Goal: Task Accomplishment & Management: Complete application form

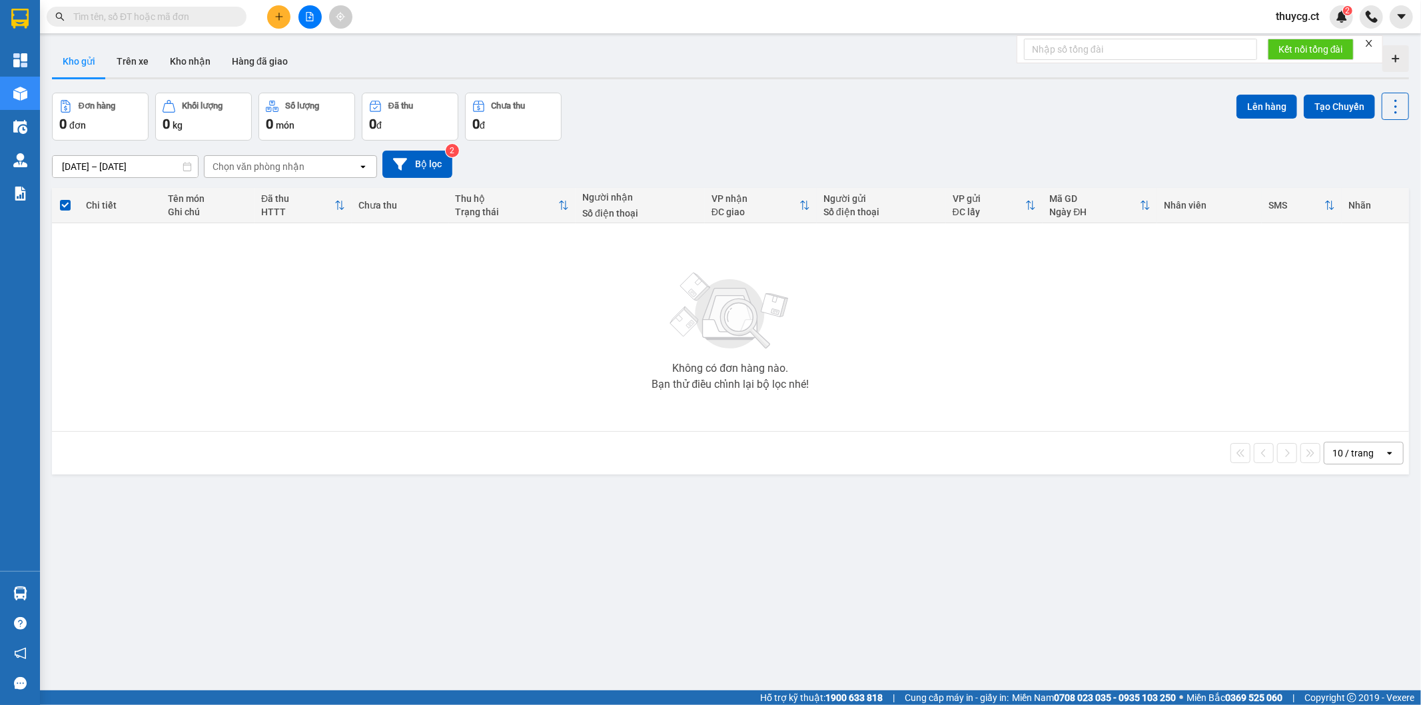
click at [1291, 17] on span "thuycg.ct" at bounding box center [1297, 16] width 65 height 17
click at [1306, 43] on span "Đăng xuất" at bounding box center [1314, 41] width 56 height 15
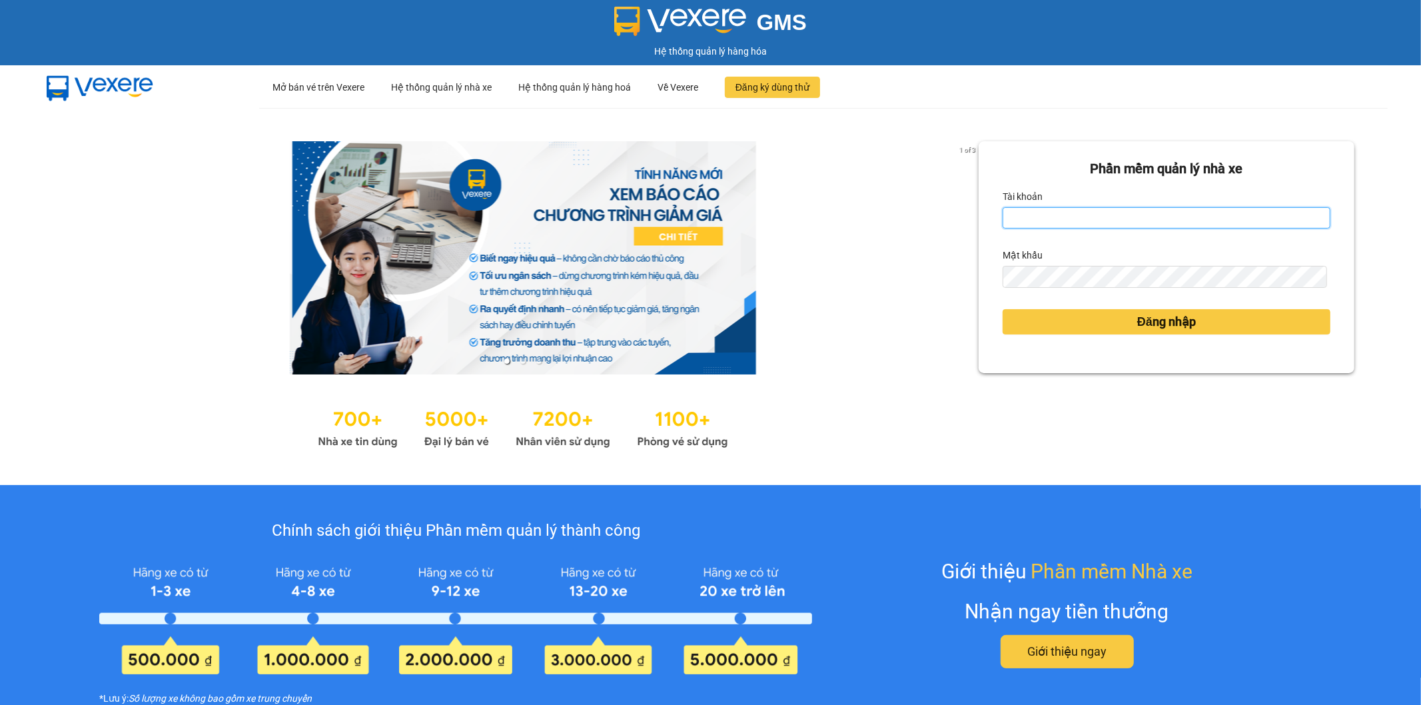
click at [1059, 223] on input "Tài khoản" at bounding box center [1167, 217] width 328 height 21
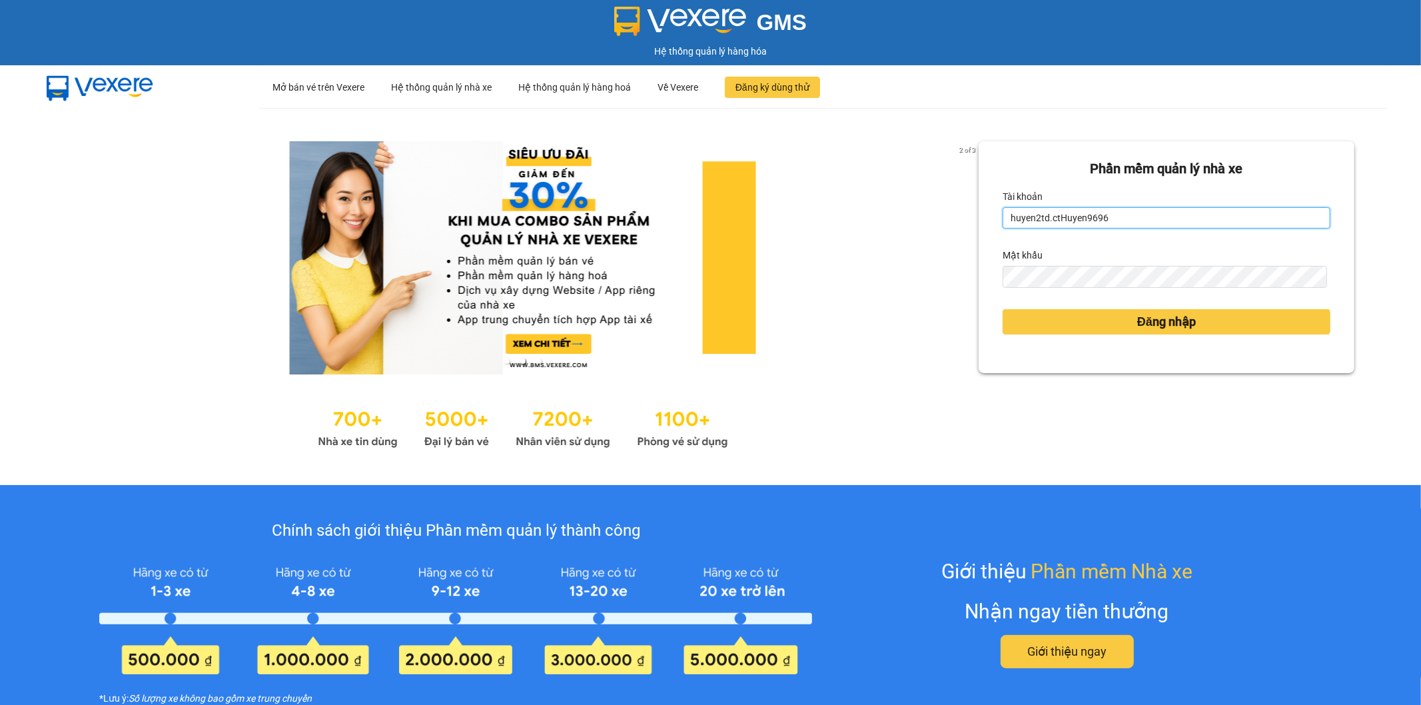
drag, startPoint x: 1050, startPoint y: 215, endPoint x: 1123, endPoint y: 215, distance: 73.3
click at [1123, 215] on input "huyen2td.ctHuyen9696" at bounding box center [1167, 217] width 328 height 21
type input "huyen2td.ct"
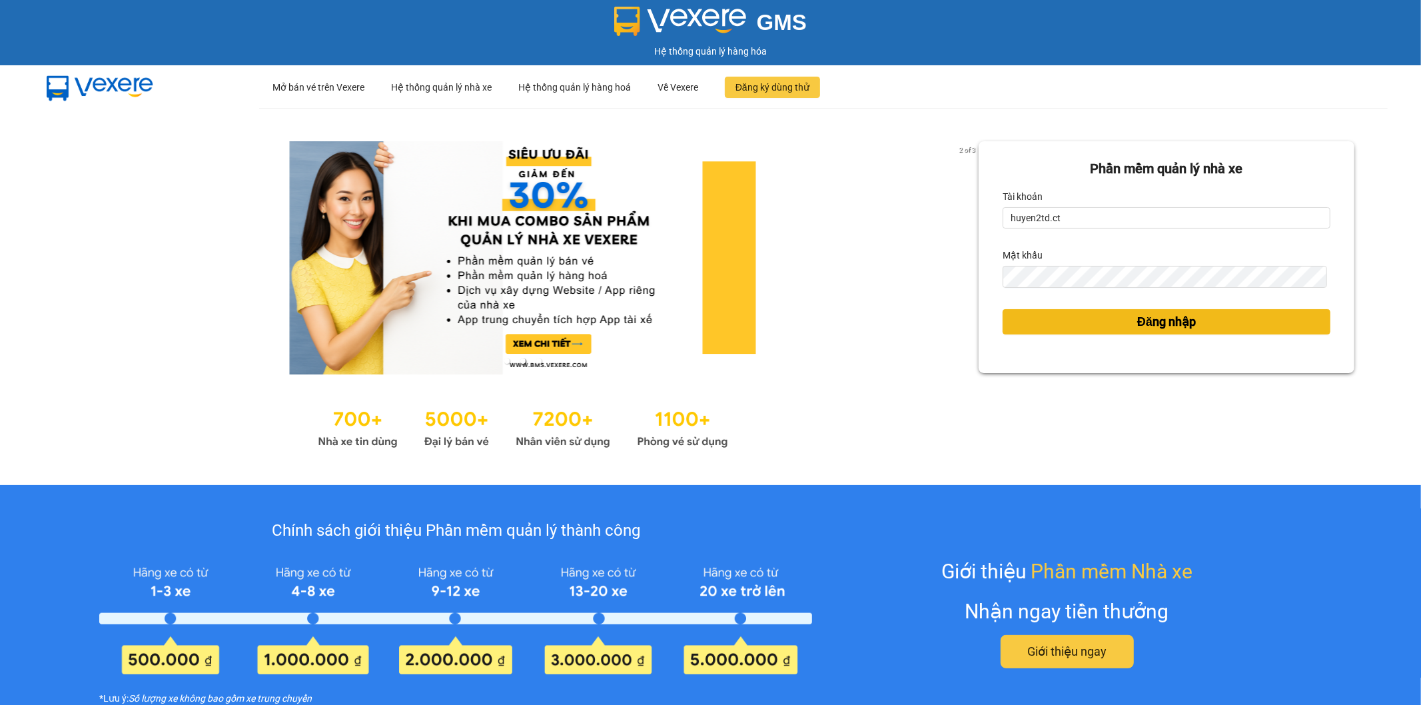
click at [1053, 320] on button "Đăng nhập" at bounding box center [1167, 321] width 328 height 25
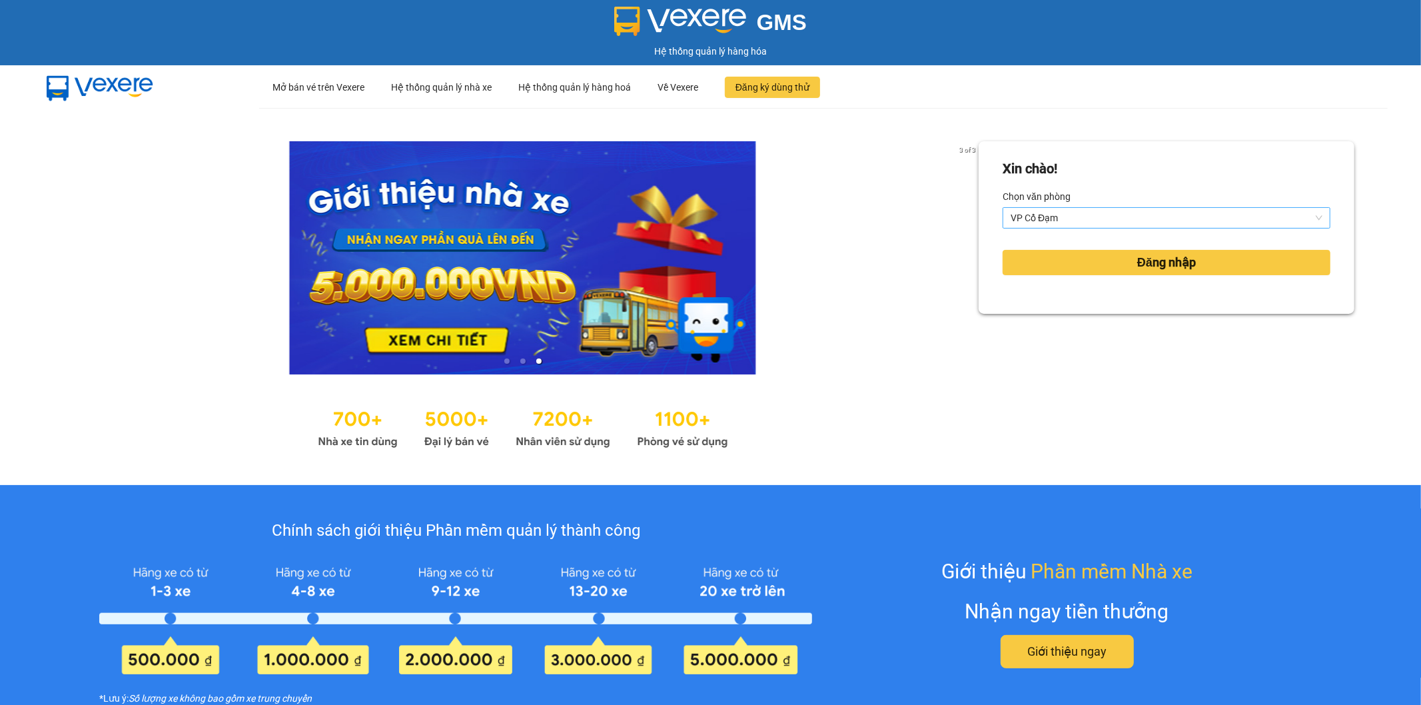
click at [1082, 211] on span "VP Cổ Đạm" at bounding box center [1167, 218] width 312 height 20
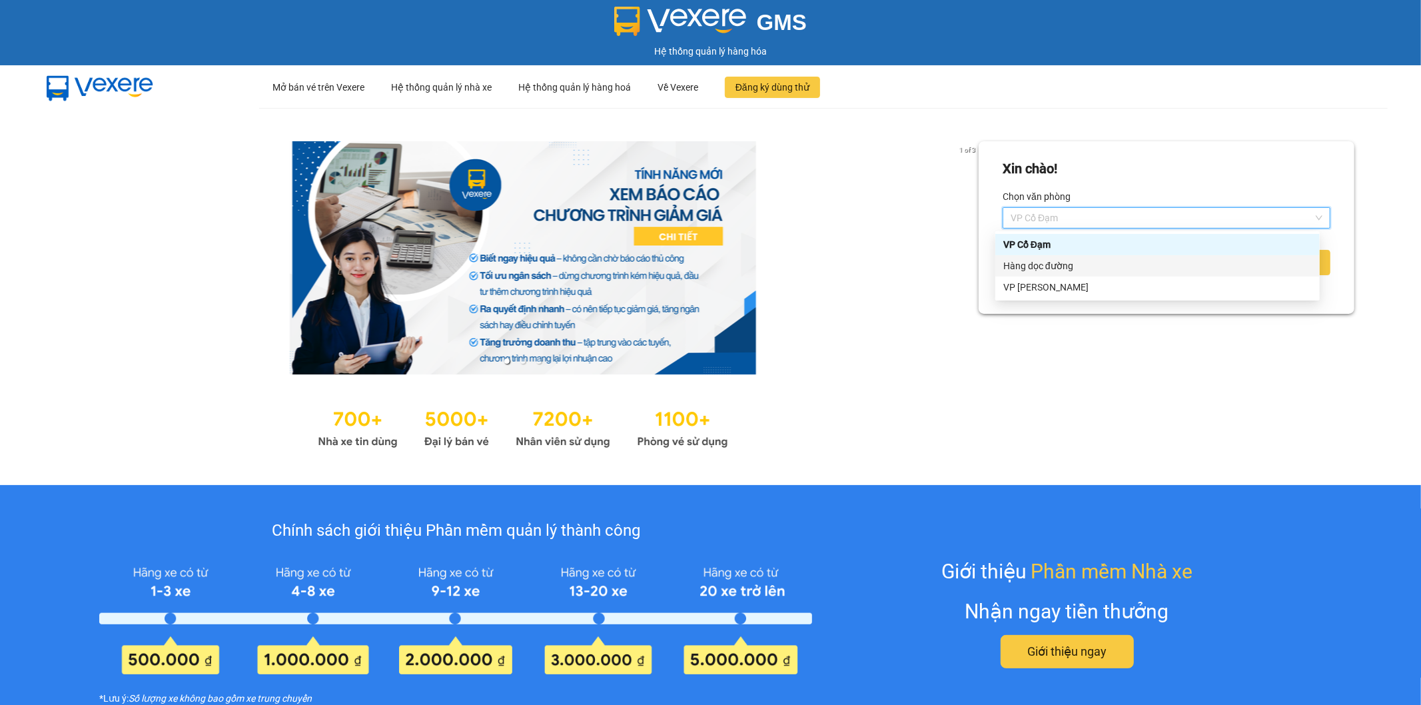
click at [1087, 265] on div "Hàng dọc đường" at bounding box center [1157, 265] width 308 height 15
click at [1101, 213] on span "Hàng dọc đường" at bounding box center [1167, 218] width 312 height 20
click at [1091, 286] on div "VP [PERSON_NAME]" at bounding box center [1157, 287] width 308 height 15
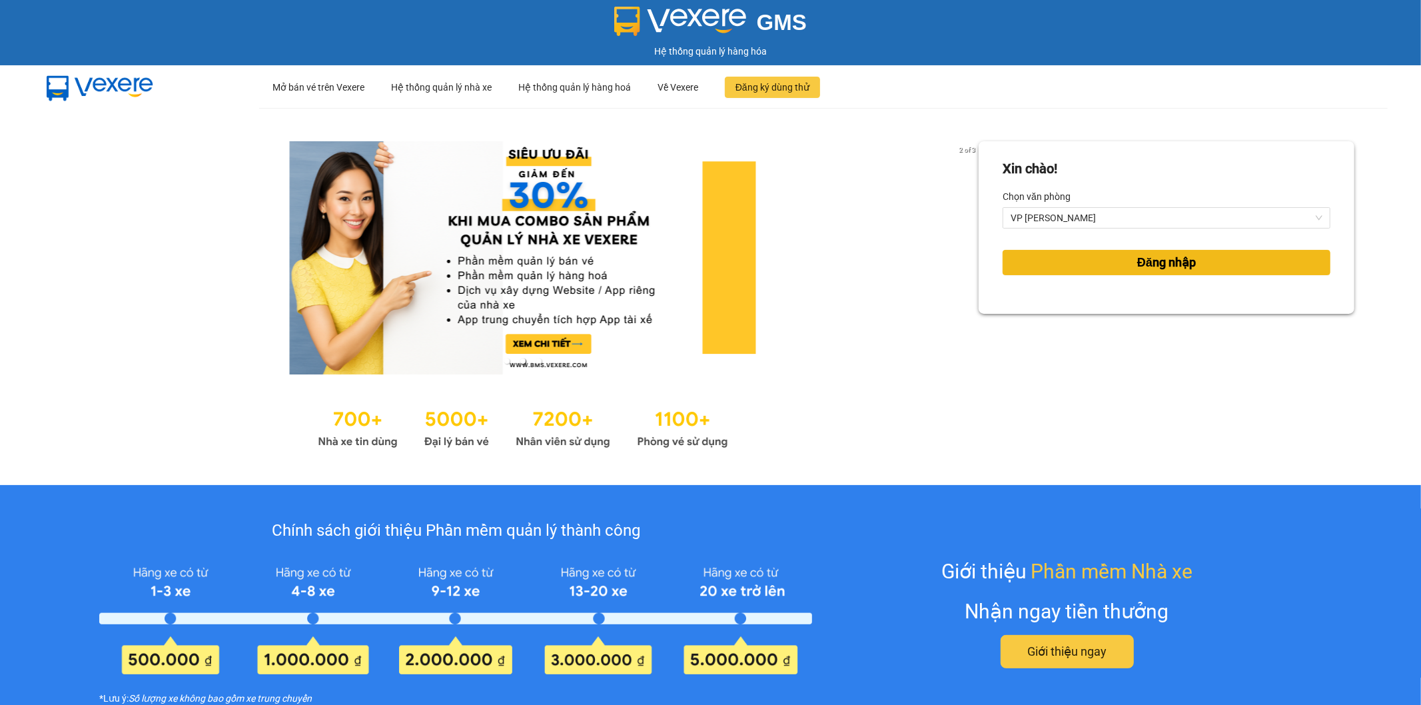
click at [1089, 268] on button "Đăng nhập" at bounding box center [1167, 262] width 328 height 25
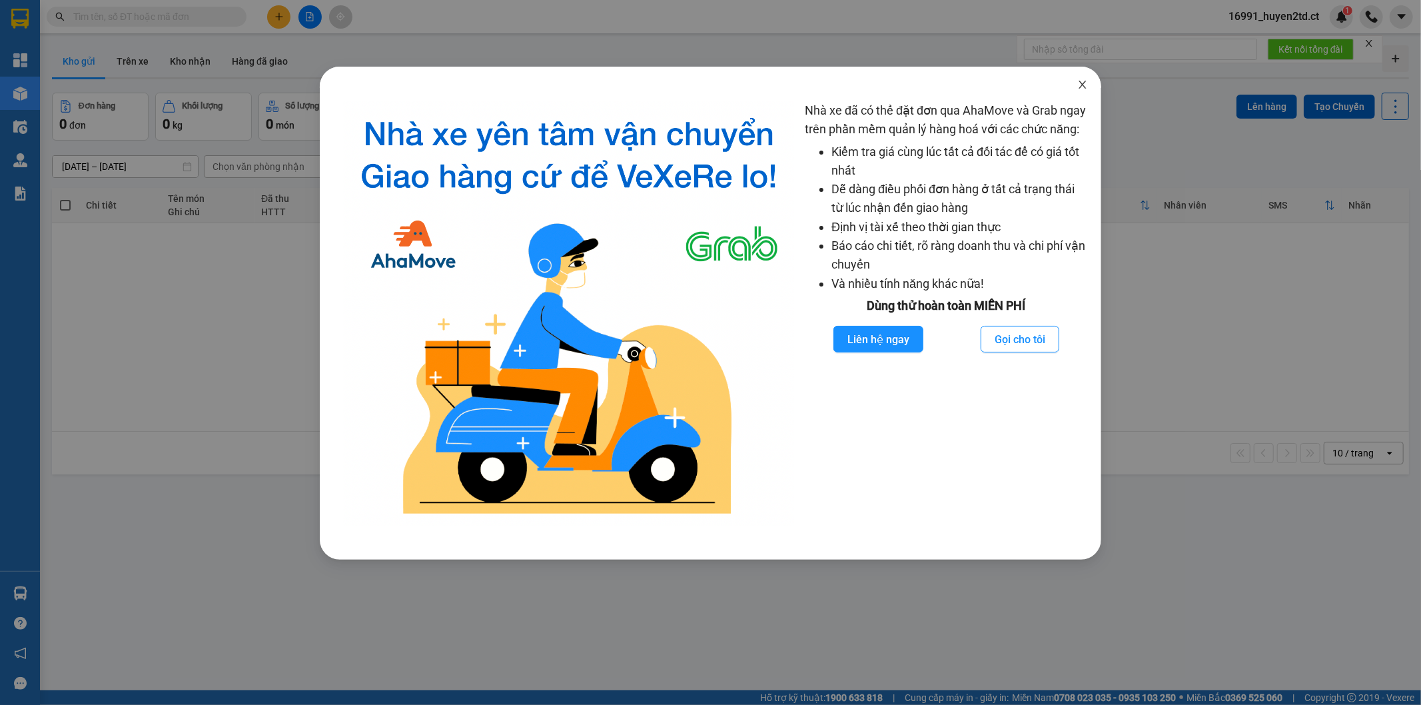
click at [1081, 78] on span "Close" at bounding box center [1082, 85] width 37 height 37
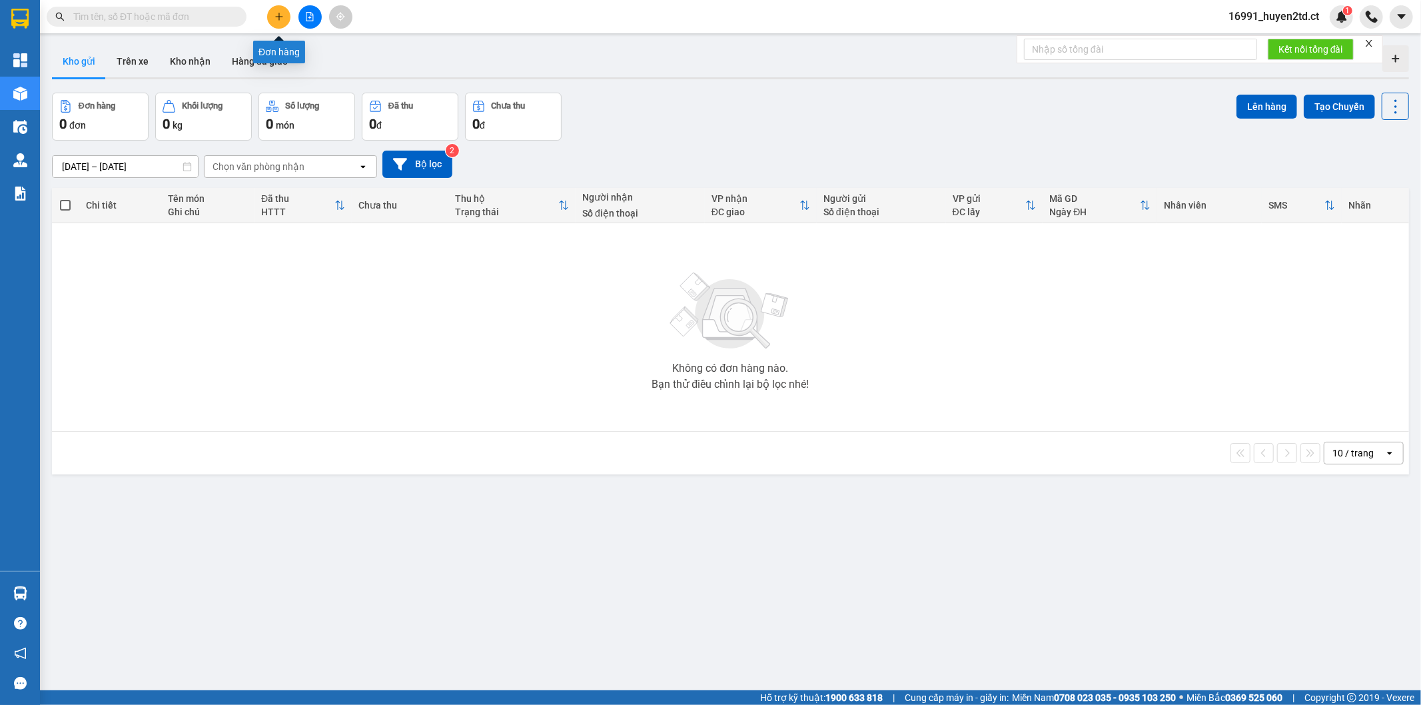
click at [281, 16] on icon "plus" at bounding box center [278, 16] width 7 height 1
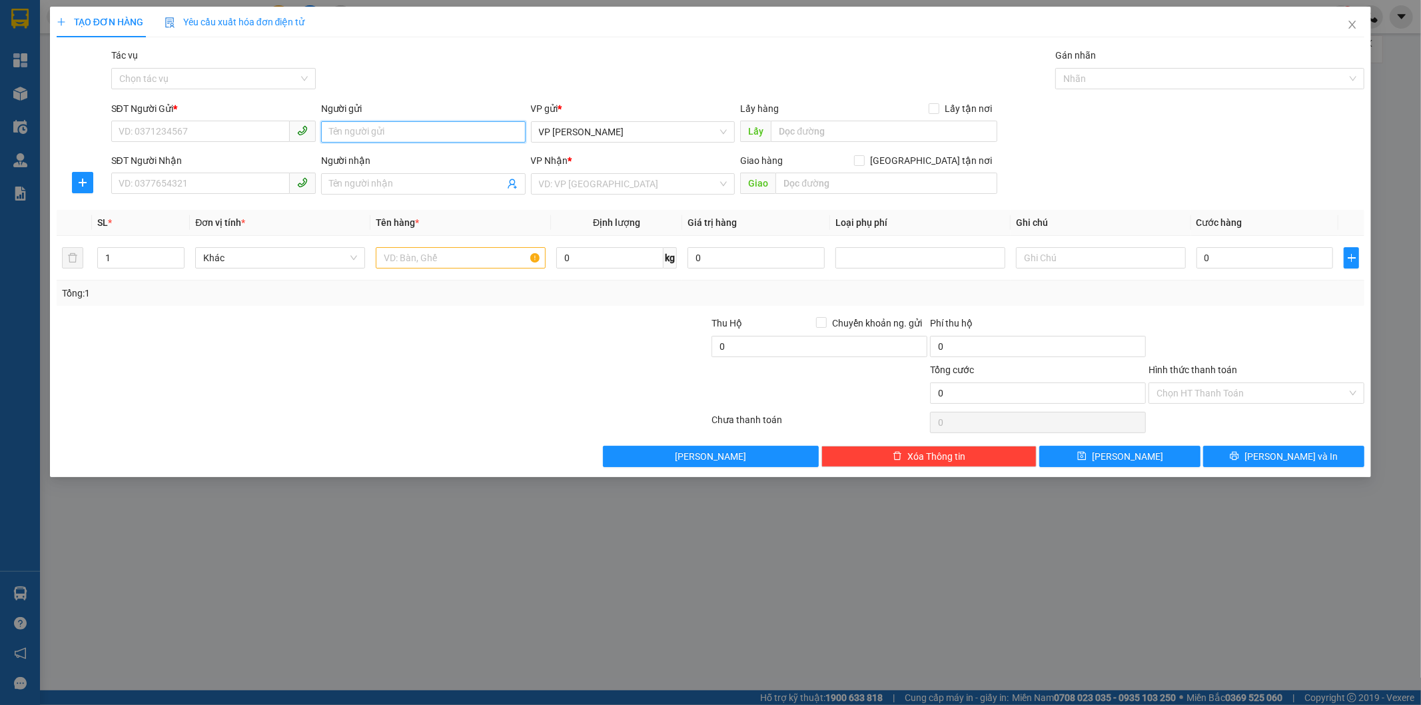
drag, startPoint x: 402, startPoint y: 130, endPoint x: 416, endPoint y: 129, distance: 13.3
click at [415, 129] on input "Người gửi" at bounding box center [423, 131] width 205 height 21
type input "c vân"
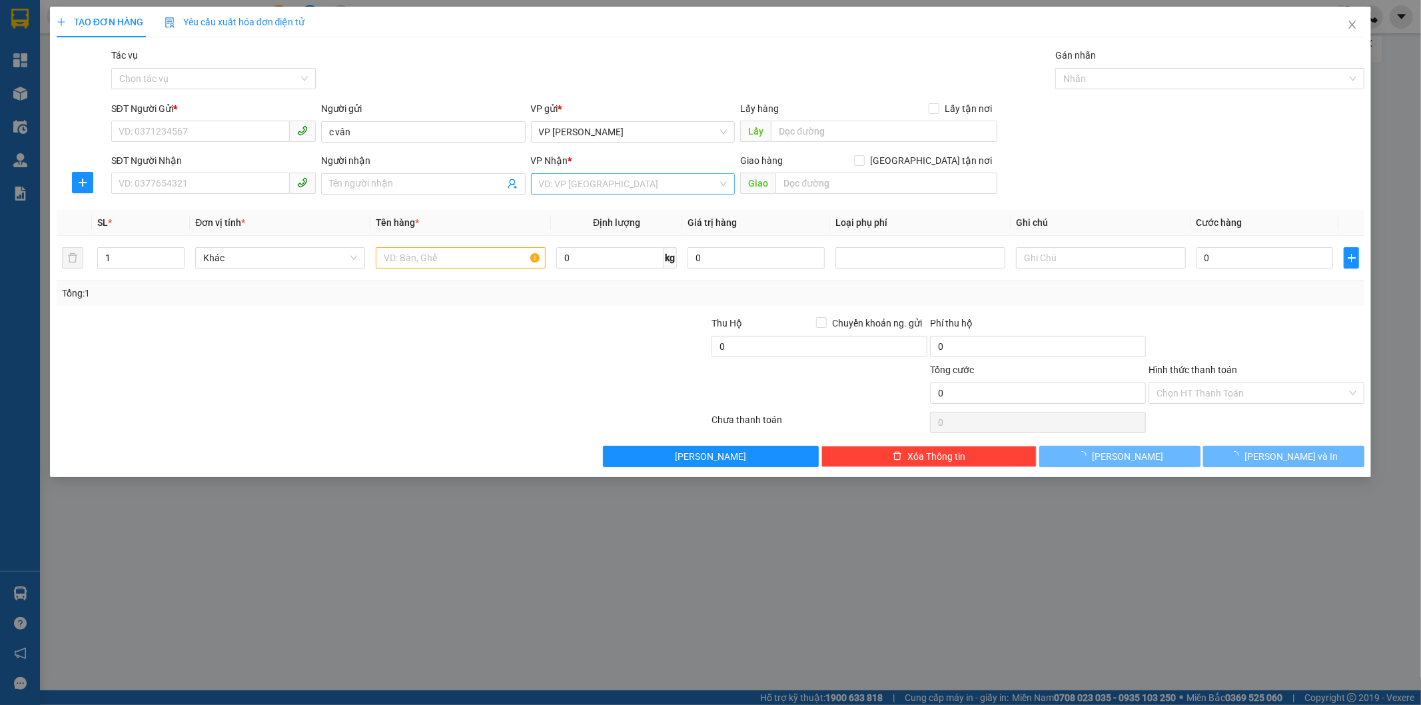
click at [624, 187] on input "search" at bounding box center [628, 184] width 179 height 20
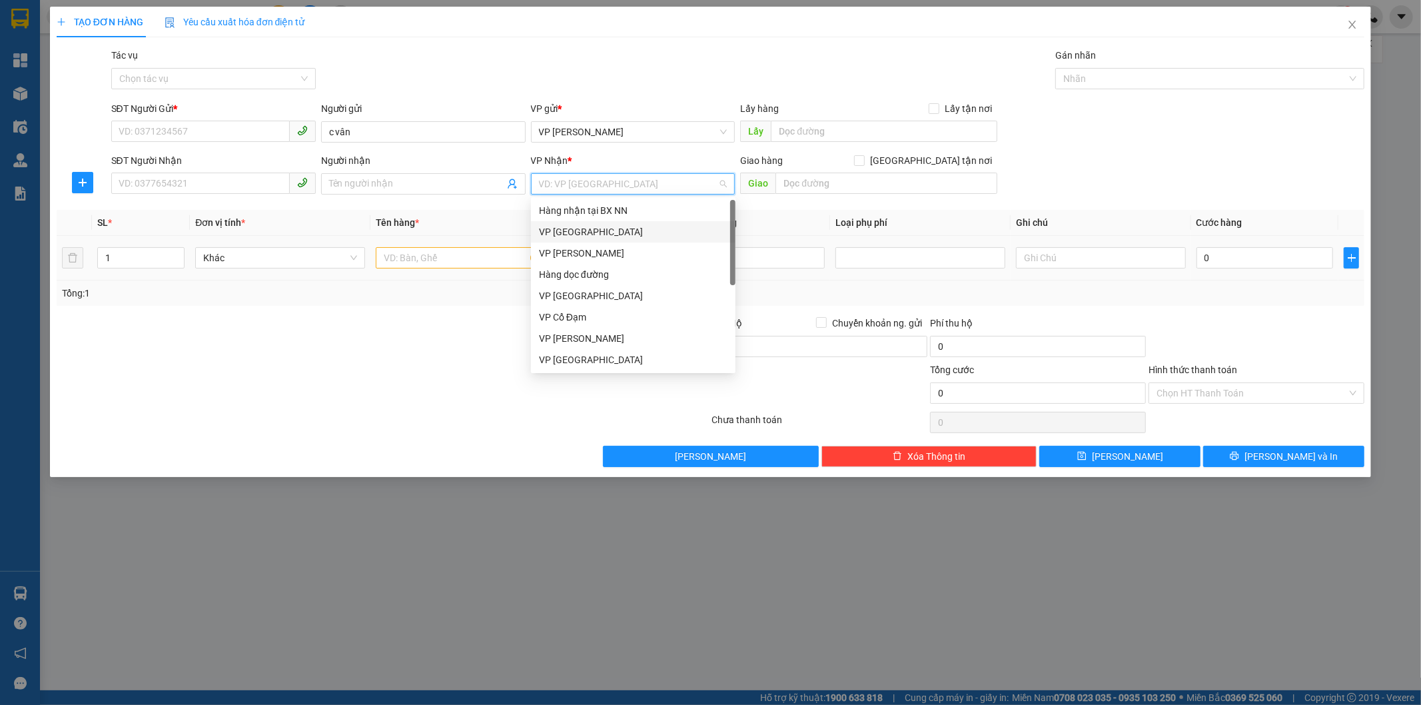
drag, startPoint x: 642, startPoint y: 227, endPoint x: 523, endPoint y: 242, distance: 119.5
click at [638, 229] on div "VP [GEOGRAPHIC_DATA]" at bounding box center [633, 232] width 189 height 15
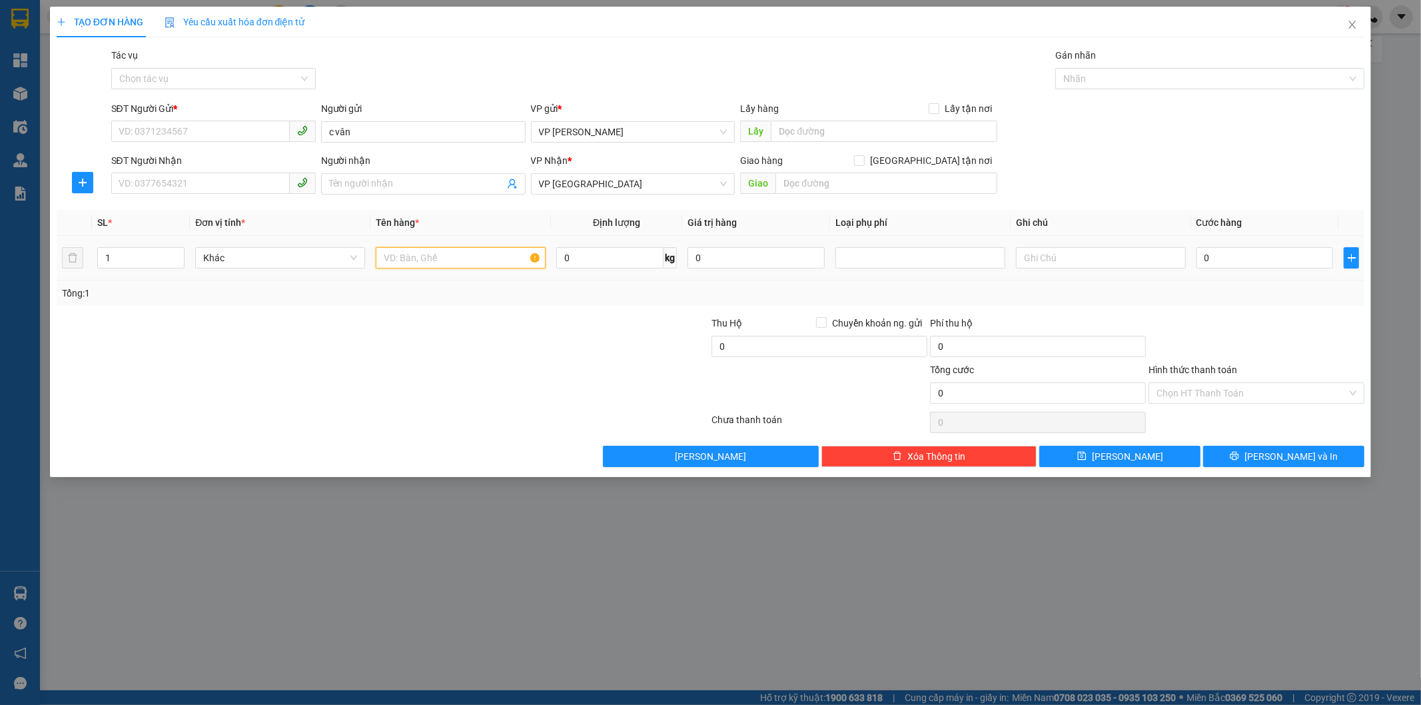
click at [448, 254] on input "text" at bounding box center [461, 257] width 170 height 21
type input "xốp đl"
click at [1215, 258] on input "0" at bounding box center [1265, 257] width 137 height 21
type input "7"
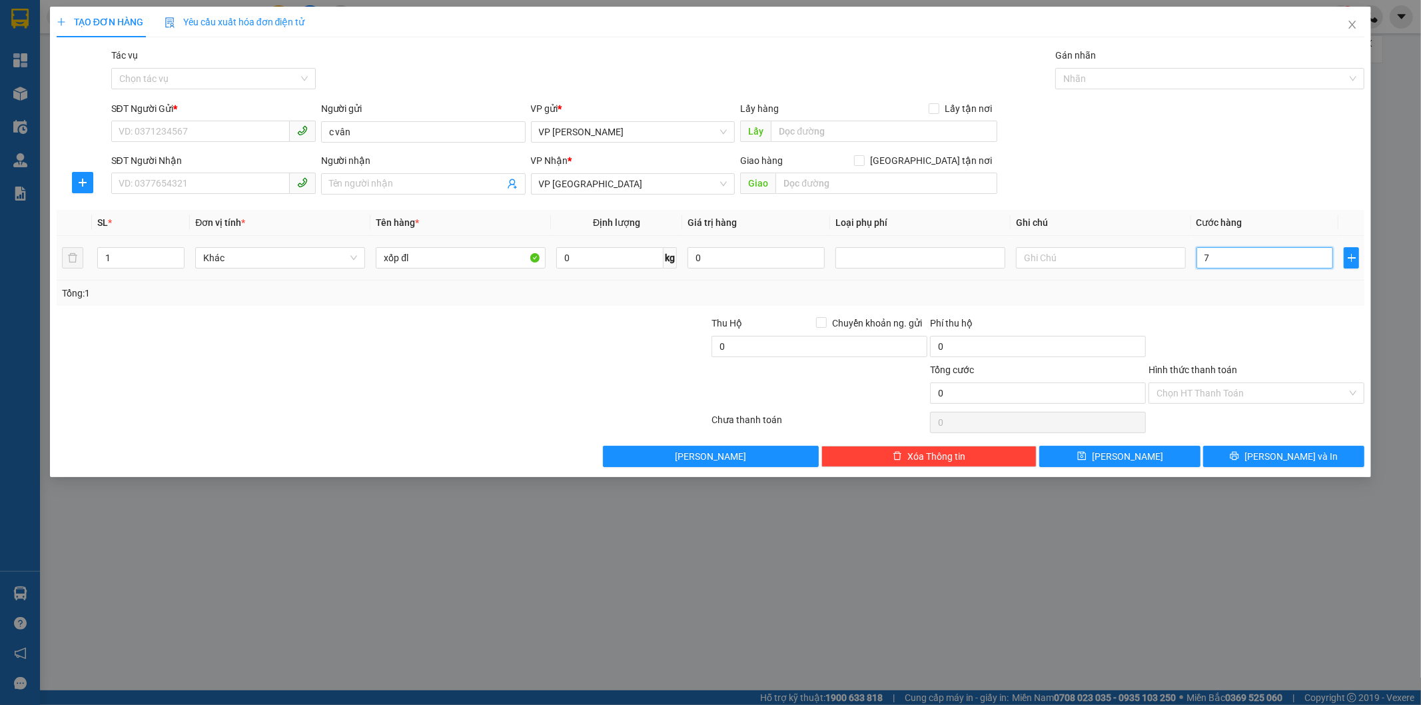
type input "7"
type input "70"
type input "70.000"
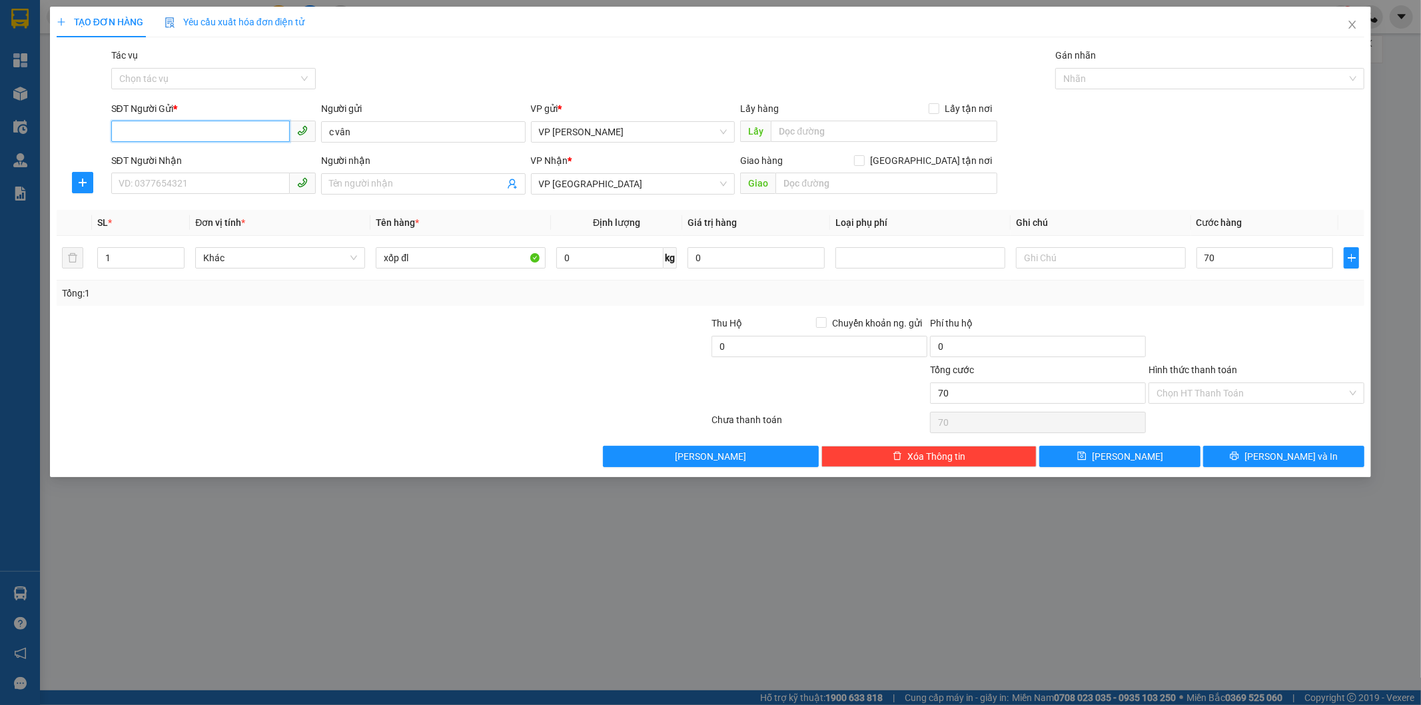
type input "70.000"
click at [216, 123] on input "SĐT Người Gửi *" at bounding box center [200, 131] width 179 height 21
type input "03387000016"
click at [187, 173] on input "SĐT Người Nhận" at bounding box center [200, 183] width 179 height 21
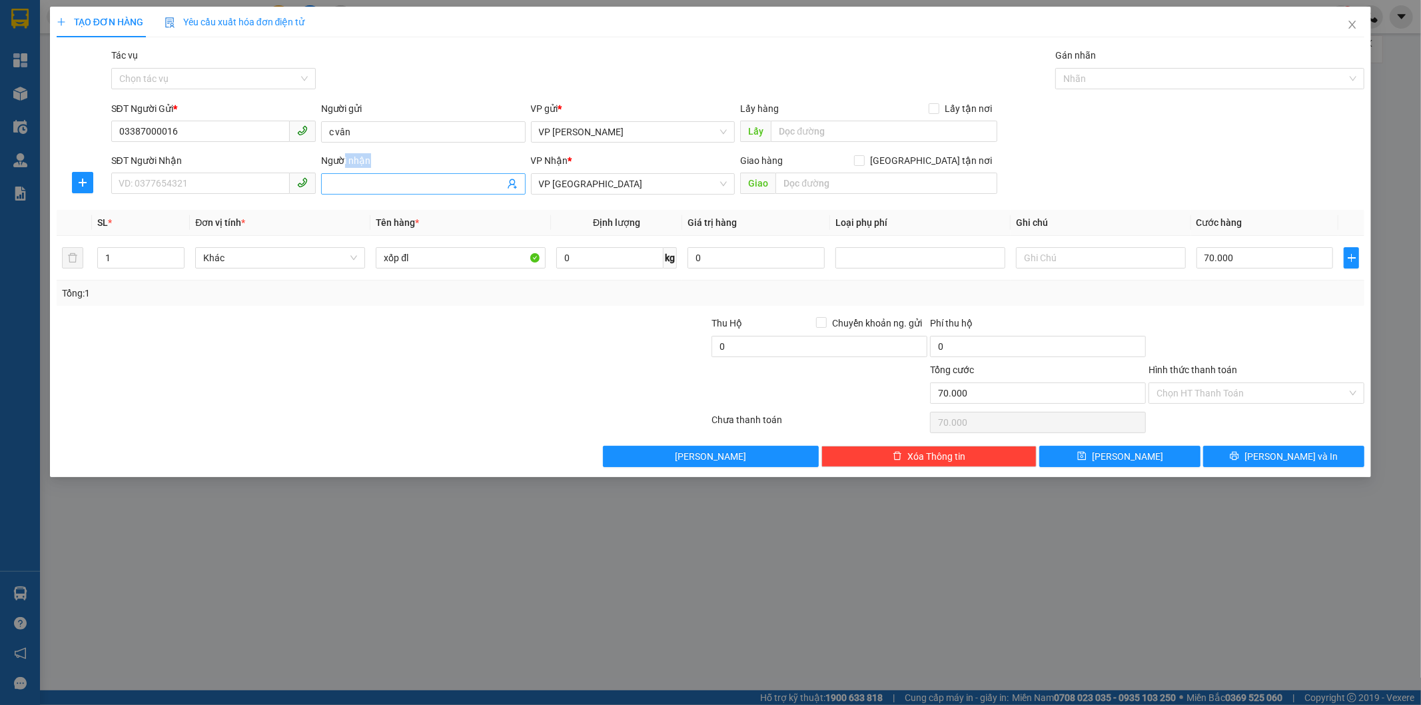
click at [344, 173] on div "Người nhận Tên người nhận" at bounding box center [423, 176] width 205 height 47
click at [390, 172] on div "Người nhận" at bounding box center [423, 163] width 205 height 20
click at [431, 175] on span at bounding box center [423, 183] width 205 height 21
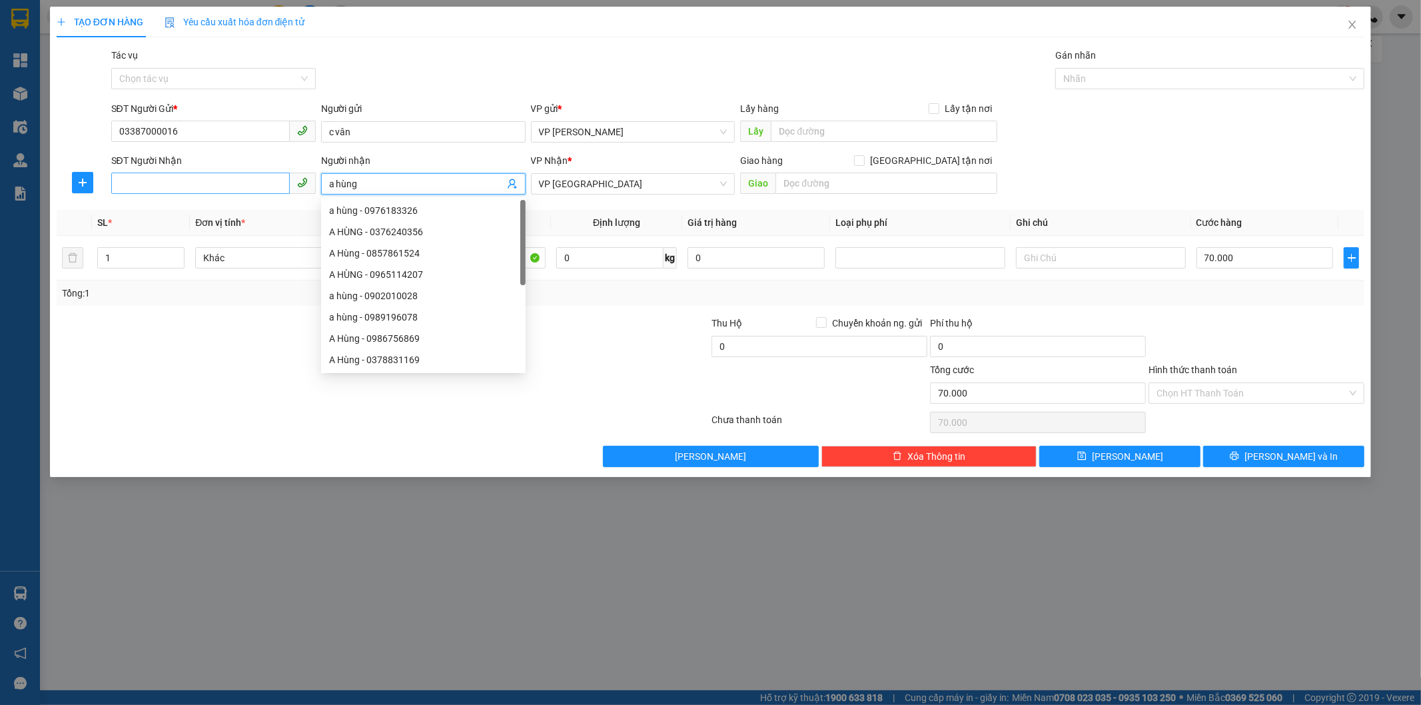
type input "a hùng"
click at [227, 178] on input "SĐT Người Nhận" at bounding box center [200, 183] width 179 height 21
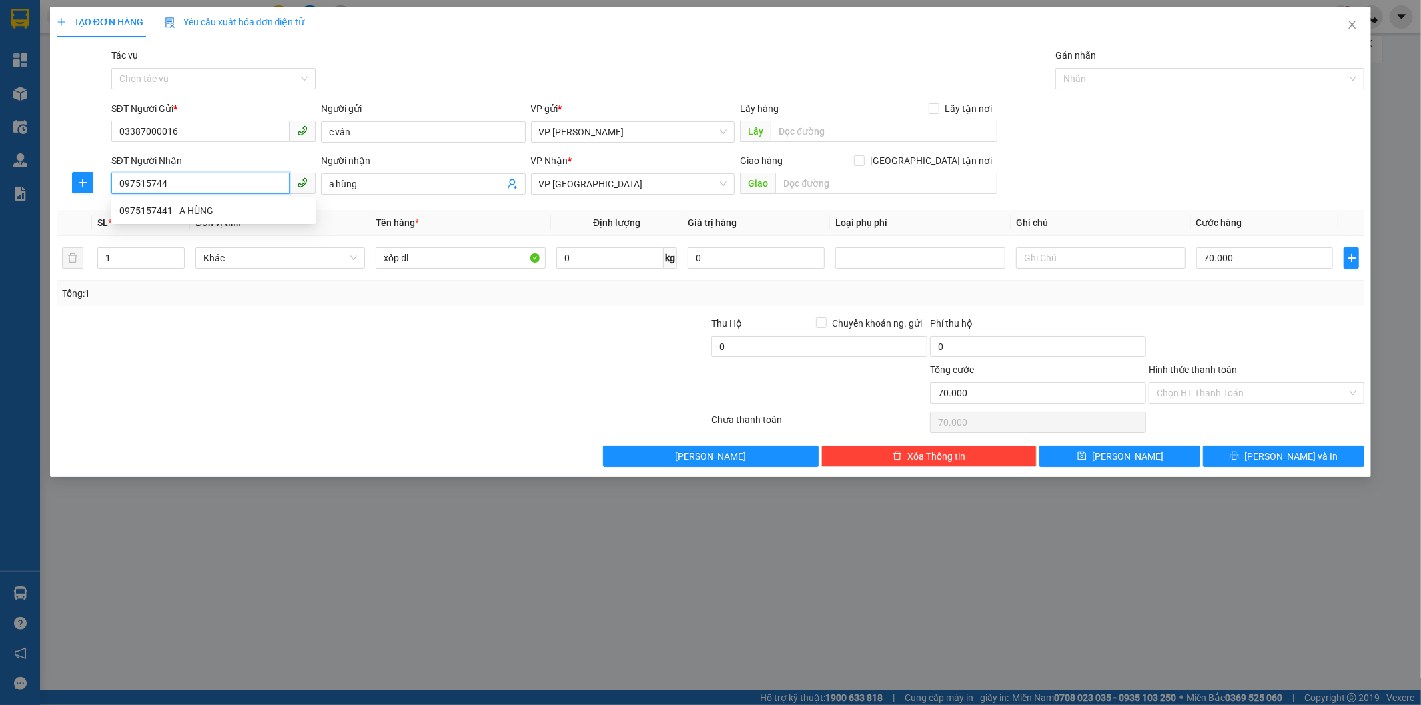
type input "0975157441"
click at [252, 211] on div "0975157441 - A HÙNG" at bounding box center [213, 210] width 189 height 15
type input "A HÙNG"
type input "40.000"
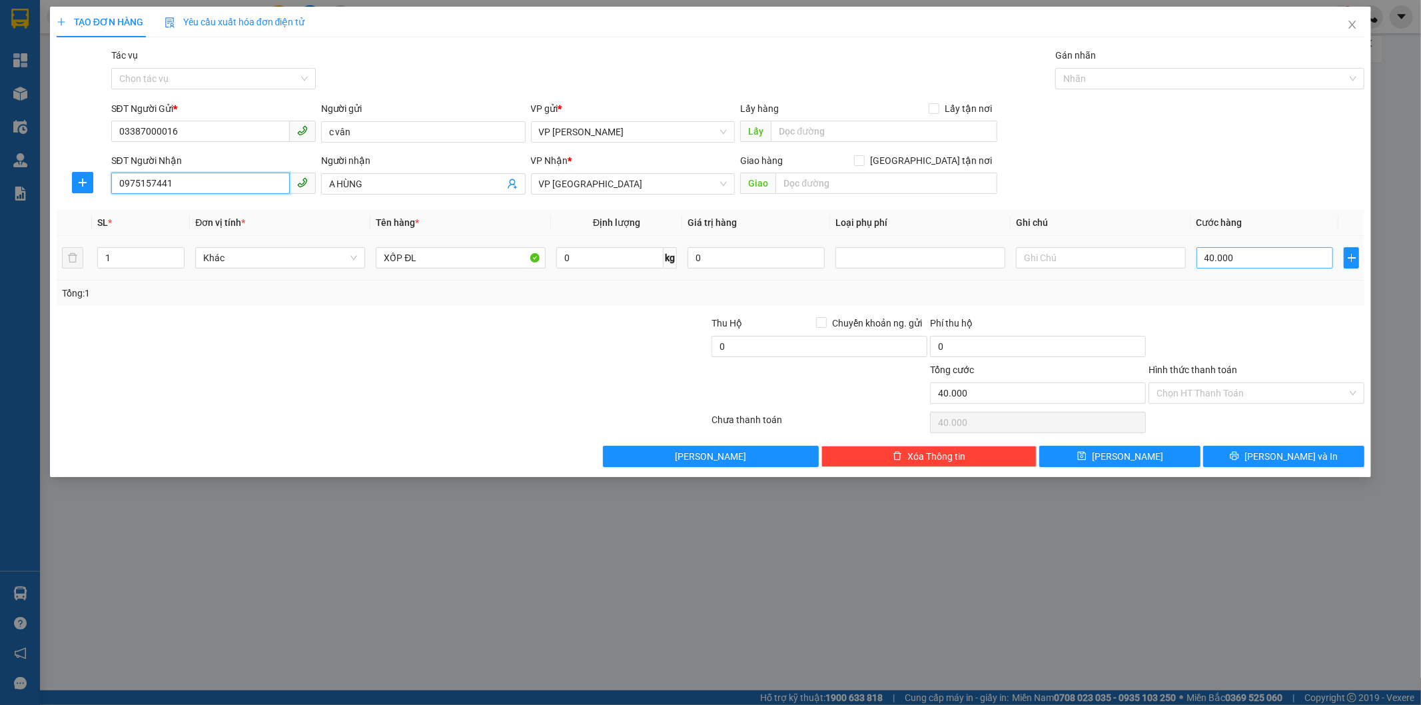
type input "0975157441"
type input "7"
type input "70"
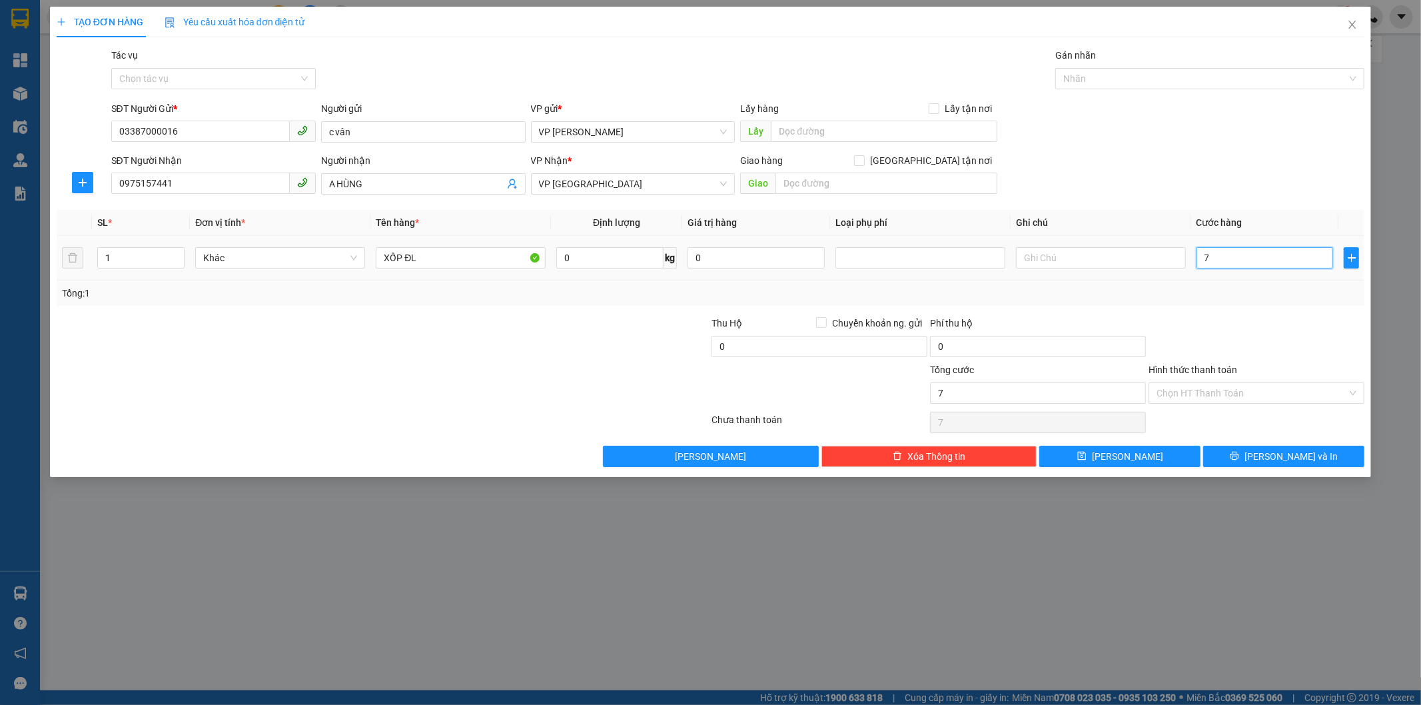
type input "70"
type input "70.000"
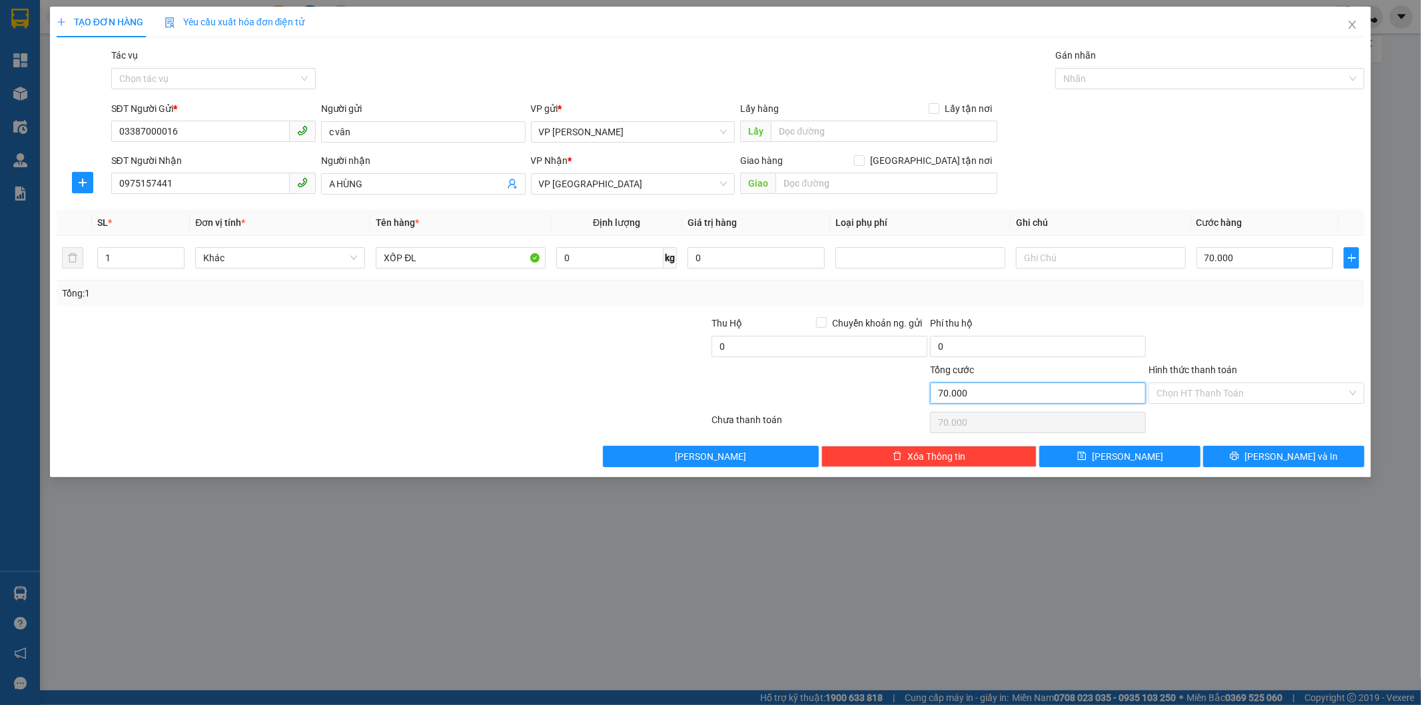
click at [1033, 394] on input "70.000" at bounding box center [1038, 392] width 216 height 21
click at [1206, 389] on input "Hình thức thanh toán" at bounding box center [1252, 393] width 191 height 20
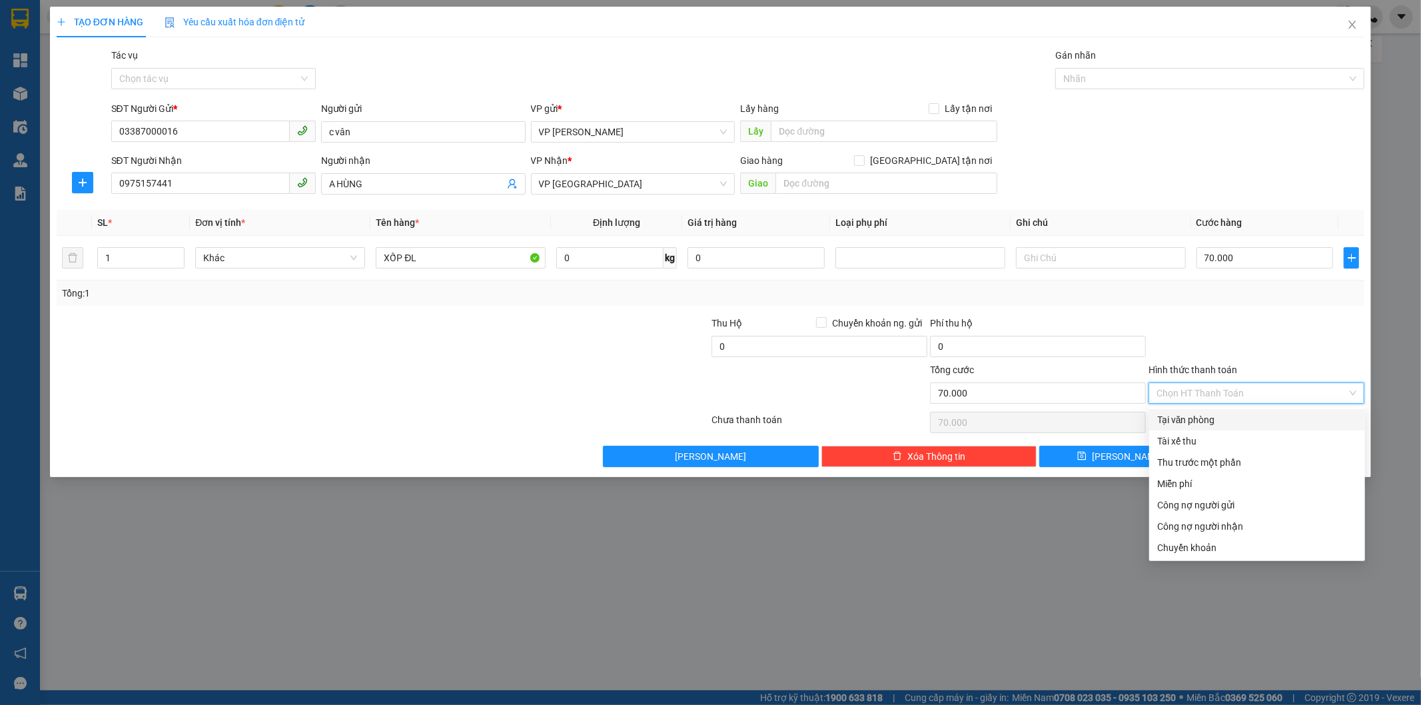
drag, startPoint x: 1219, startPoint y: 420, endPoint x: 1203, endPoint y: 409, distance: 19.8
click at [1219, 418] on div "Tại văn phòng" at bounding box center [1257, 419] width 200 height 15
type input "0"
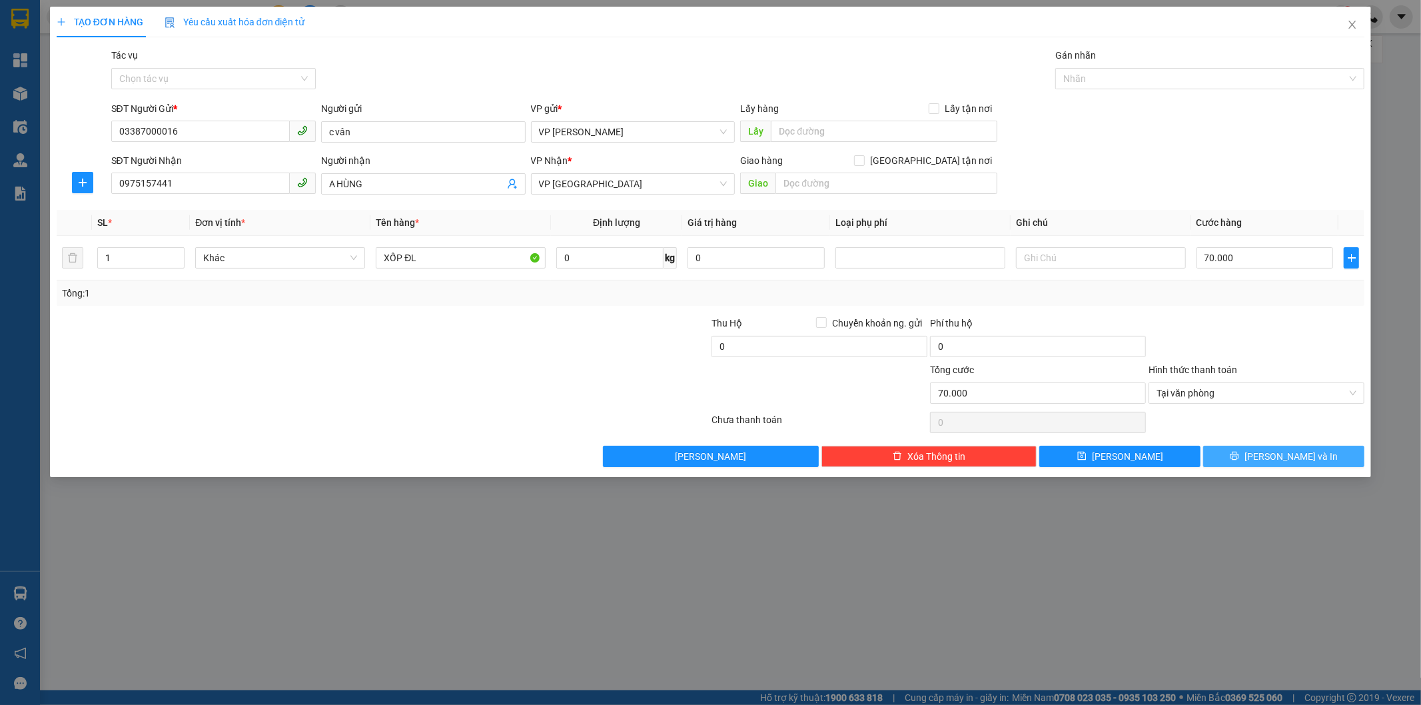
click at [1269, 457] on button "[PERSON_NAME] và In" at bounding box center [1283, 456] width 161 height 21
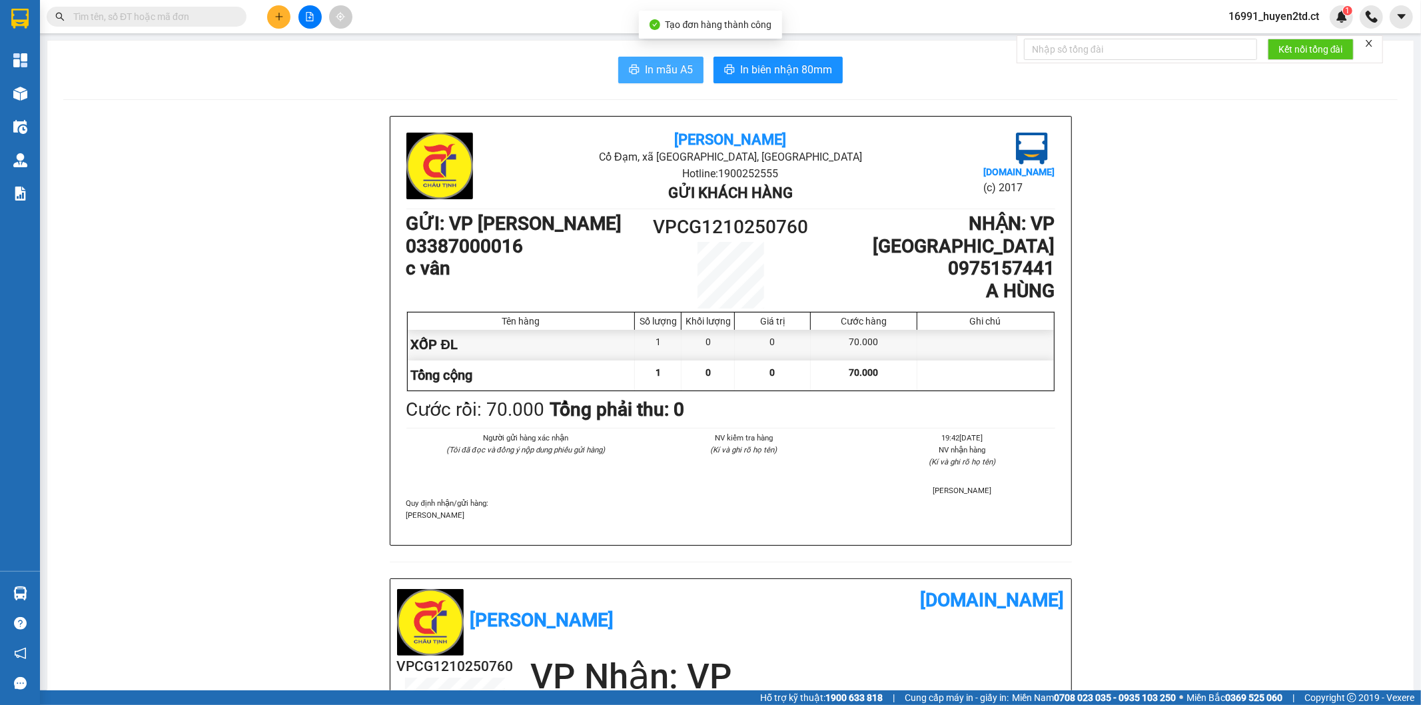
click at [648, 72] on span "In mẫu A5" at bounding box center [669, 69] width 48 height 17
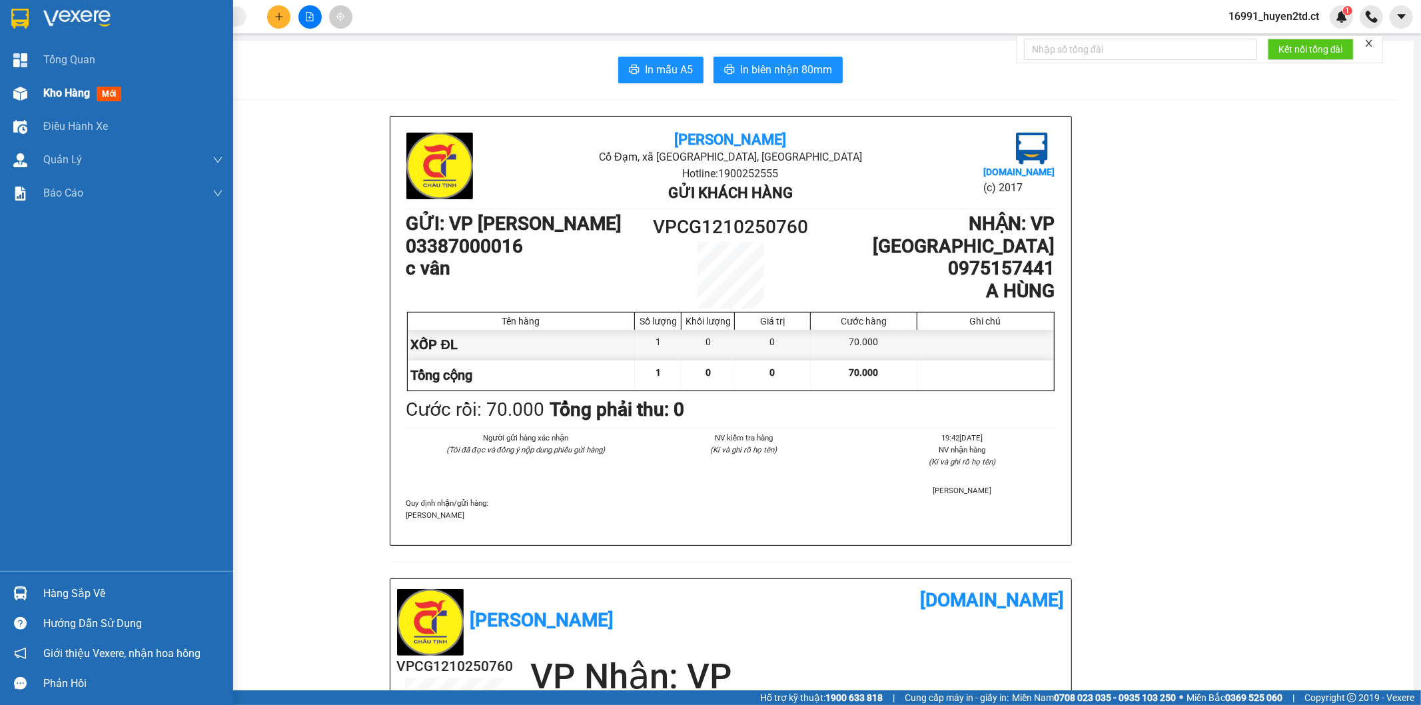
click at [47, 91] on span "Kho hàng" at bounding box center [66, 93] width 47 height 13
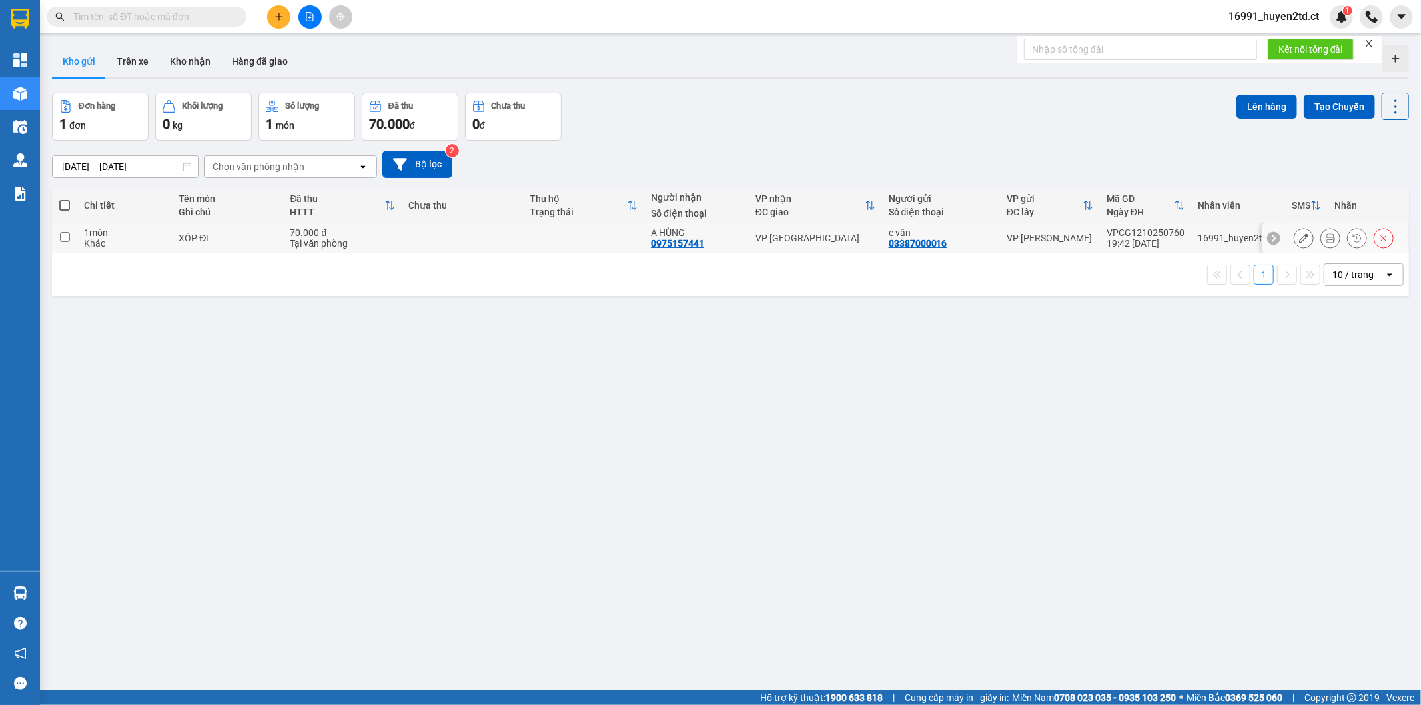
click at [64, 232] on input "checkbox" at bounding box center [65, 237] width 10 height 10
checkbox input "true"
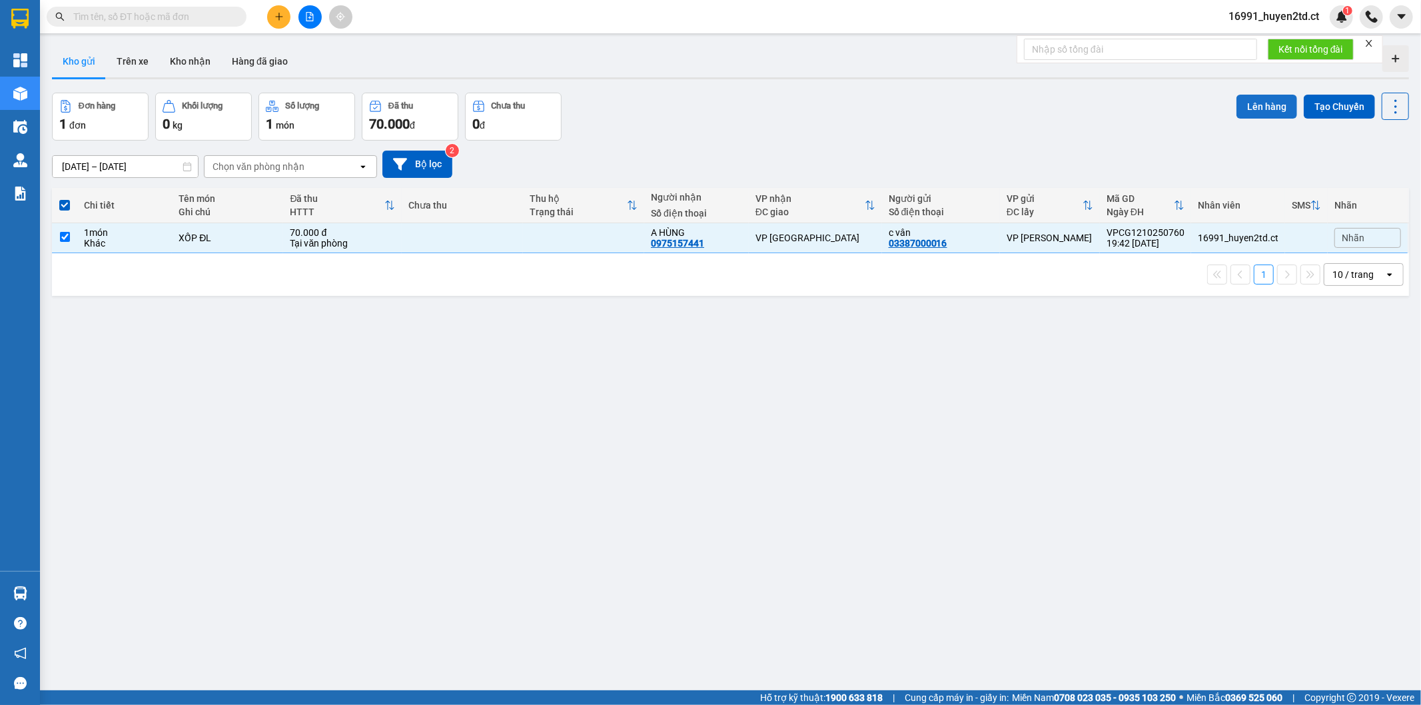
click at [1251, 107] on button "Lên hàng" at bounding box center [1267, 107] width 61 height 24
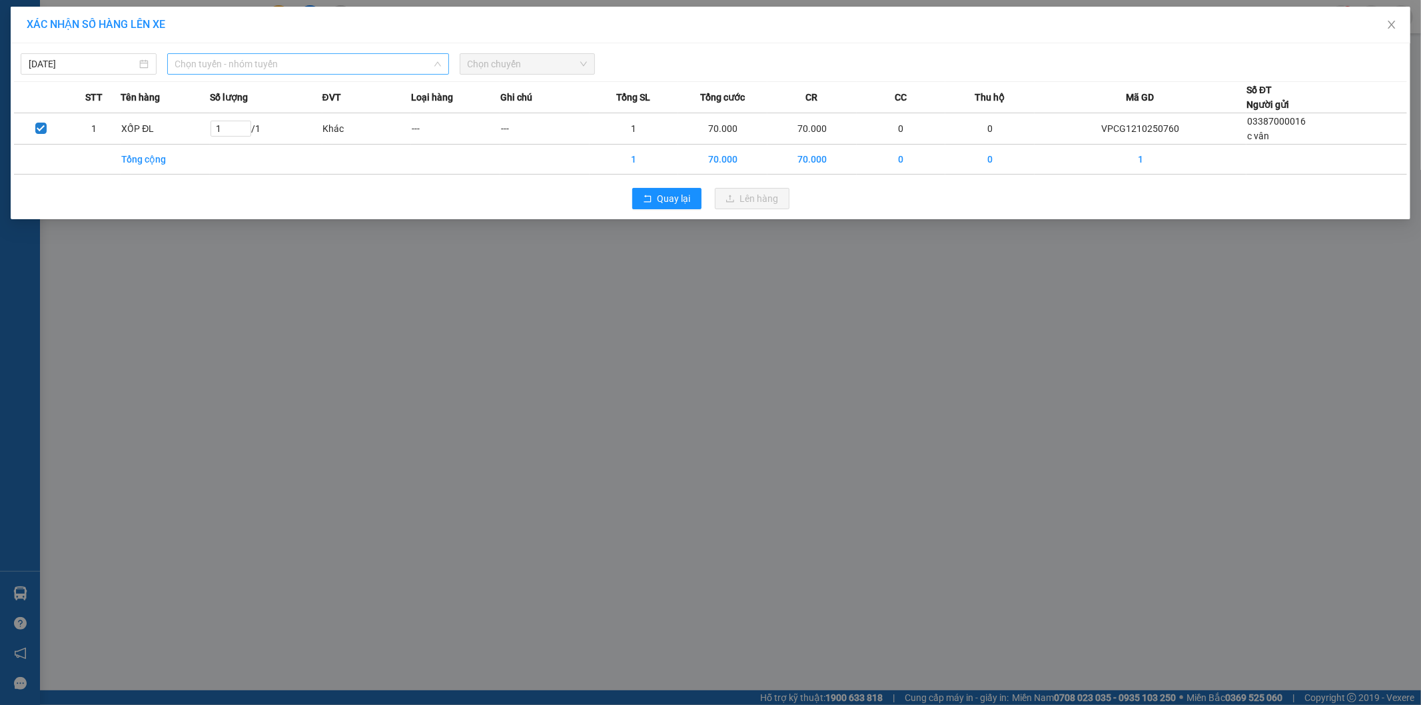
drag, startPoint x: 288, startPoint y: 57, endPoint x: 302, endPoint y: 81, distance: 27.8
click at [289, 57] on span "Chọn tuyến - nhóm tuyến" at bounding box center [308, 64] width 266 height 20
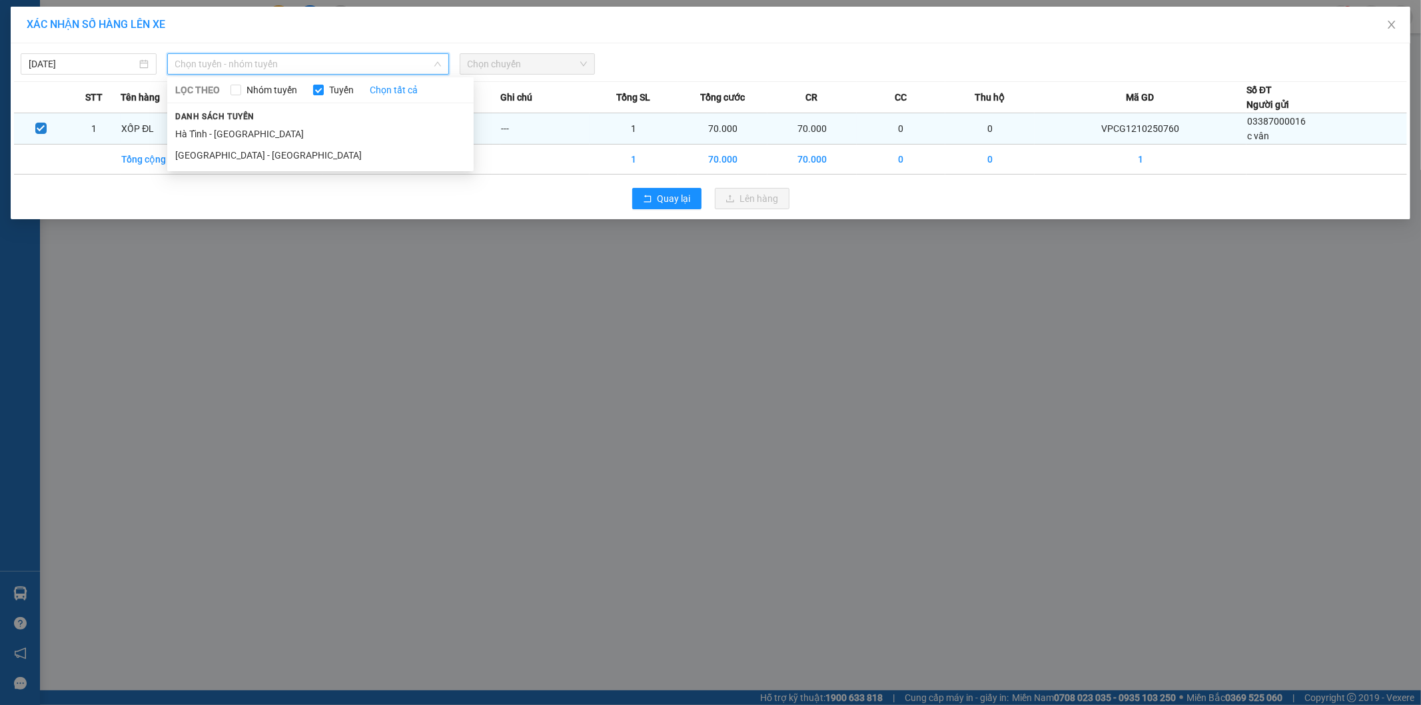
drag, startPoint x: 310, startPoint y: 132, endPoint x: 349, endPoint y: 117, distance: 42.2
click at [310, 131] on li "Hà Tĩnh - [GEOGRAPHIC_DATA]" at bounding box center [320, 133] width 306 height 21
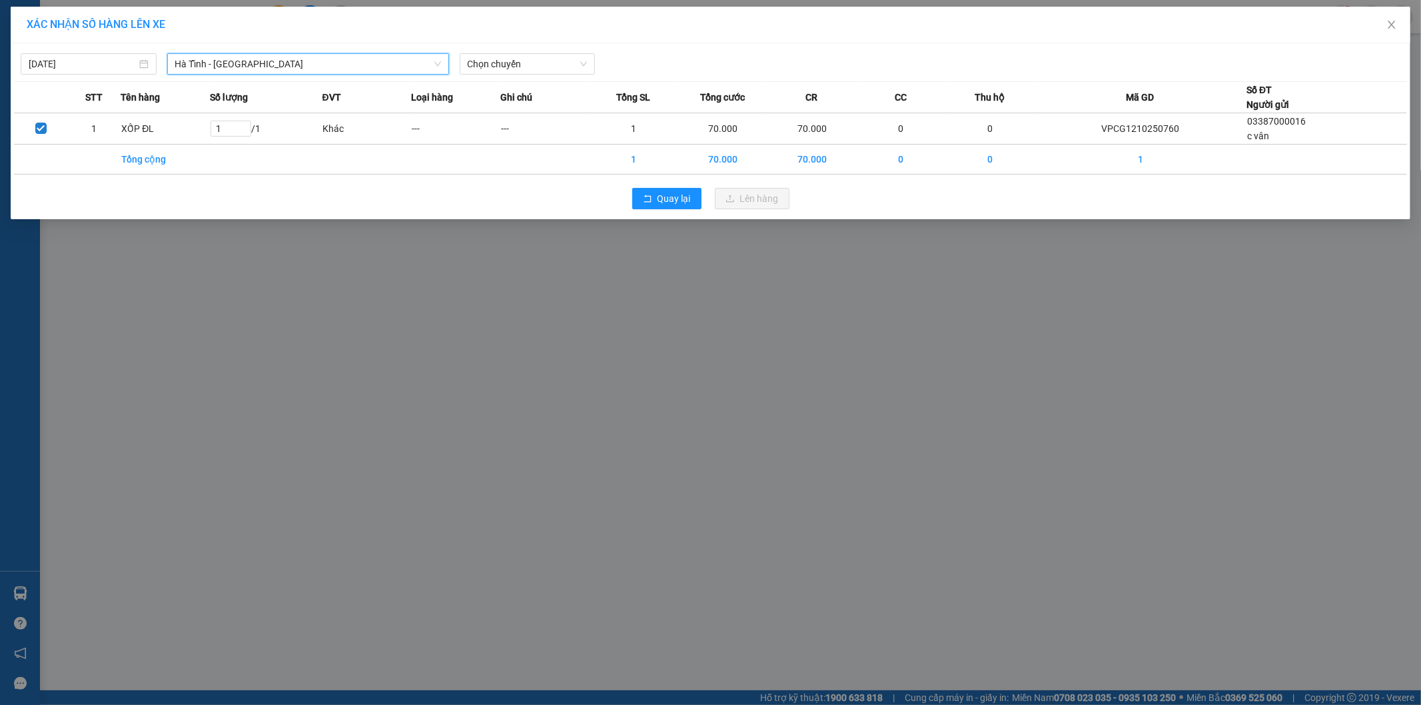
click at [546, 51] on div "[DATE] [GEOGRAPHIC_DATA] - [GEOGRAPHIC_DATA] [GEOGRAPHIC_DATA] - [GEOGRAPHIC_DA…" at bounding box center [710, 61] width 1393 height 28
click at [569, 70] on span "Chọn chuyến" at bounding box center [528, 64] width 120 height 20
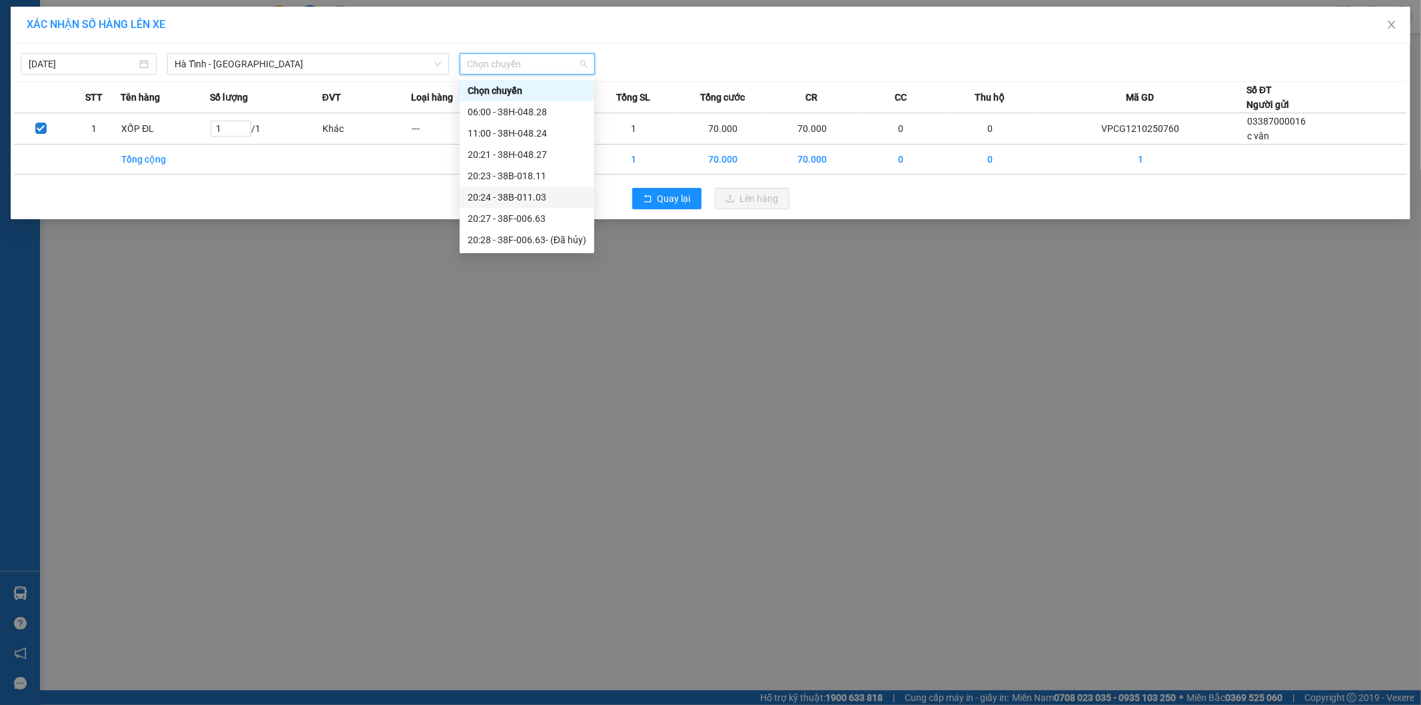
scroll to position [74, 0]
click at [542, 209] on div "20:30 - 38F-006.51" at bounding box center [527, 208] width 119 height 15
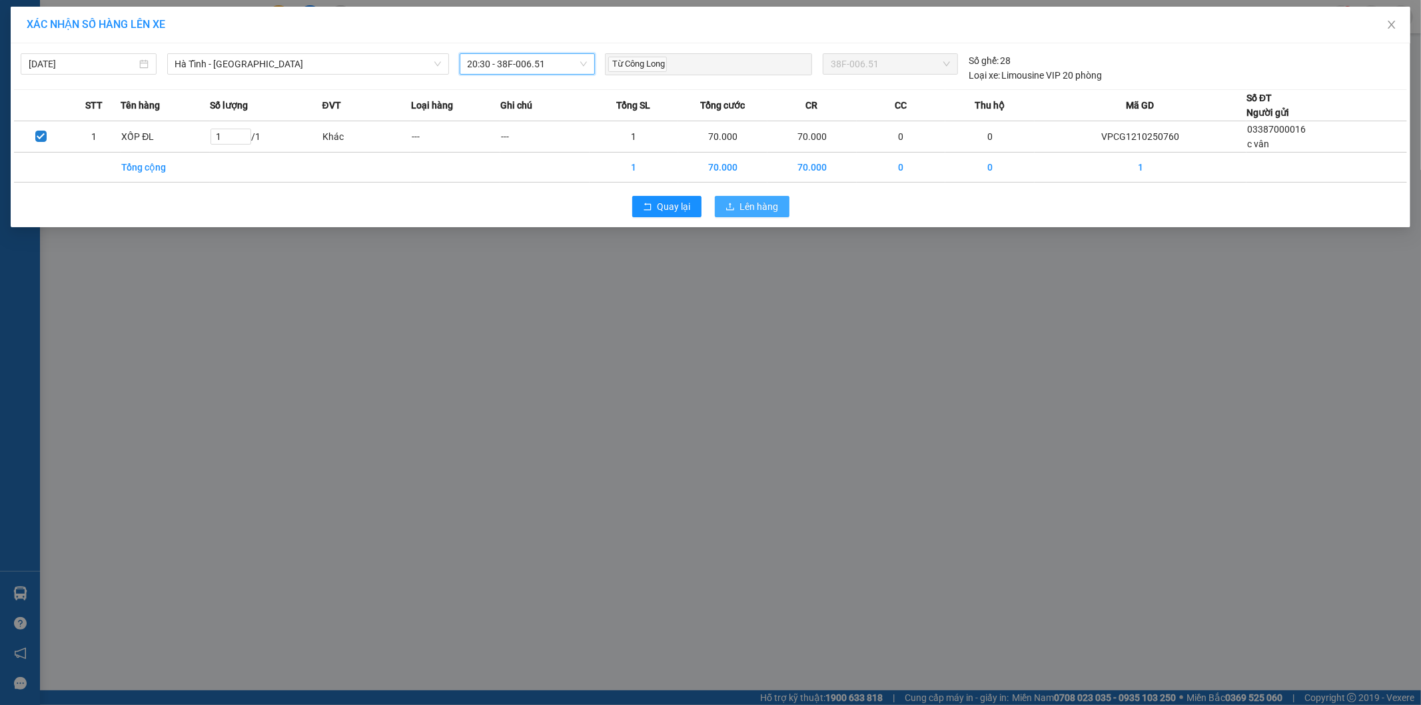
click at [732, 204] on icon "upload" at bounding box center [730, 206] width 9 height 9
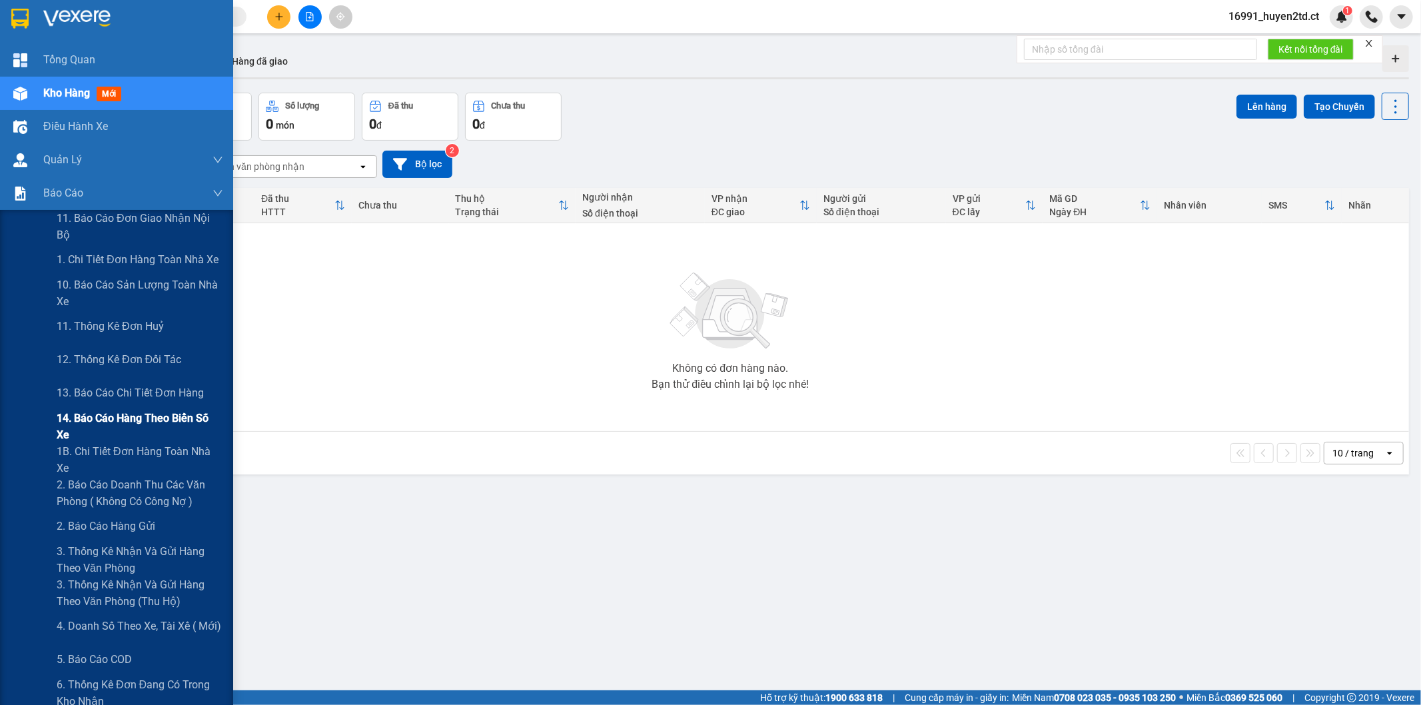
drag, startPoint x: 83, startPoint y: 450, endPoint x: 85, endPoint y: 441, distance: 9.5
click at [84, 446] on span "1B. Chi tiết đơn hàng toàn nhà xe" at bounding box center [140, 459] width 167 height 33
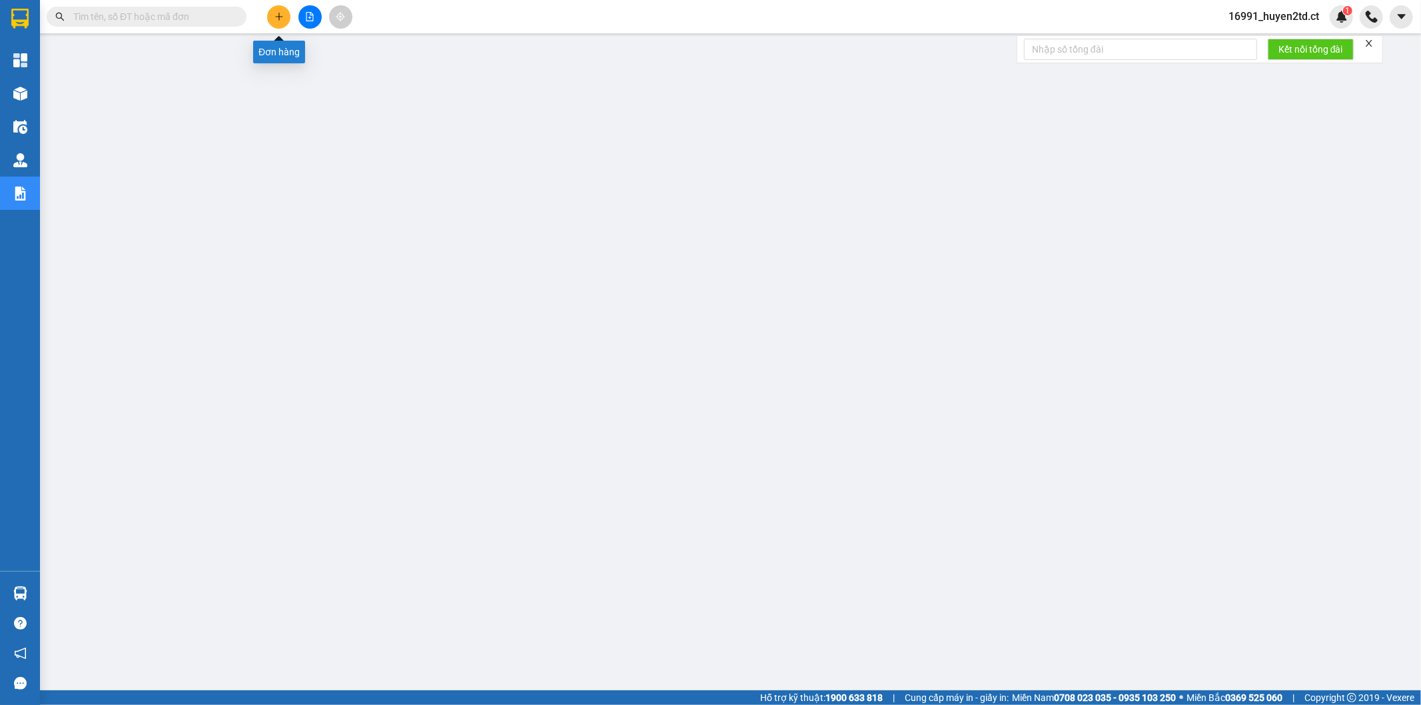
click at [280, 15] on icon "plus" at bounding box center [278, 16] width 9 height 9
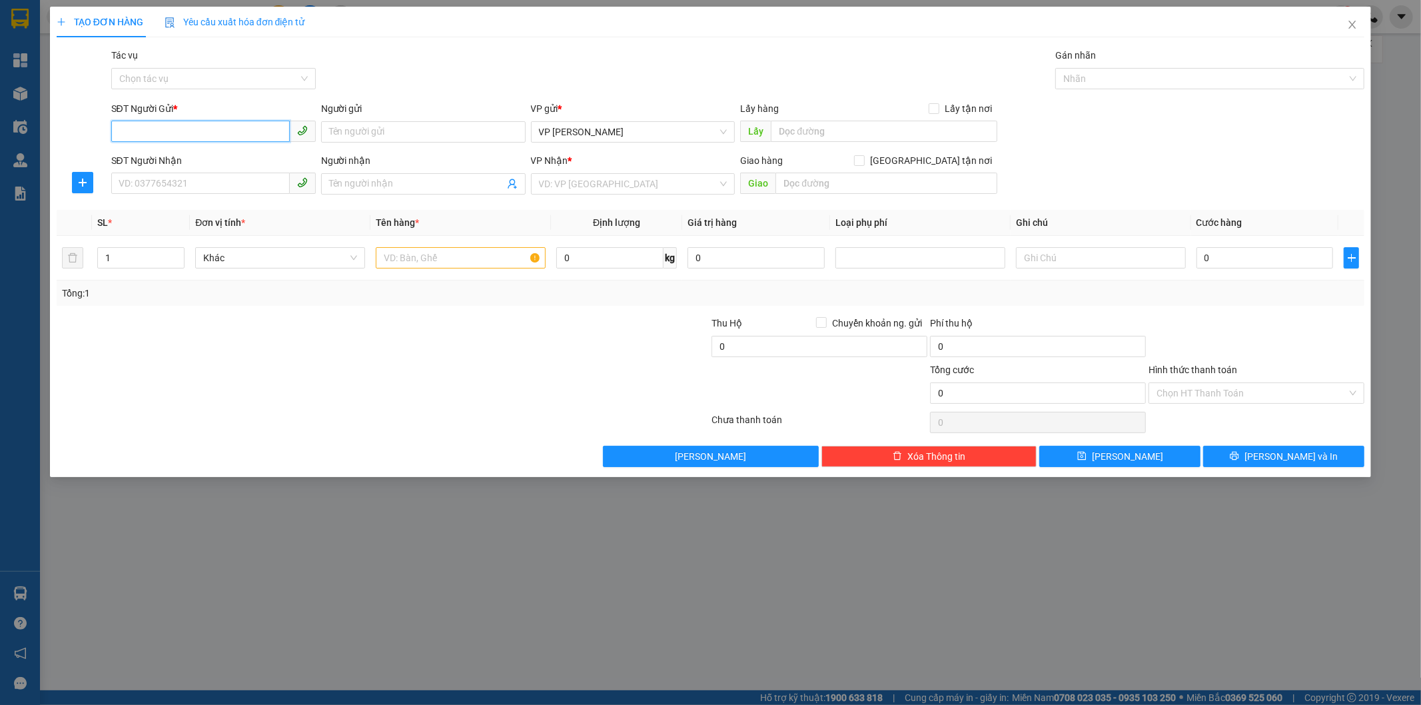
drag, startPoint x: 256, startPoint y: 133, endPoint x: 262, endPoint y: 128, distance: 7.5
click at [262, 128] on input "SĐT Người Gửi *" at bounding box center [200, 131] width 179 height 21
click at [251, 158] on div "0362512147 - Hàng tay ba" at bounding box center [213, 158] width 189 height 15
type input "0362512147"
type input "Hàng tay ba"
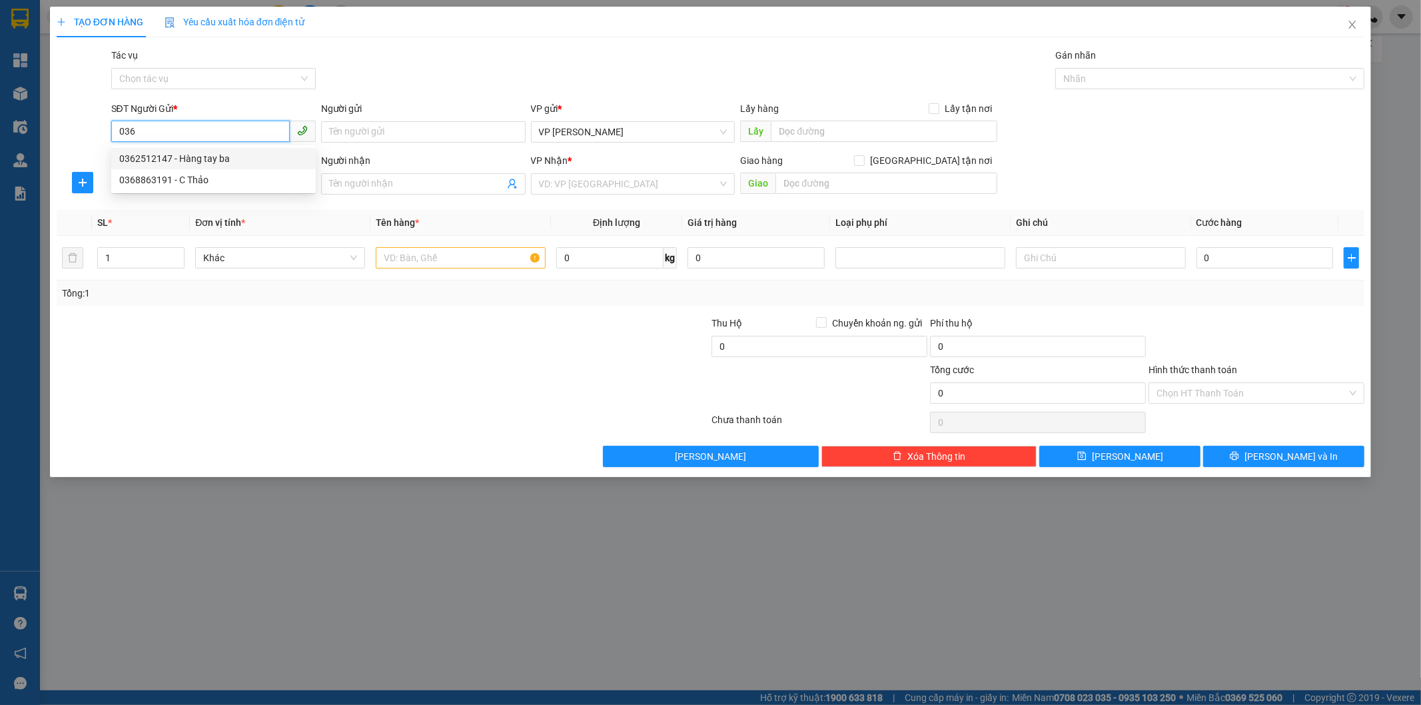
type input "0362512147"
type input "Hàng tay ba"
type input "220.000"
type input "0362512147"
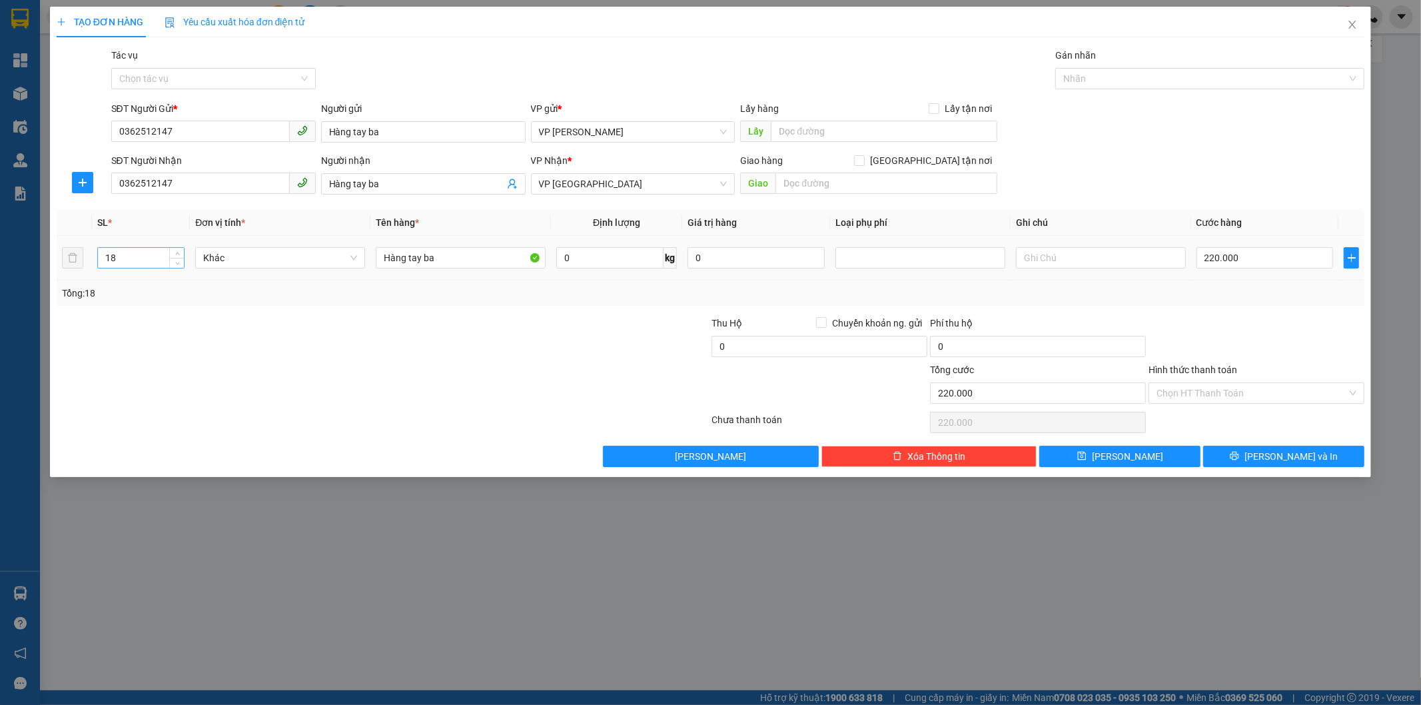
click at [120, 260] on input "18" at bounding box center [141, 258] width 87 height 20
type input "1"
type input "6"
click at [567, 252] on input "0" at bounding box center [609, 257] width 107 height 21
type input "0"
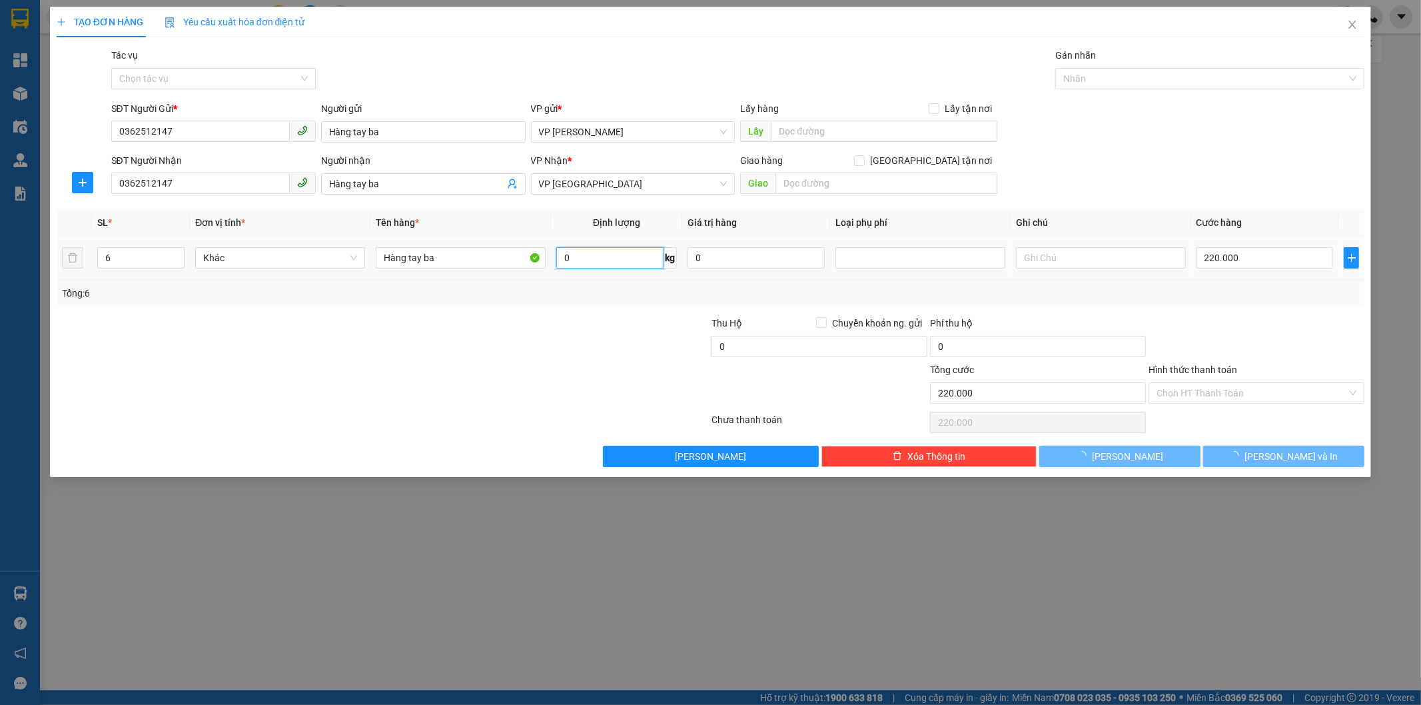
type input "0"
type input "45"
click at [1227, 256] on input "0" at bounding box center [1265, 257] width 137 height 21
type input "9"
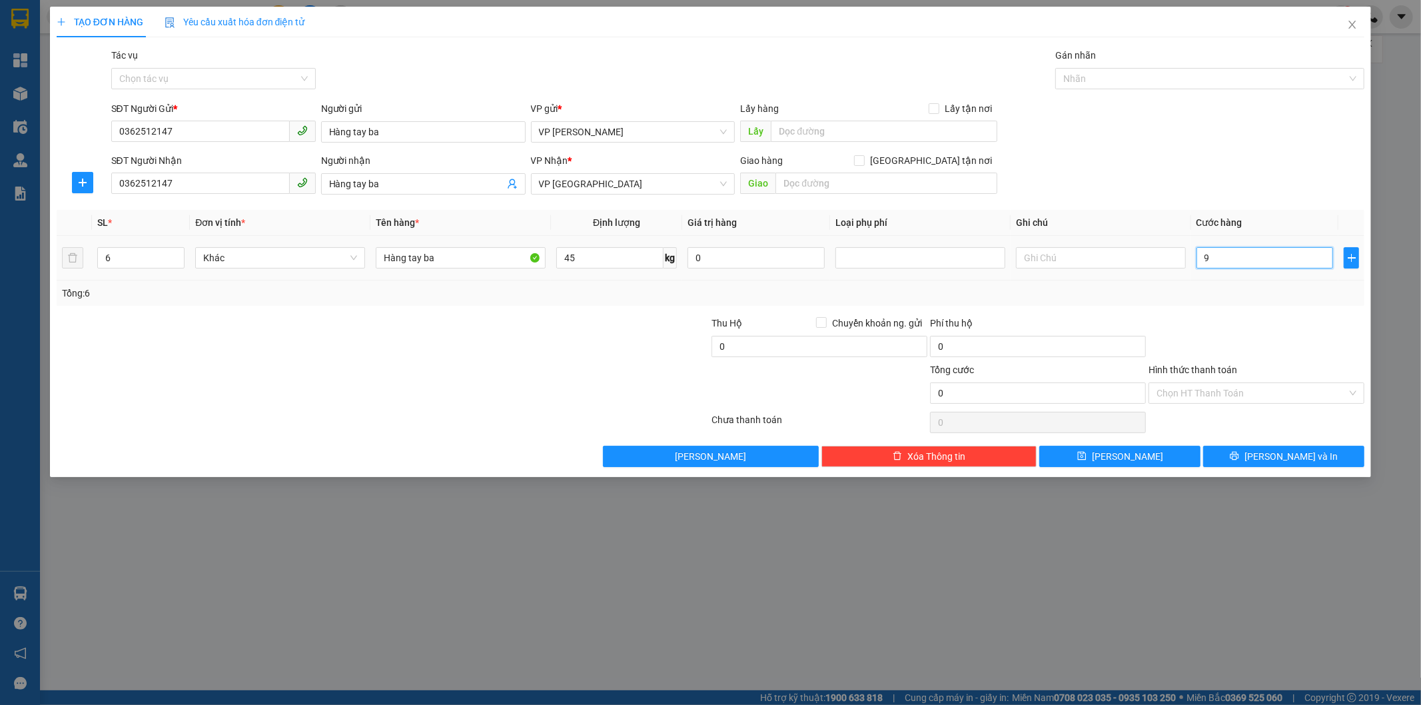
type input "9"
type input "90"
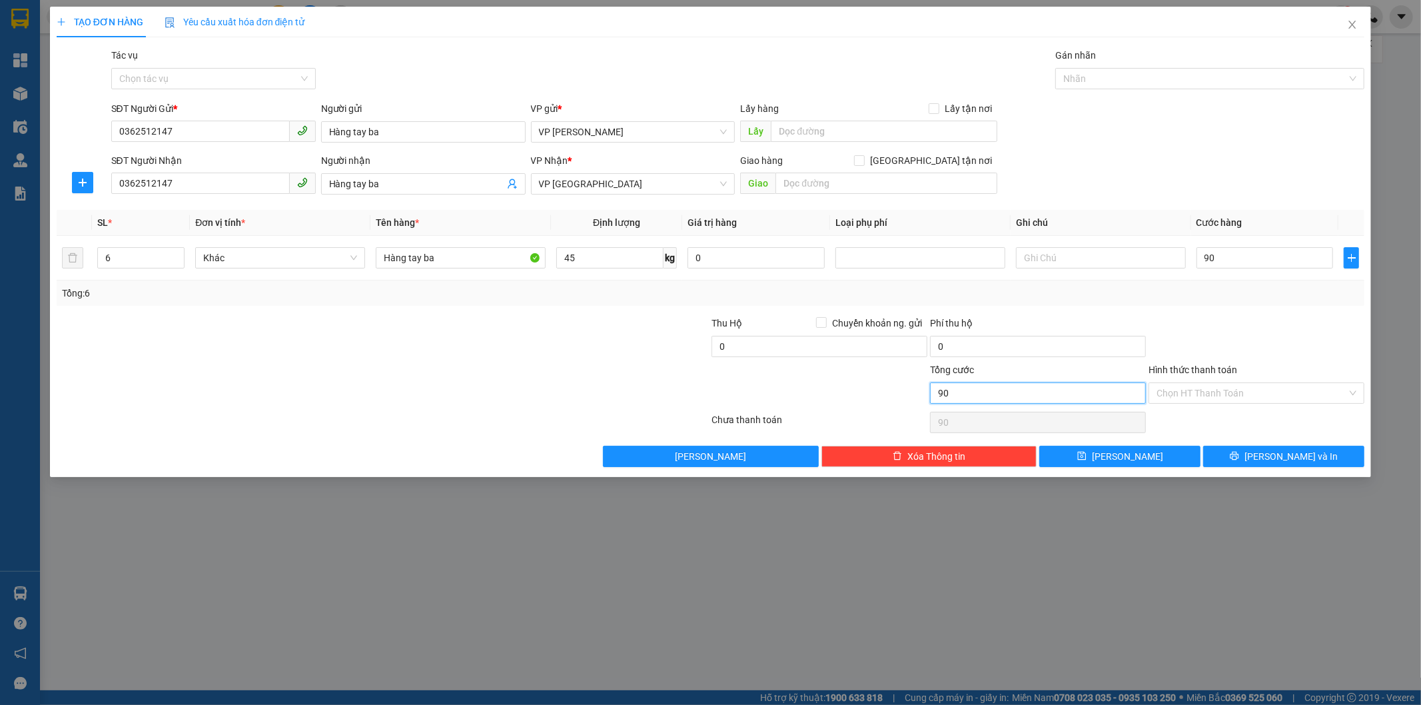
type input "90.000"
drag, startPoint x: 1117, startPoint y: 390, endPoint x: 1155, endPoint y: 389, distance: 37.3
click at [1119, 390] on input "90.000" at bounding box center [1038, 392] width 216 height 21
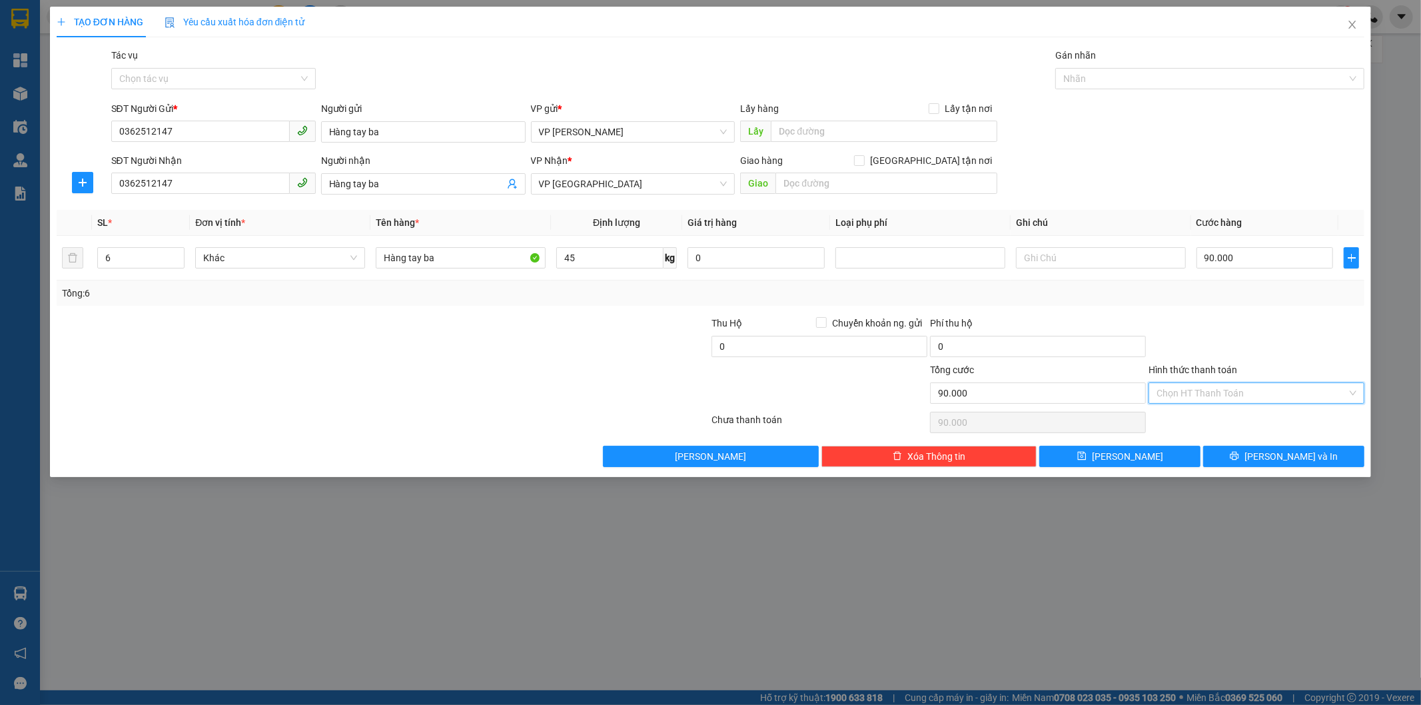
click at [1174, 388] on input "Hình thức thanh toán" at bounding box center [1252, 393] width 191 height 20
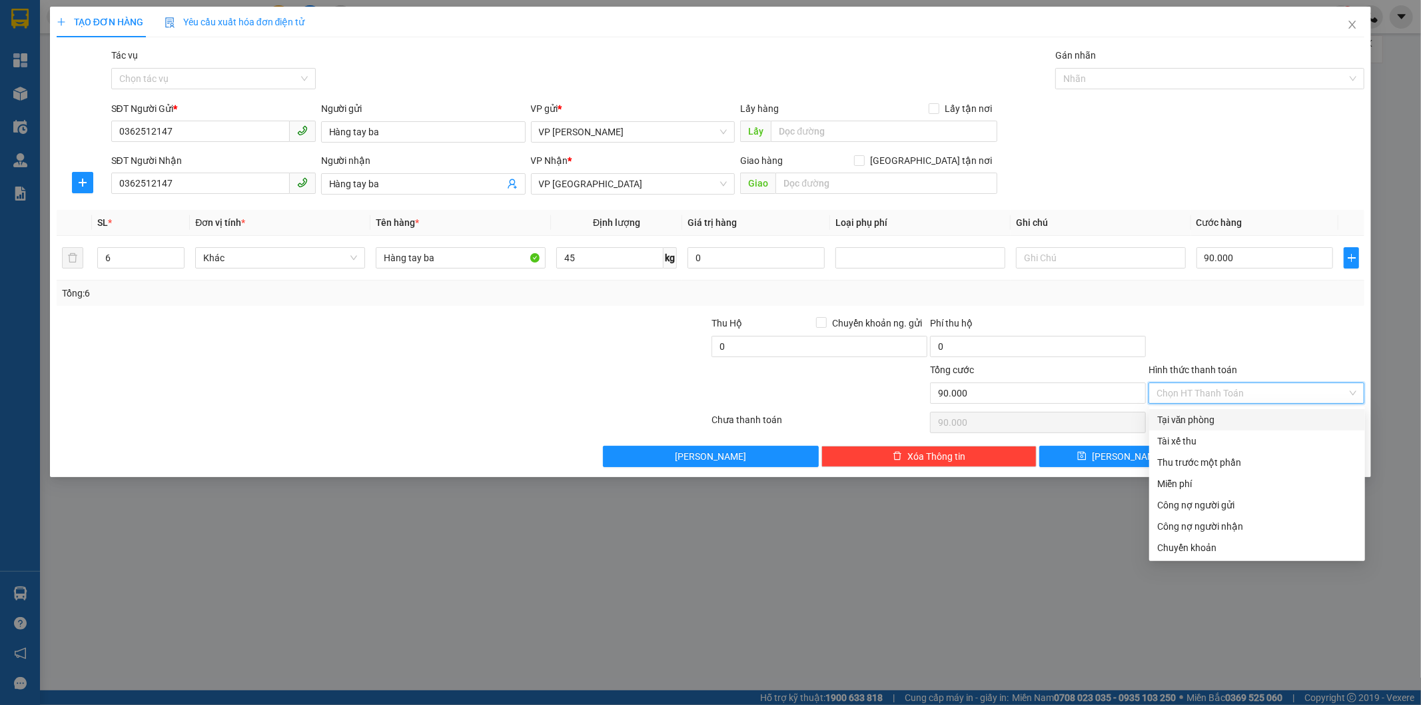
click at [1193, 420] on div "Tại văn phòng" at bounding box center [1257, 419] width 200 height 15
type input "0"
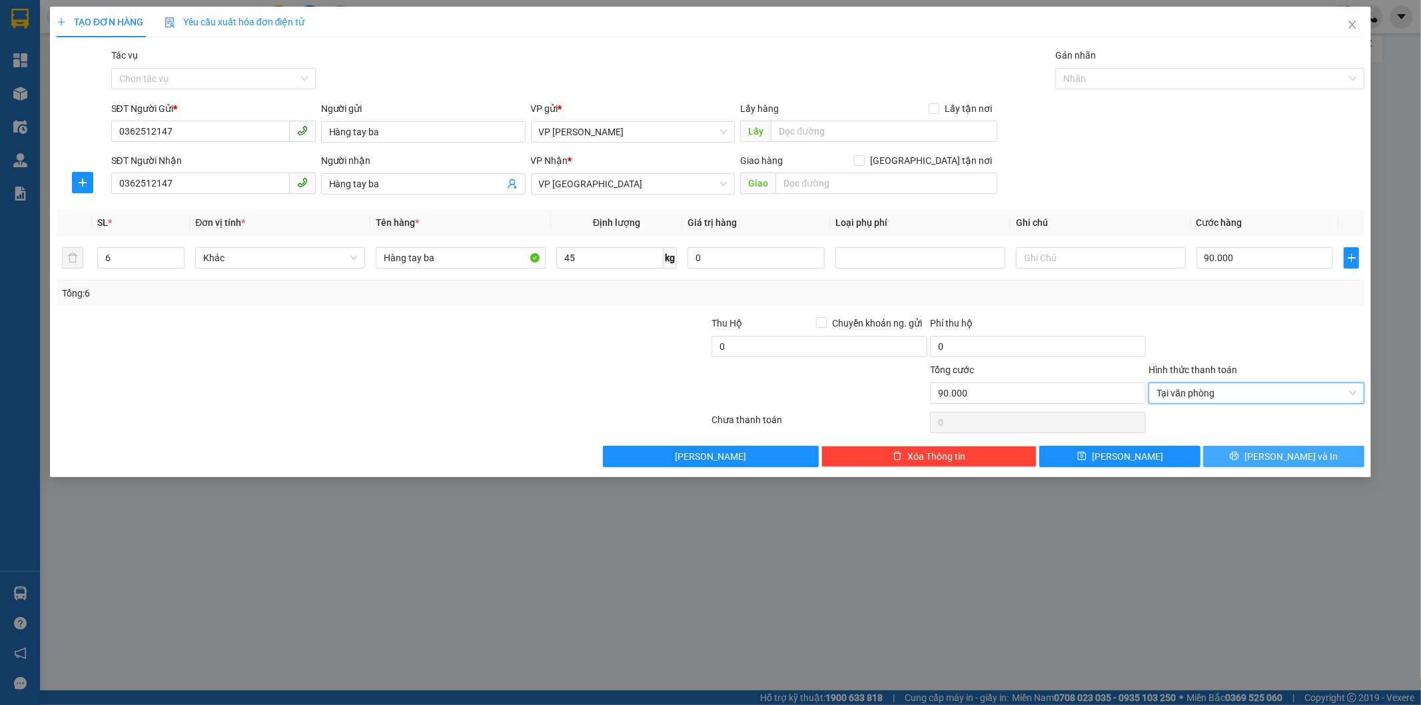
click at [1274, 454] on span "[PERSON_NAME] và In" at bounding box center [1291, 456] width 93 height 15
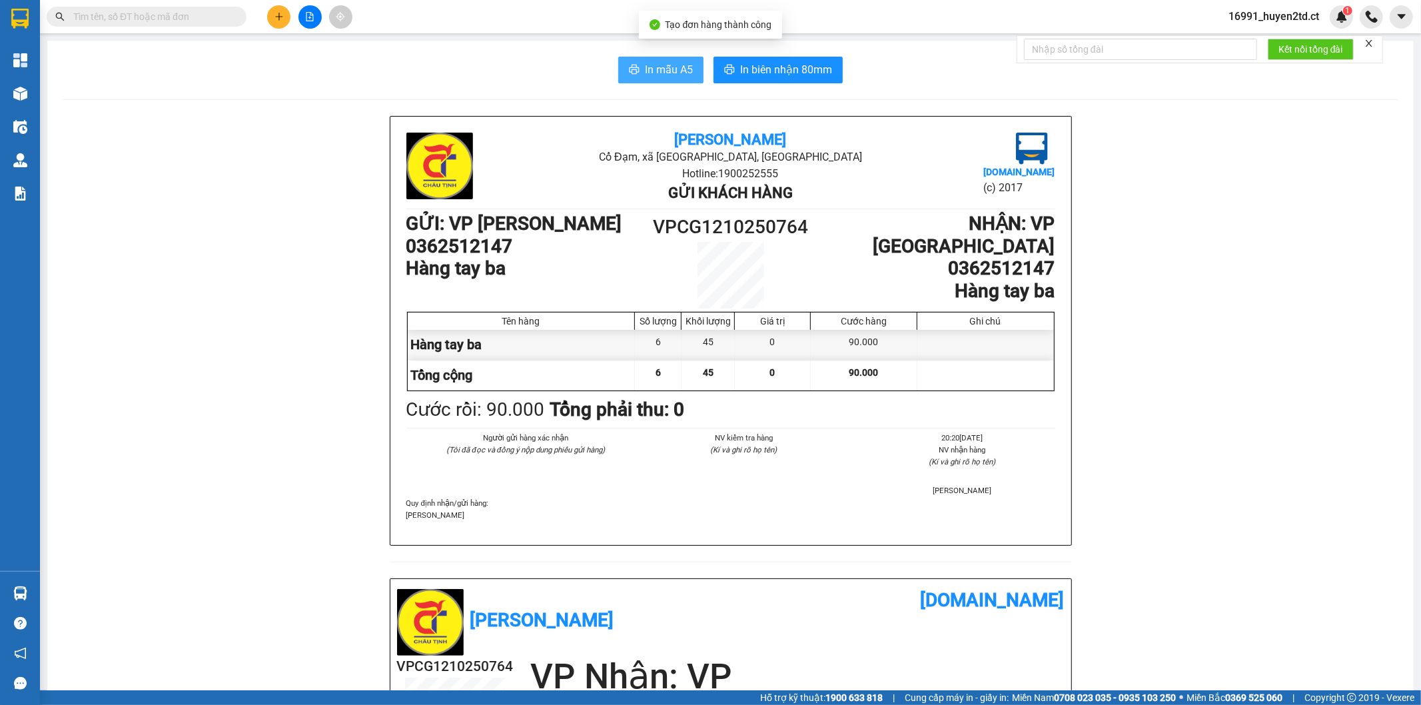
click at [665, 71] on span "In mẫu A5" at bounding box center [669, 69] width 48 height 17
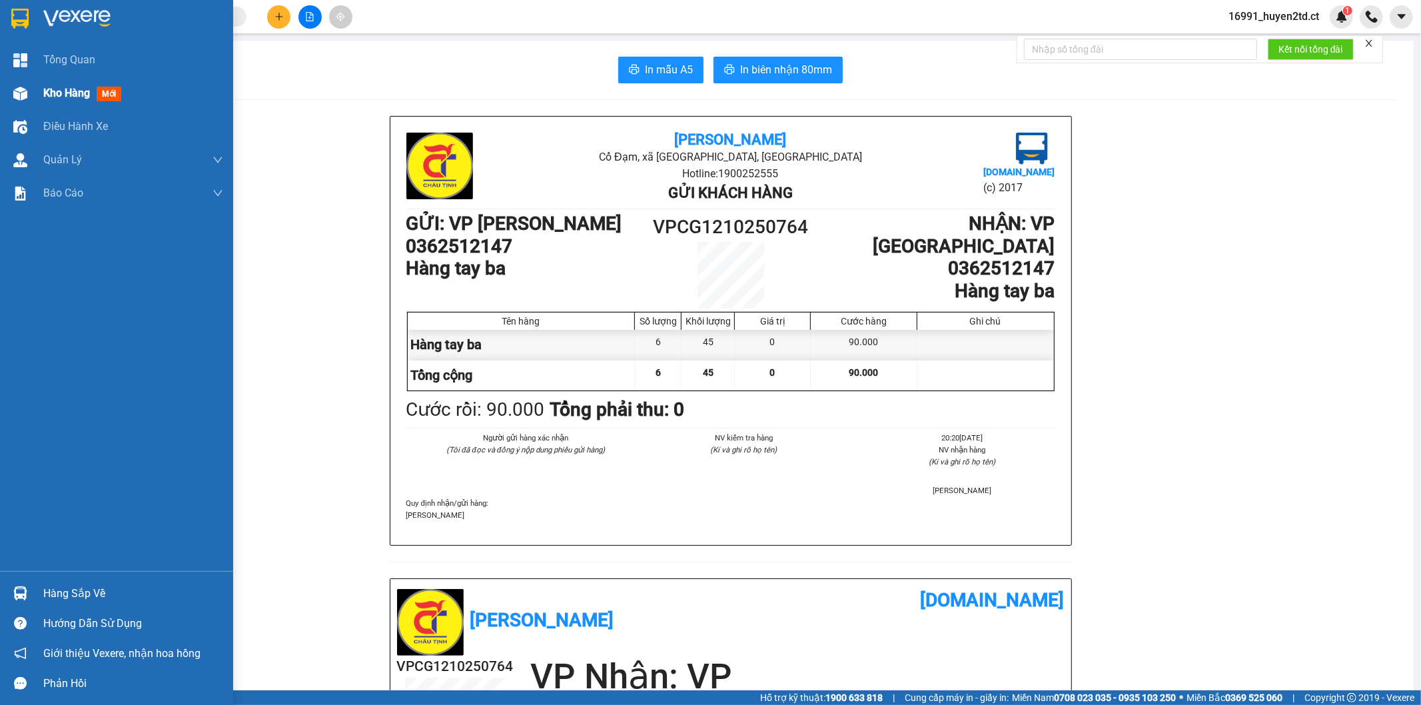
click at [63, 89] on span "Kho hàng" at bounding box center [66, 93] width 47 height 13
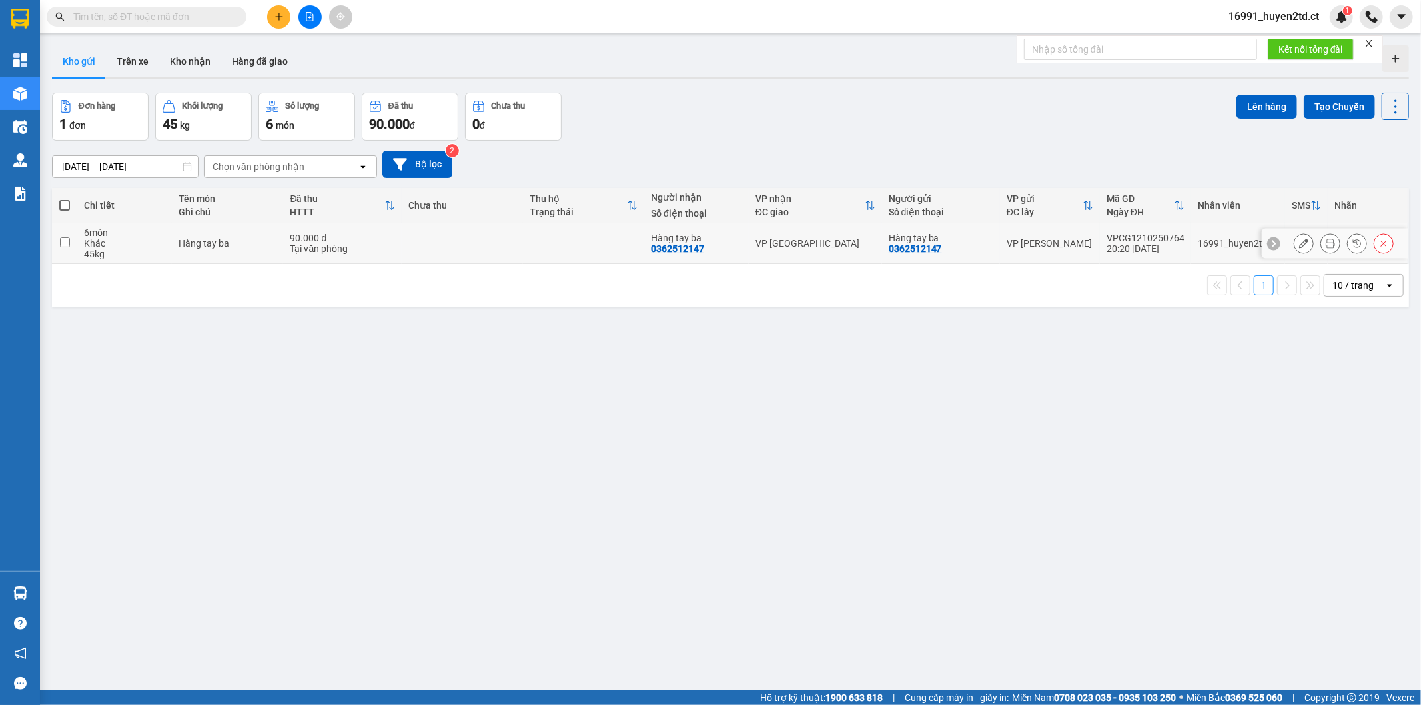
click at [63, 242] on input "checkbox" at bounding box center [65, 242] width 10 height 10
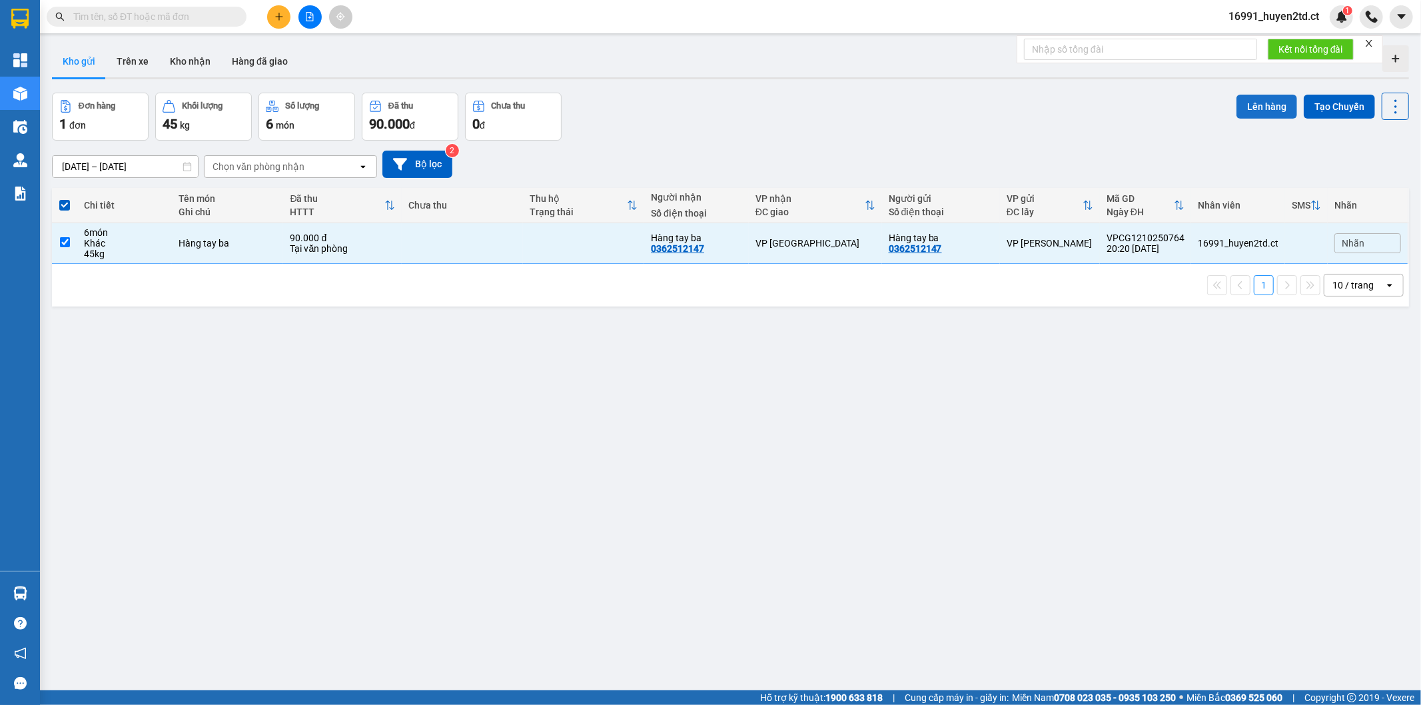
click at [1257, 109] on button "Lên hàng" at bounding box center [1267, 107] width 61 height 24
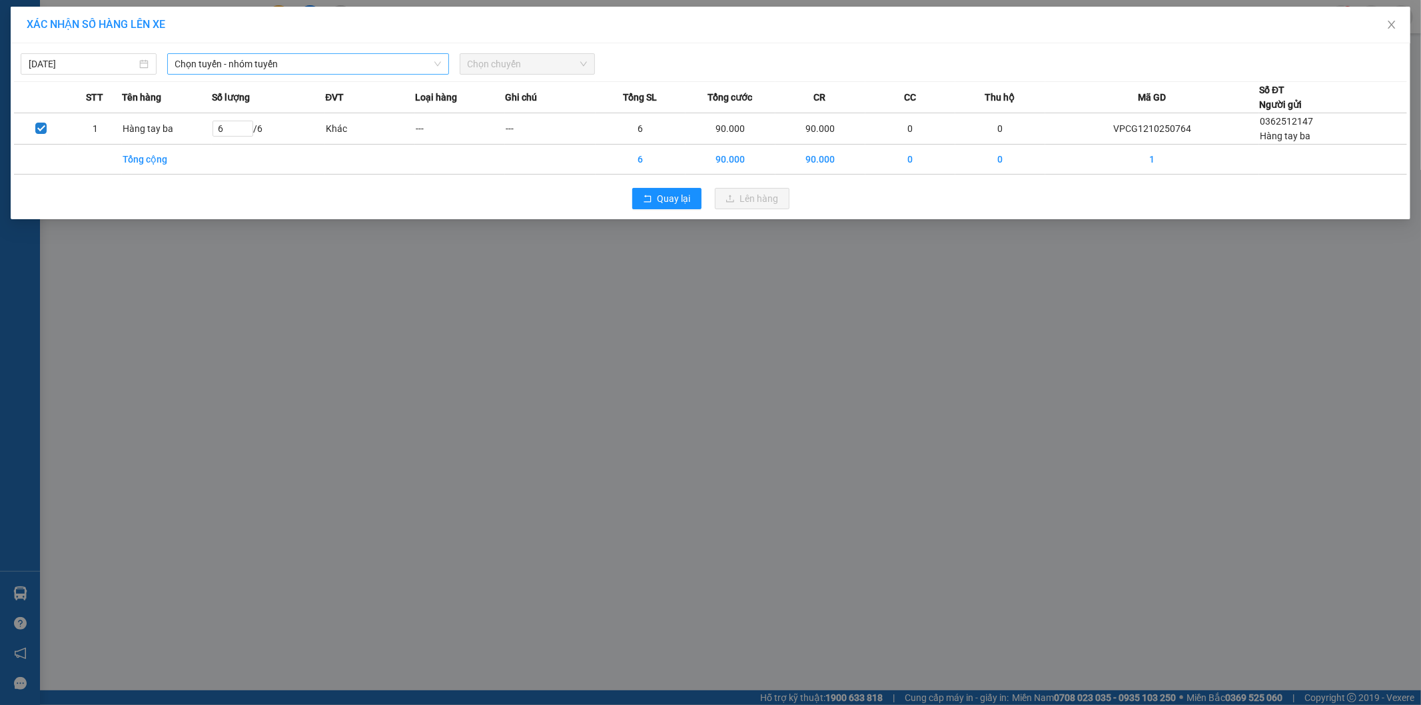
click at [325, 57] on span "Chọn tuyến - nhóm tuyến" at bounding box center [308, 64] width 266 height 20
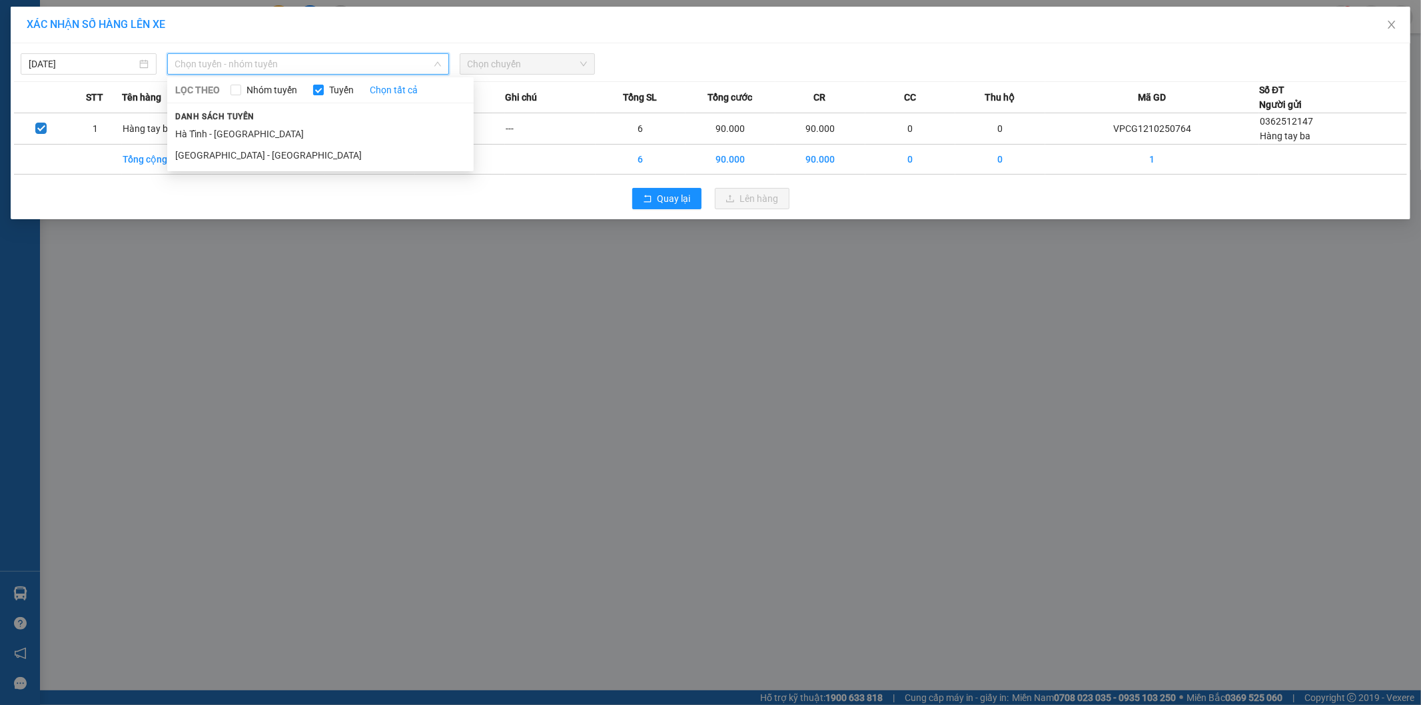
drag, startPoint x: 306, startPoint y: 137, endPoint x: 529, endPoint y: 84, distance: 228.7
click at [314, 132] on li "Hà Tĩnh - [GEOGRAPHIC_DATA]" at bounding box center [320, 133] width 306 height 21
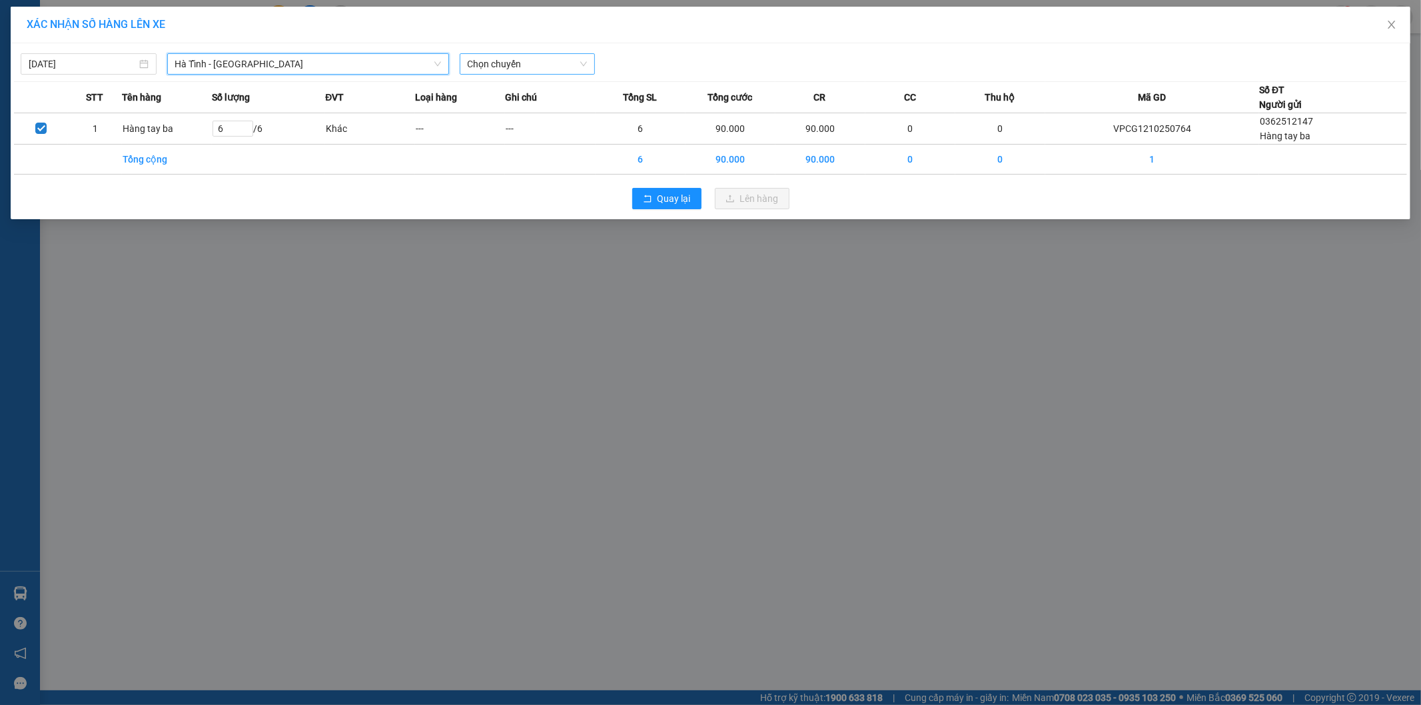
click at [562, 63] on span "Chọn chuyến" at bounding box center [528, 64] width 120 height 20
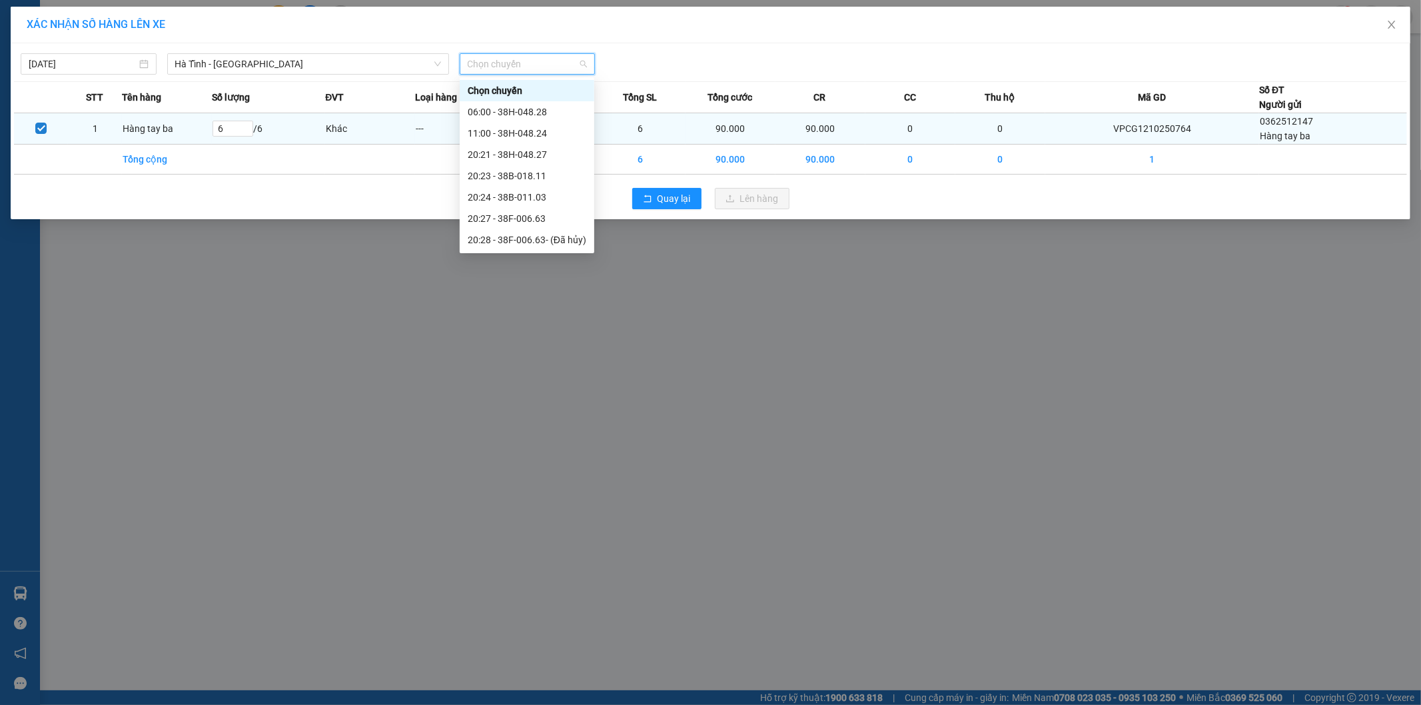
drag, startPoint x: 556, startPoint y: 131, endPoint x: 662, endPoint y: 150, distance: 107.7
click at [556, 275] on div "20:30 - 38F-006.51" at bounding box center [527, 282] width 119 height 15
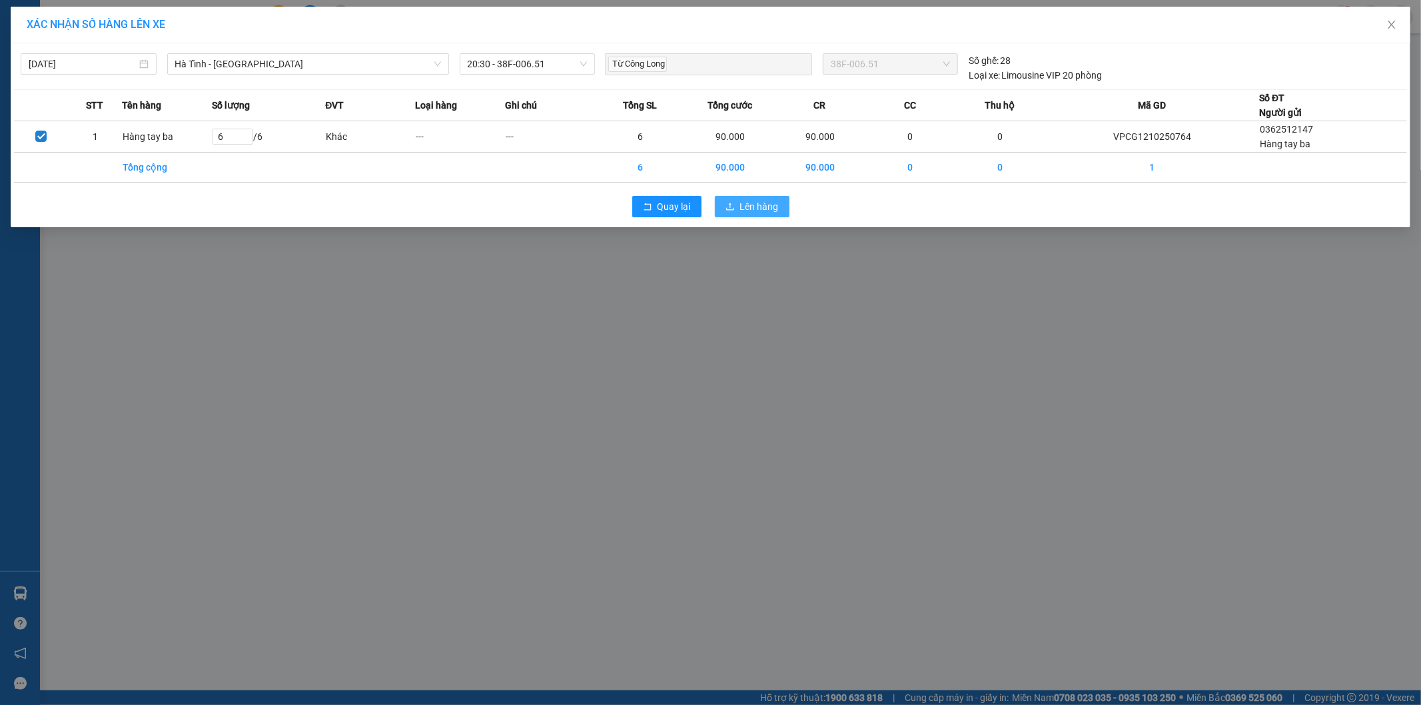
click at [750, 205] on span "Lên hàng" at bounding box center [759, 206] width 39 height 15
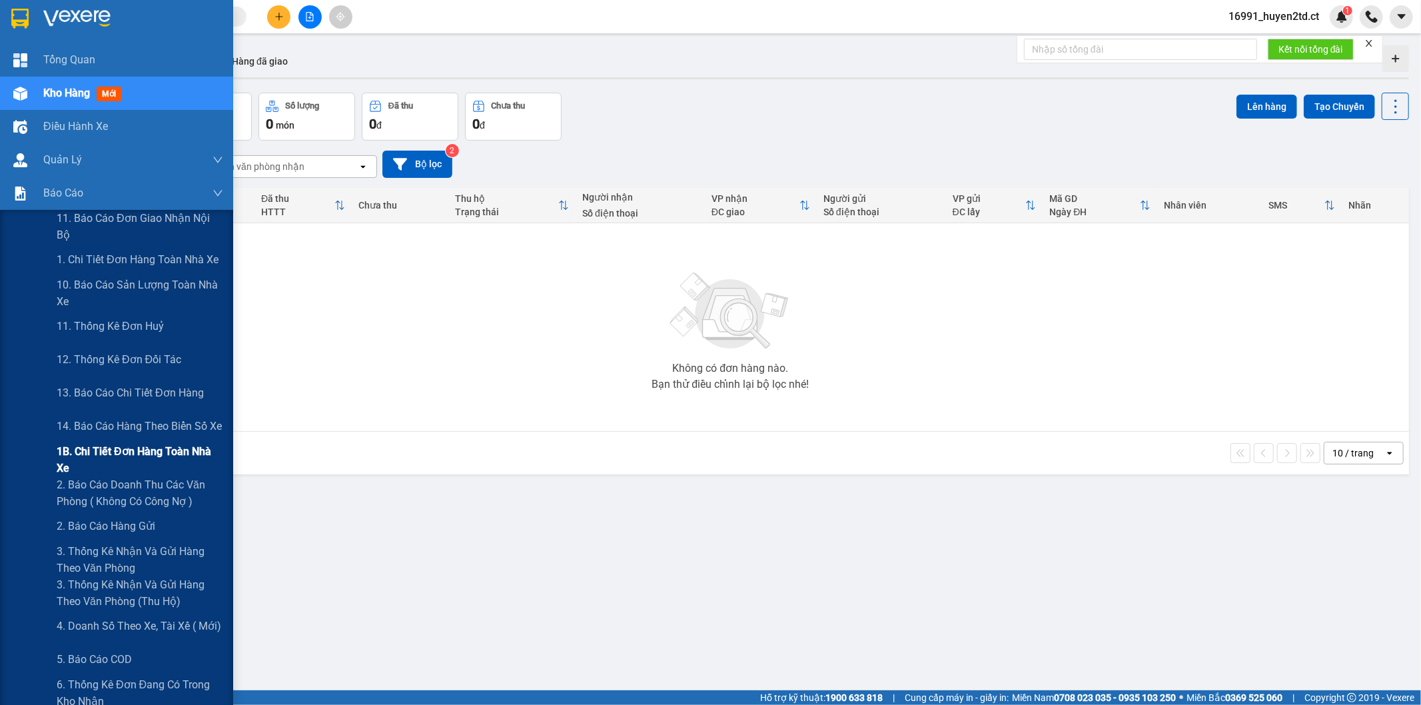
click at [143, 462] on span "1B. Chi tiết đơn hàng toàn nhà xe" at bounding box center [140, 459] width 167 height 33
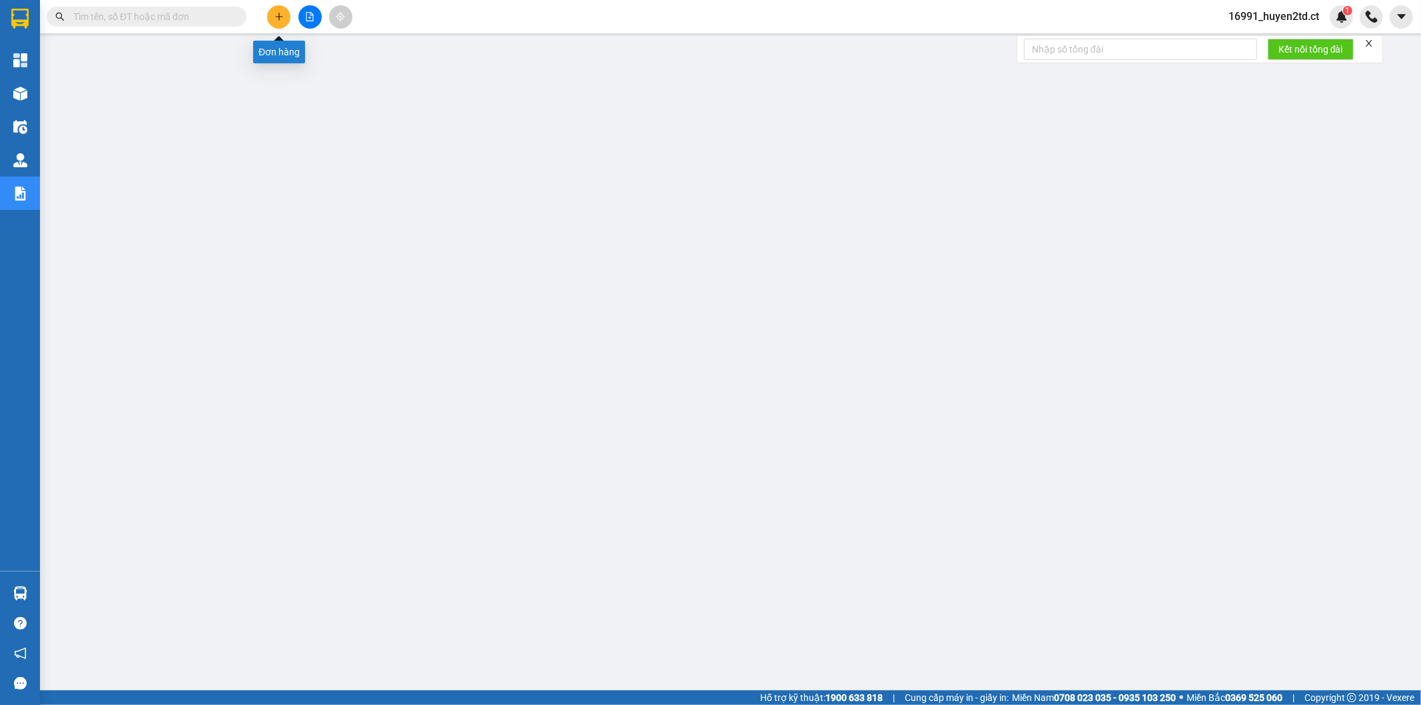
click at [280, 22] on button at bounding box center [278, 16] width 23 height 23
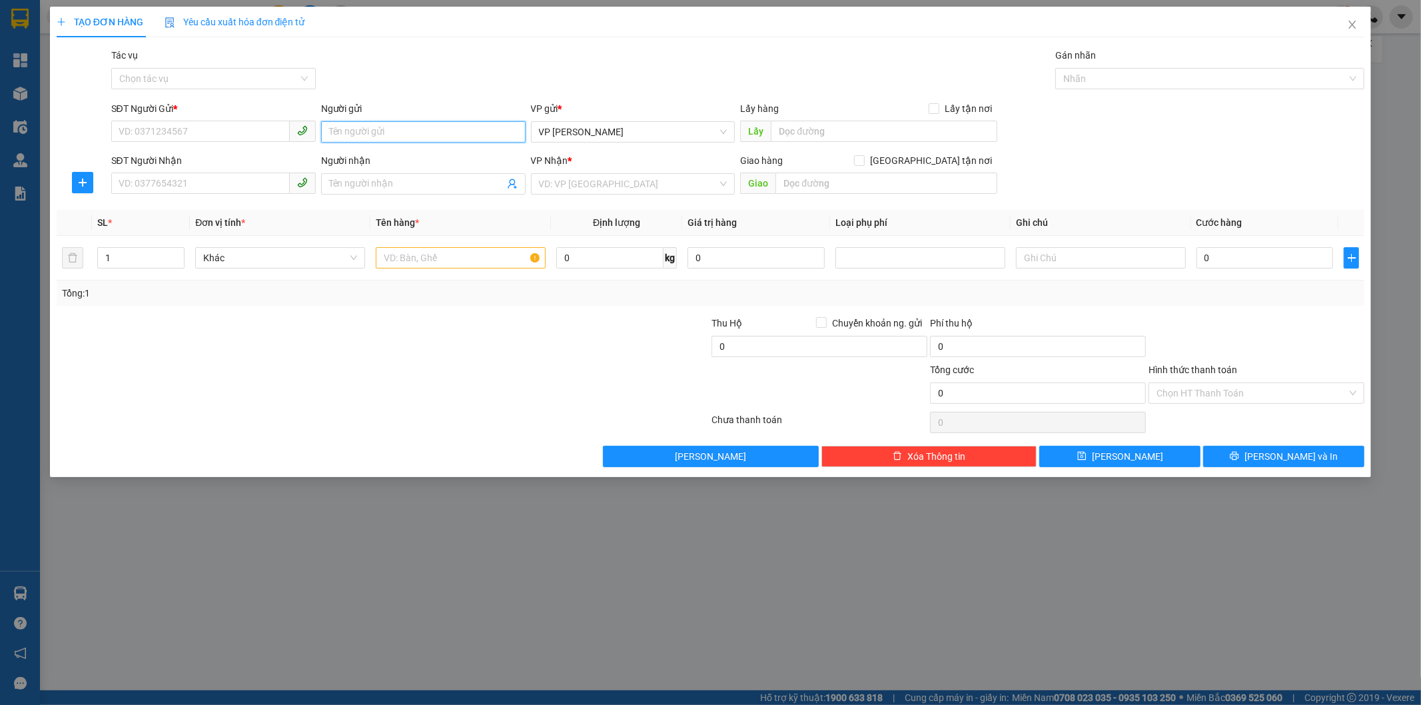
click at [360, 131] on input "Người gửi" at bounding box center [423, 131] width 205 height 21
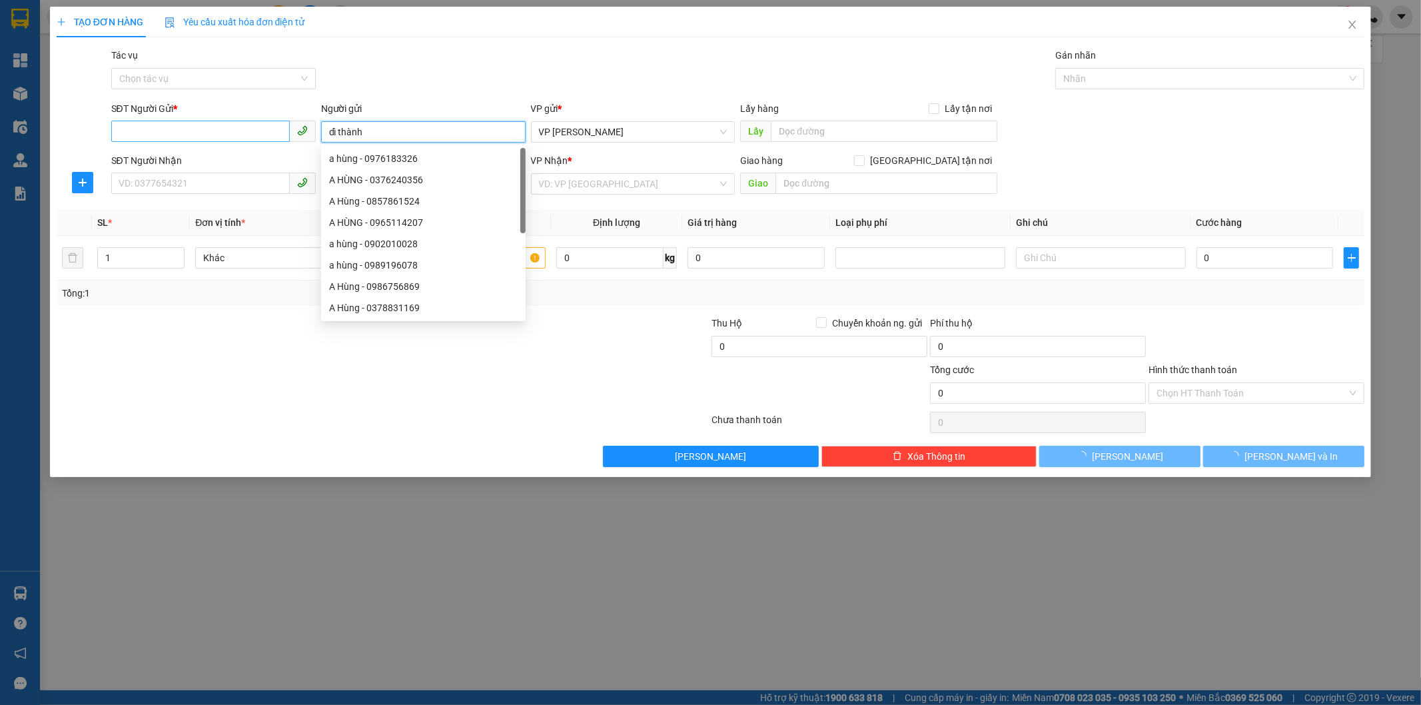
type input "dì thành"
click at [189, 130] on input "SĐT Người Gửi *" at bounding box center [200, 131] width 179 height 21
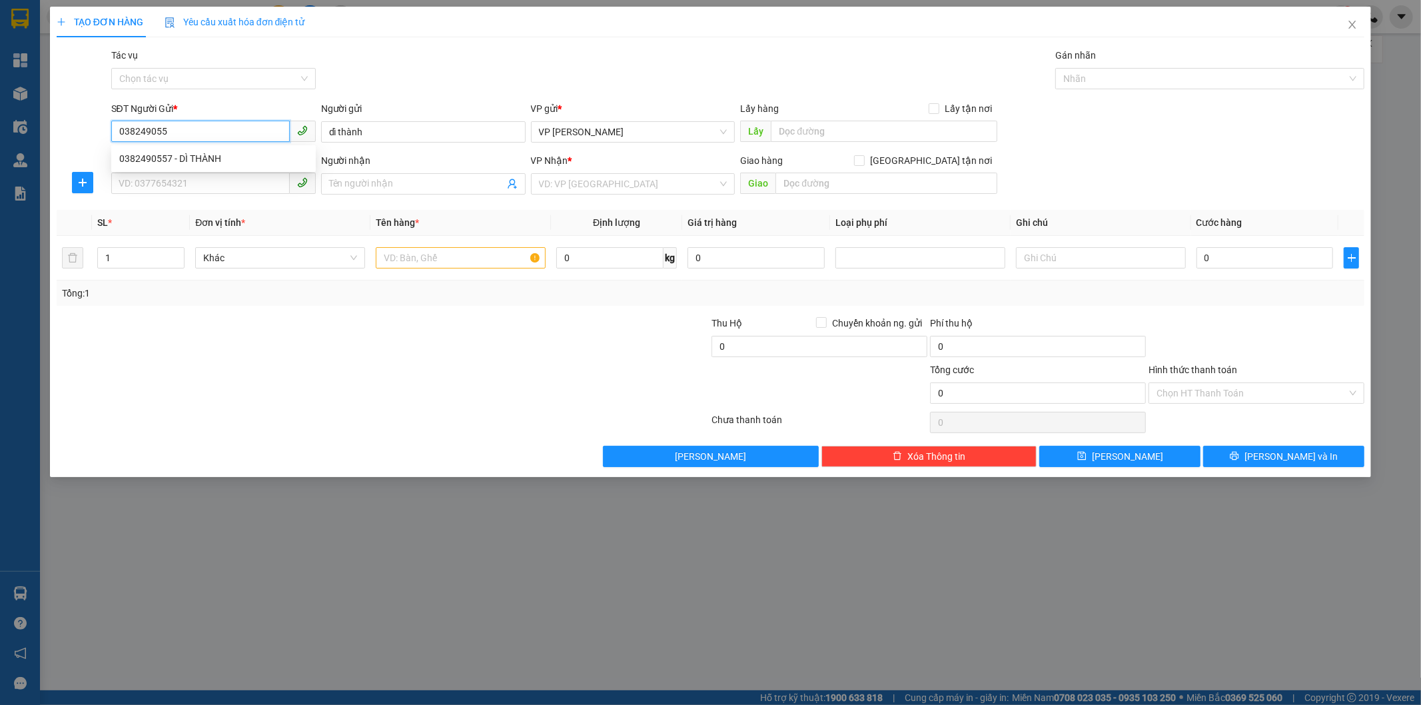
type input "0382490557"
click at [216, 153] on div "0382490557 - DÌ THÀNH" at bounding box center [213, 158] width 189 height 15
type input "DÌ THÀNH"
type input "0971923610"
type input "A Đạt"
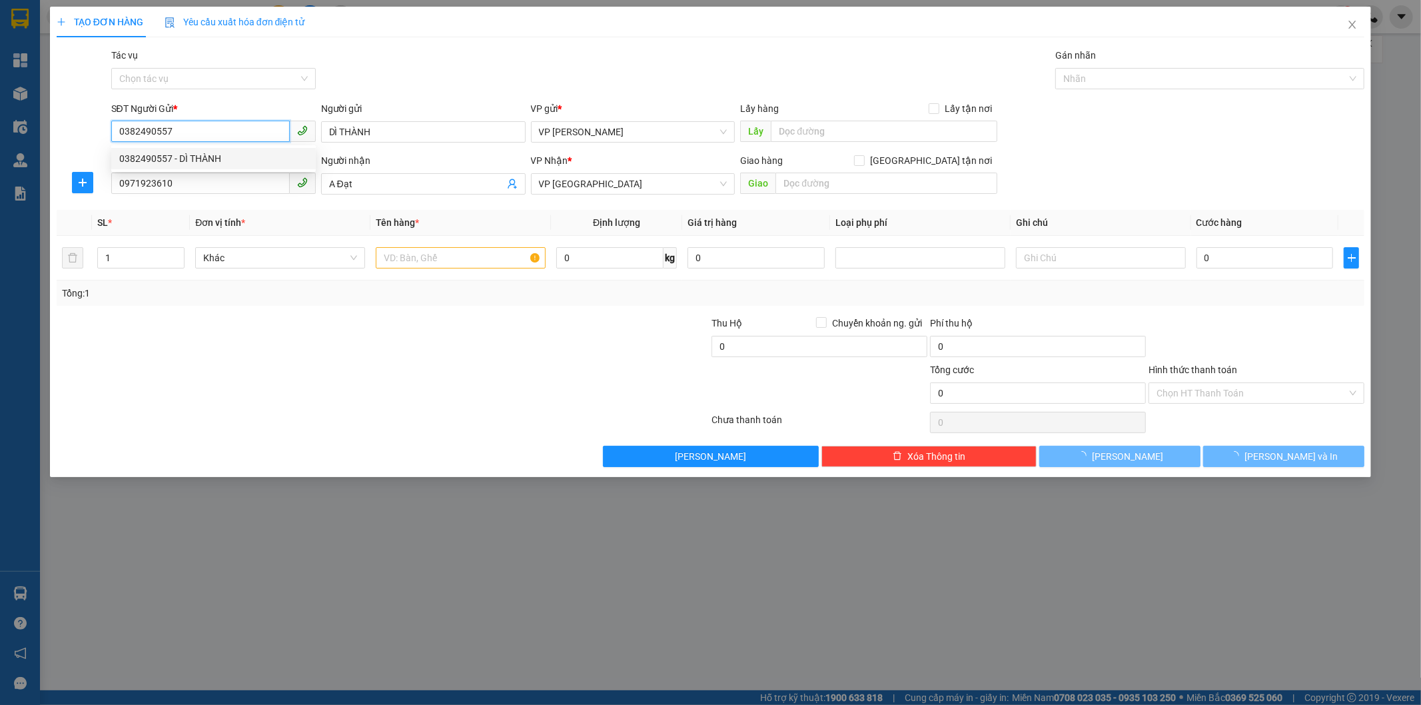
type input "40.000"
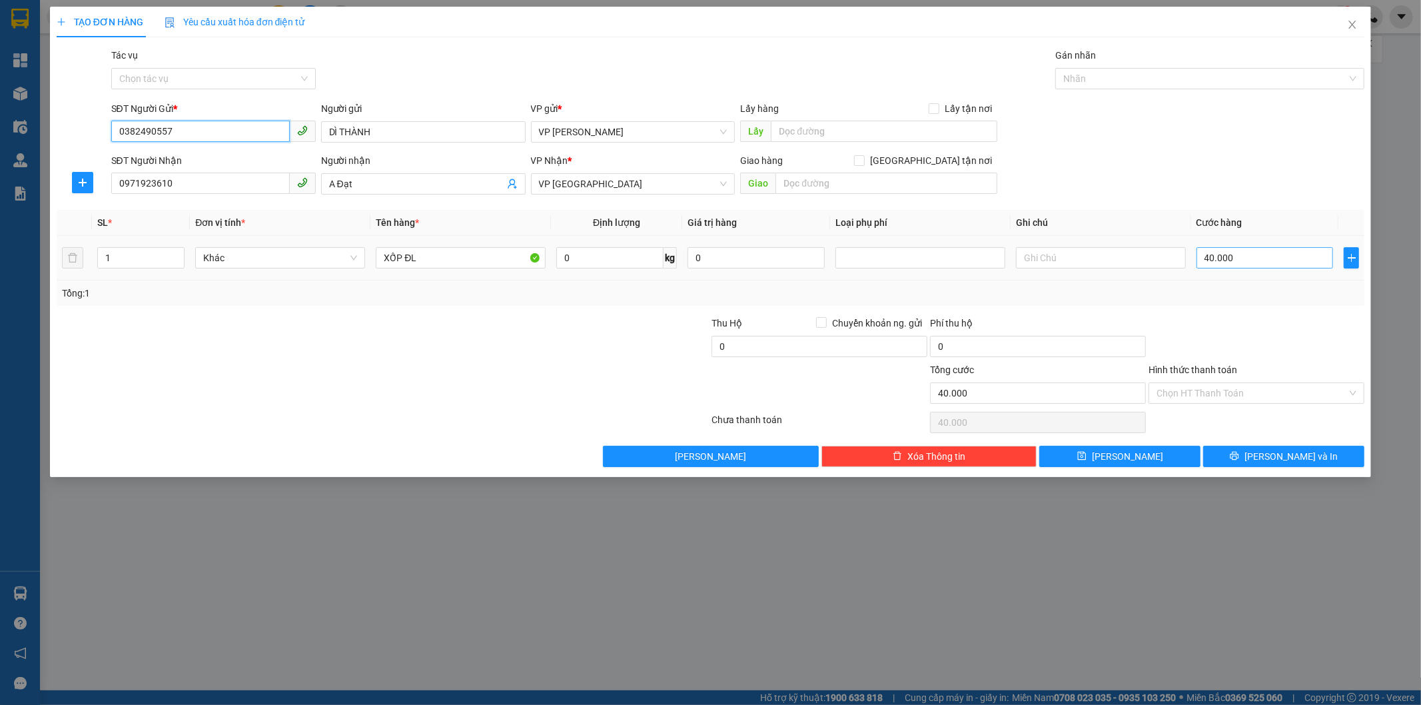
type input "0382490557"
type input "3"
type input "30"
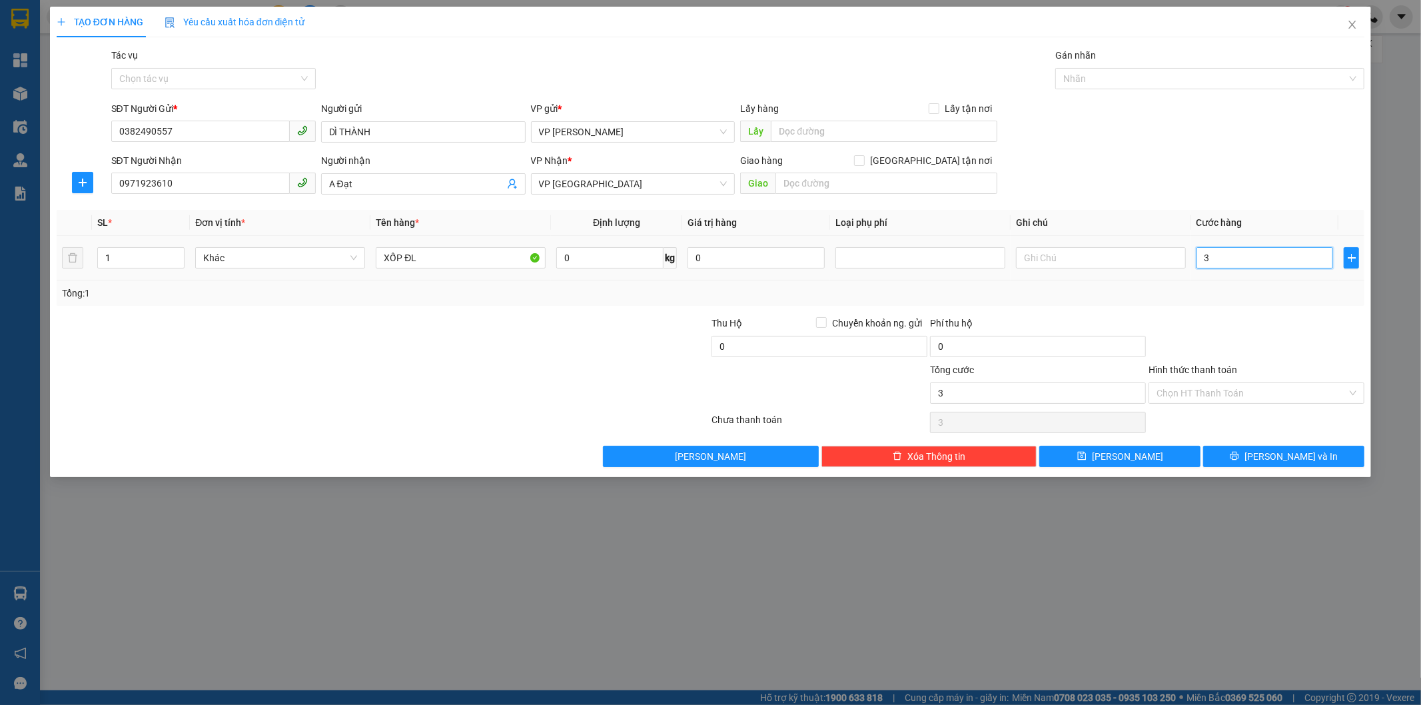
type input "30"
type input "30.000"
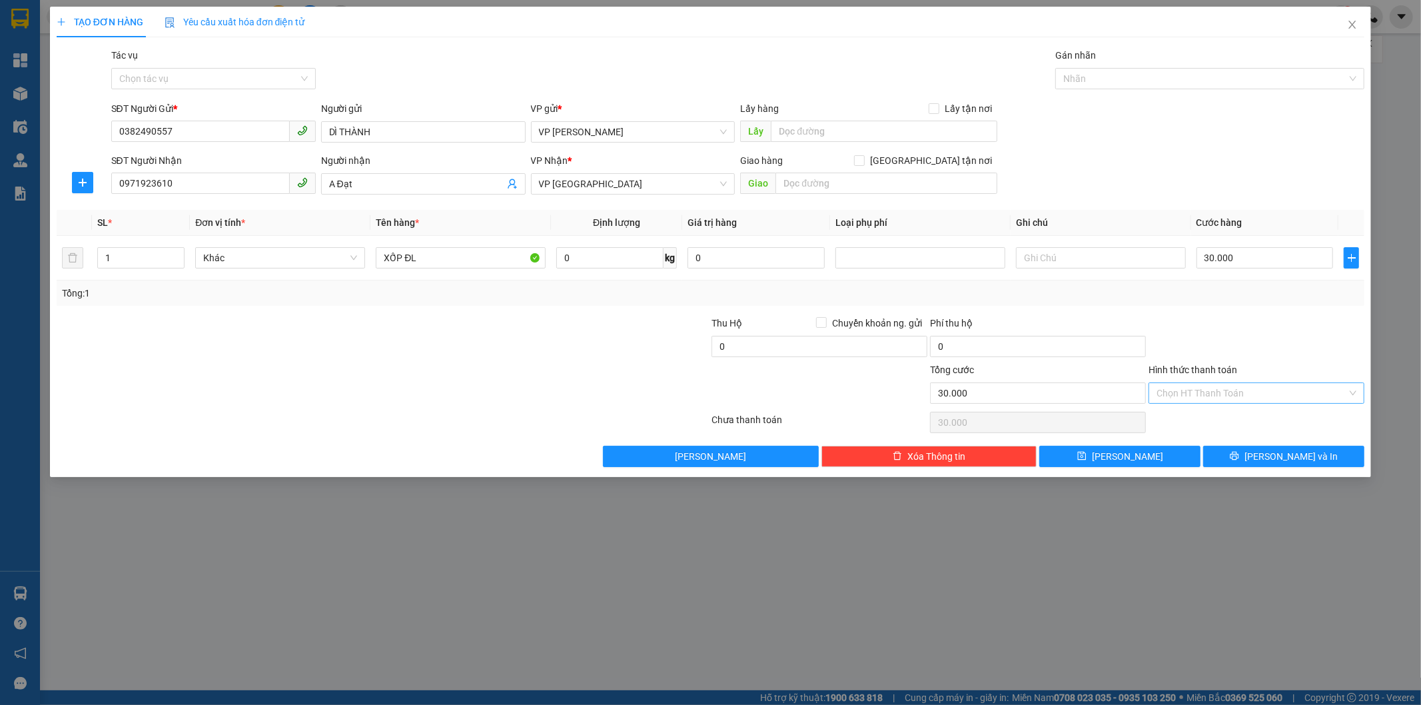
click at [1222, 390] on input "Hình thức thanh toán" at bounding box center [1252, 393] width 191 height 20
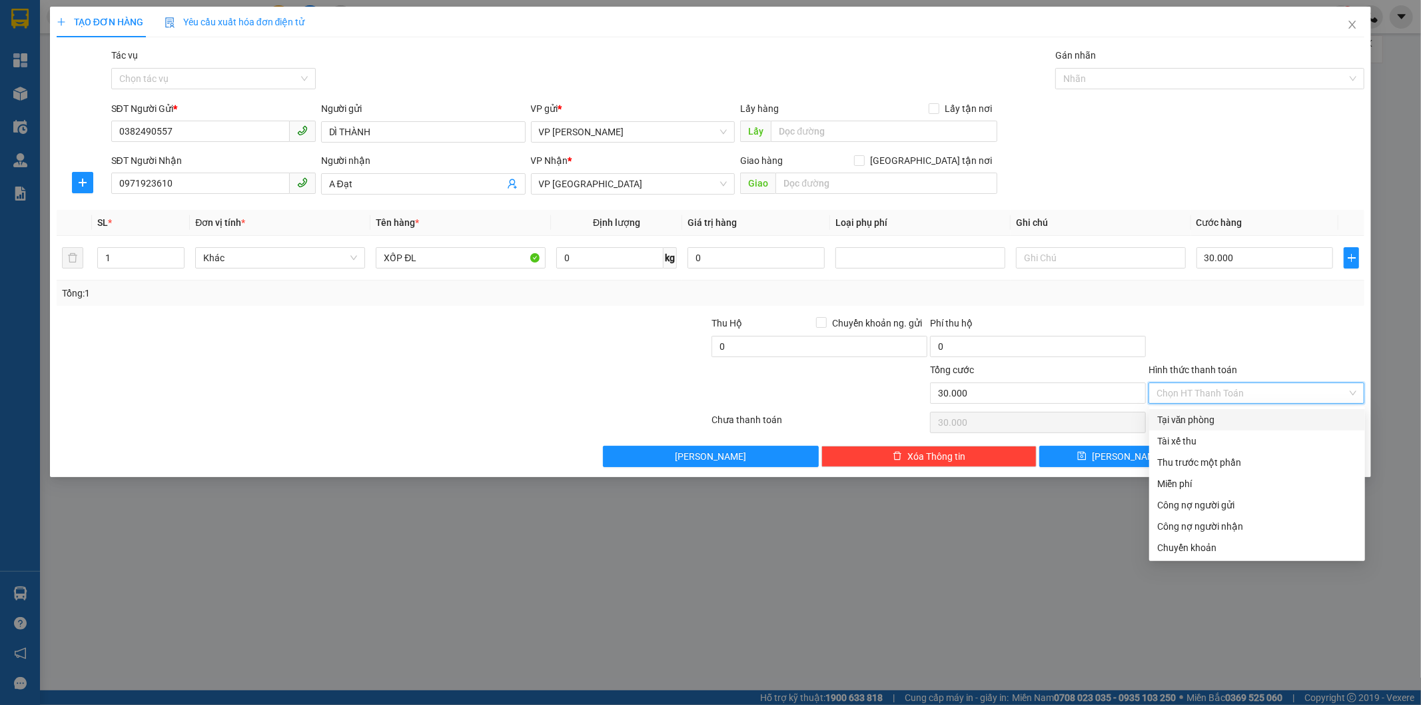
click at [1219, 418] on div "Tại văn phòng" at bounding box center [1257, 419] width 200 height 15
type input "0"
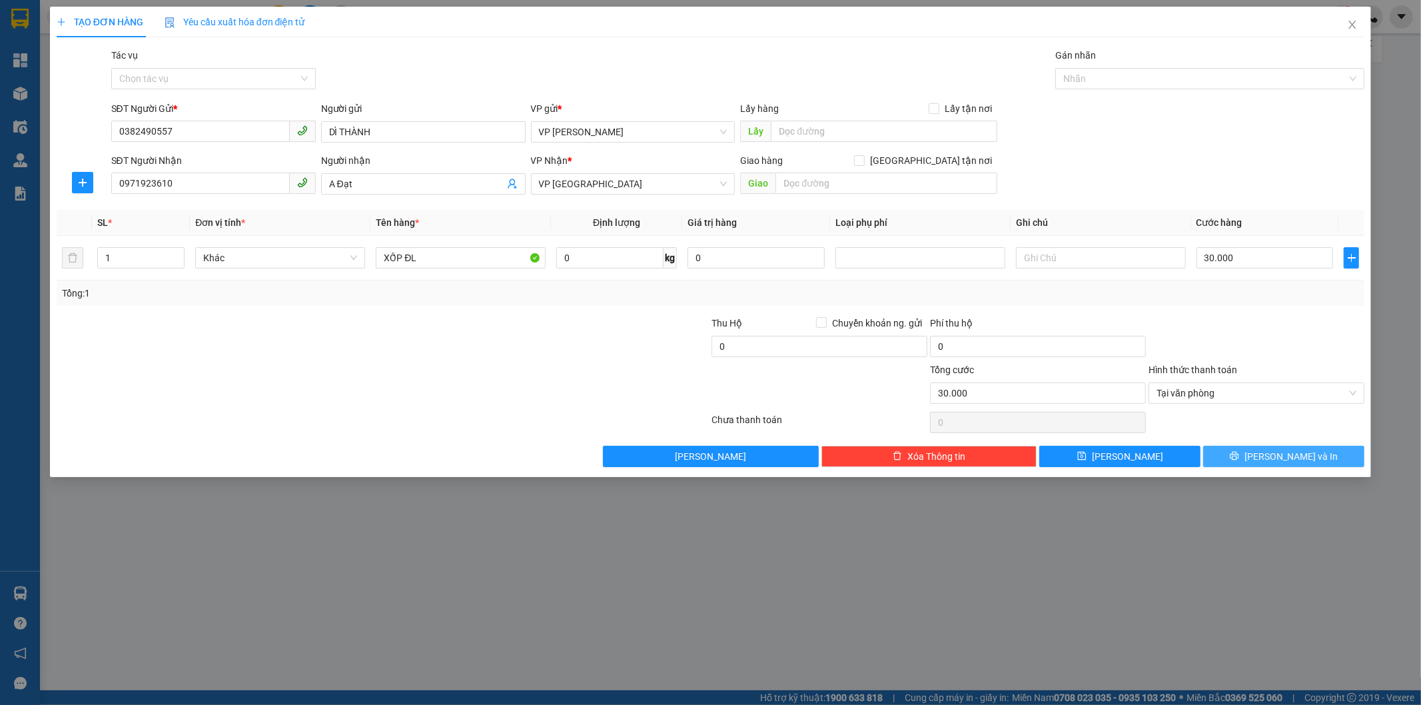
click at [1239, 460] on button "[PERSON_NAME] và In" at bounding box center [1283, 456] width 161 height 21
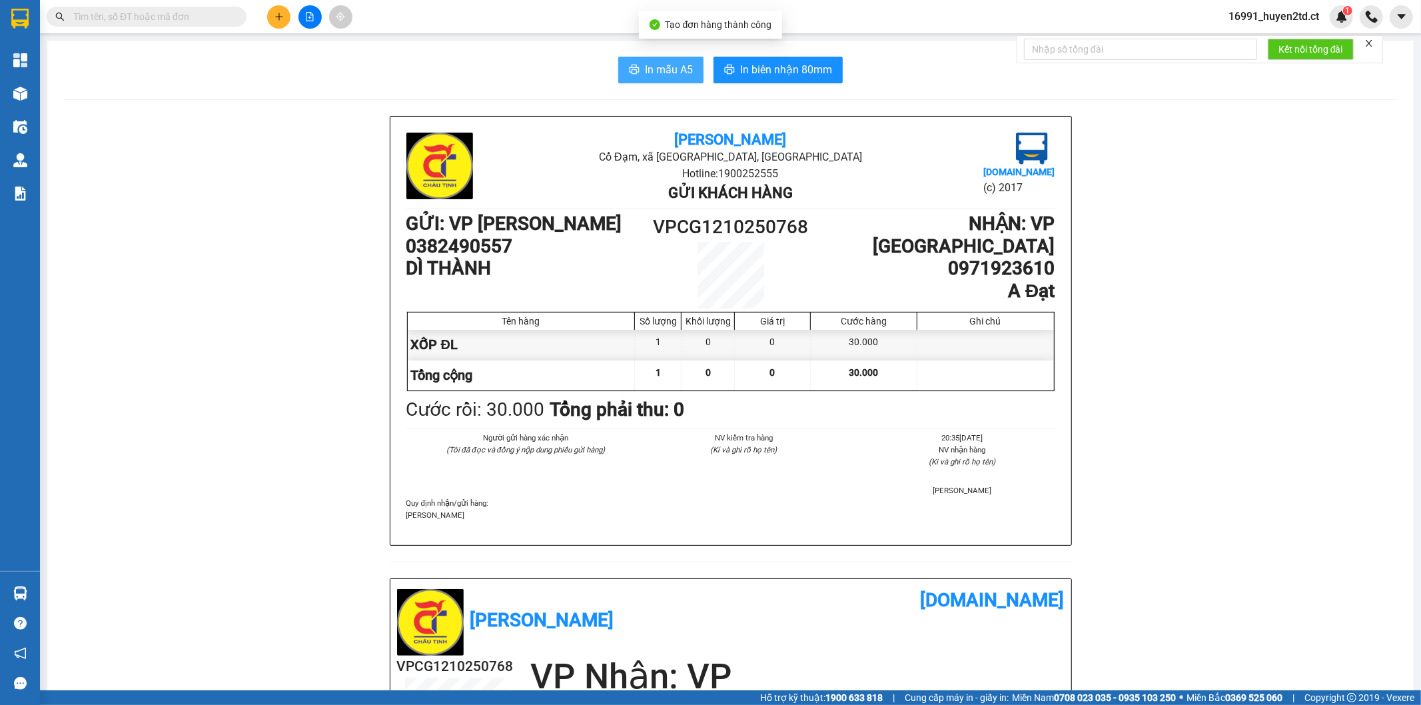
click at [657, 72] on span "In mẫu A5" at bounding box center [669, 69] width 48 height 17
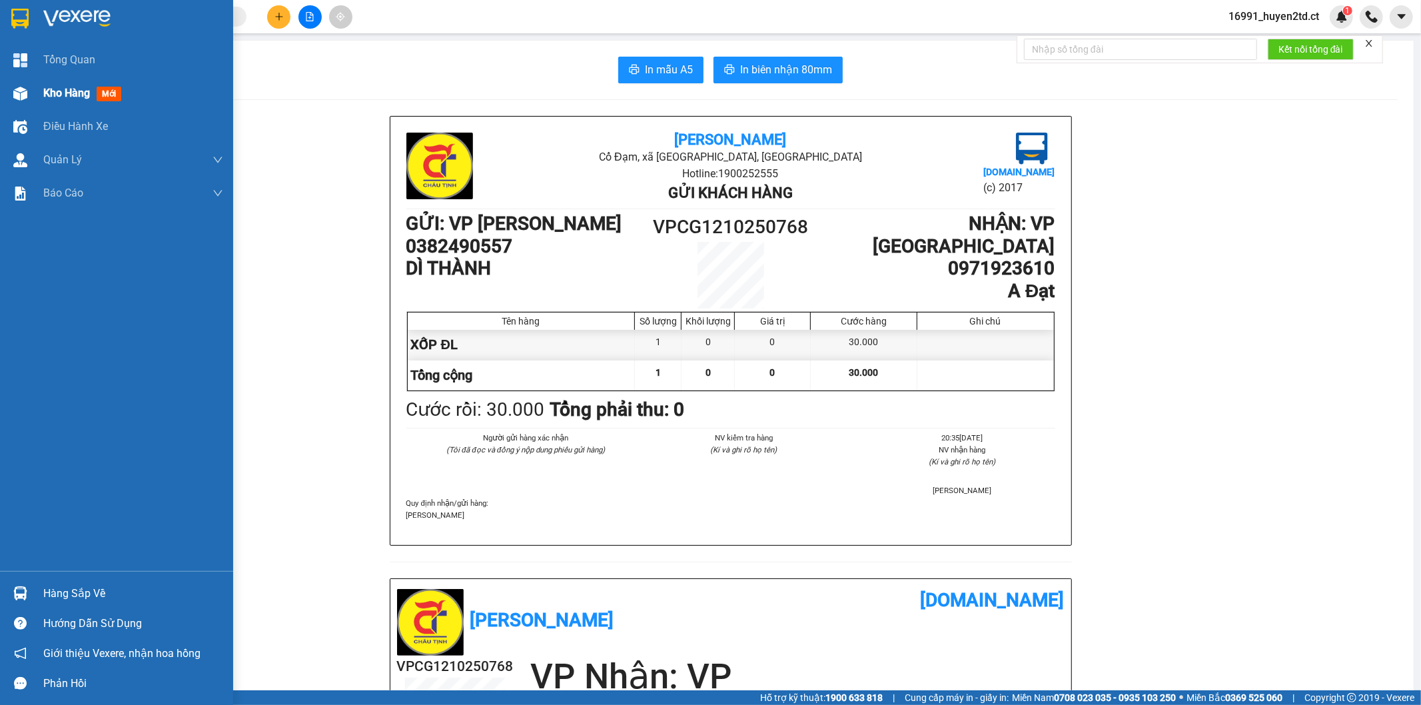
click at [33, 90] on div "Kho hàng mới" at bounding box center [116, 93] width 233 height 33
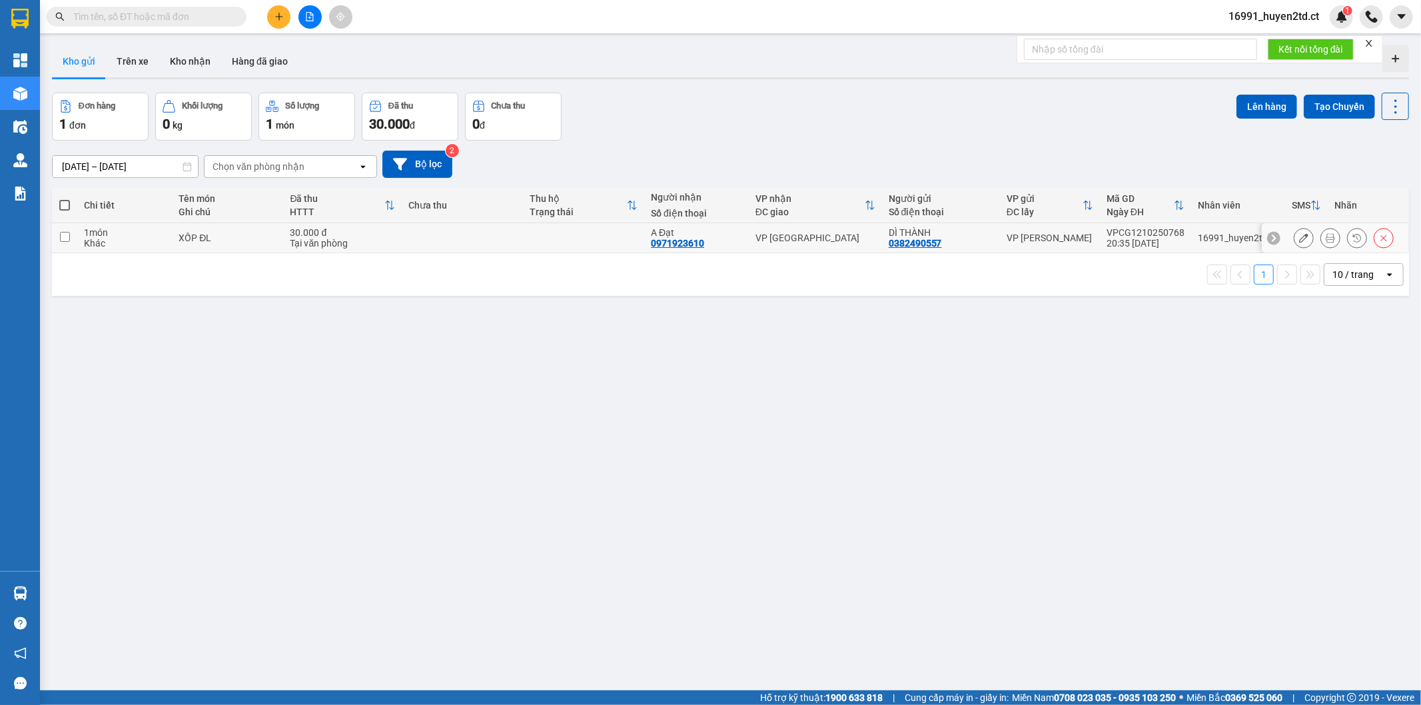
click at [67, 232] on input "checkbox" at bounding box center [65, 237] width 10 height 10
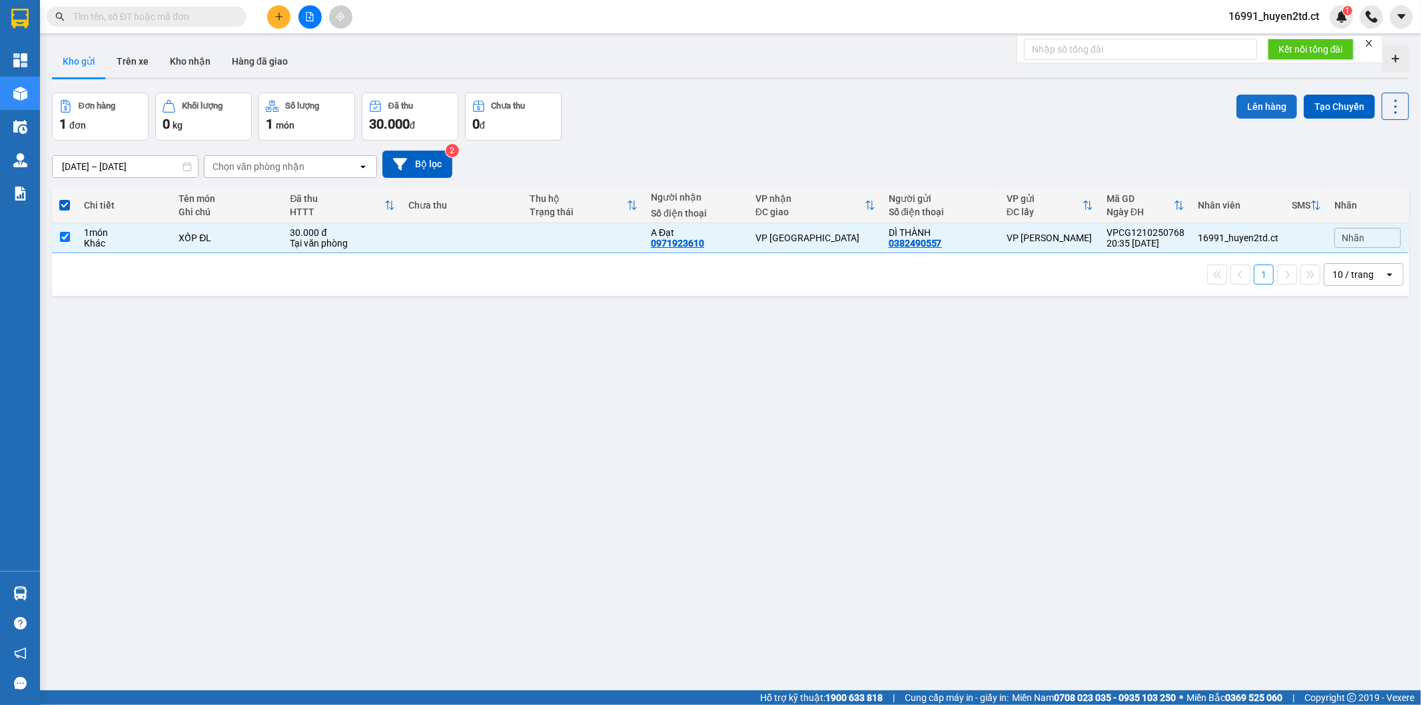
click at [1265, 105] on button "Lên hàng" at bounding box center [1267, 107] width 61 height 24
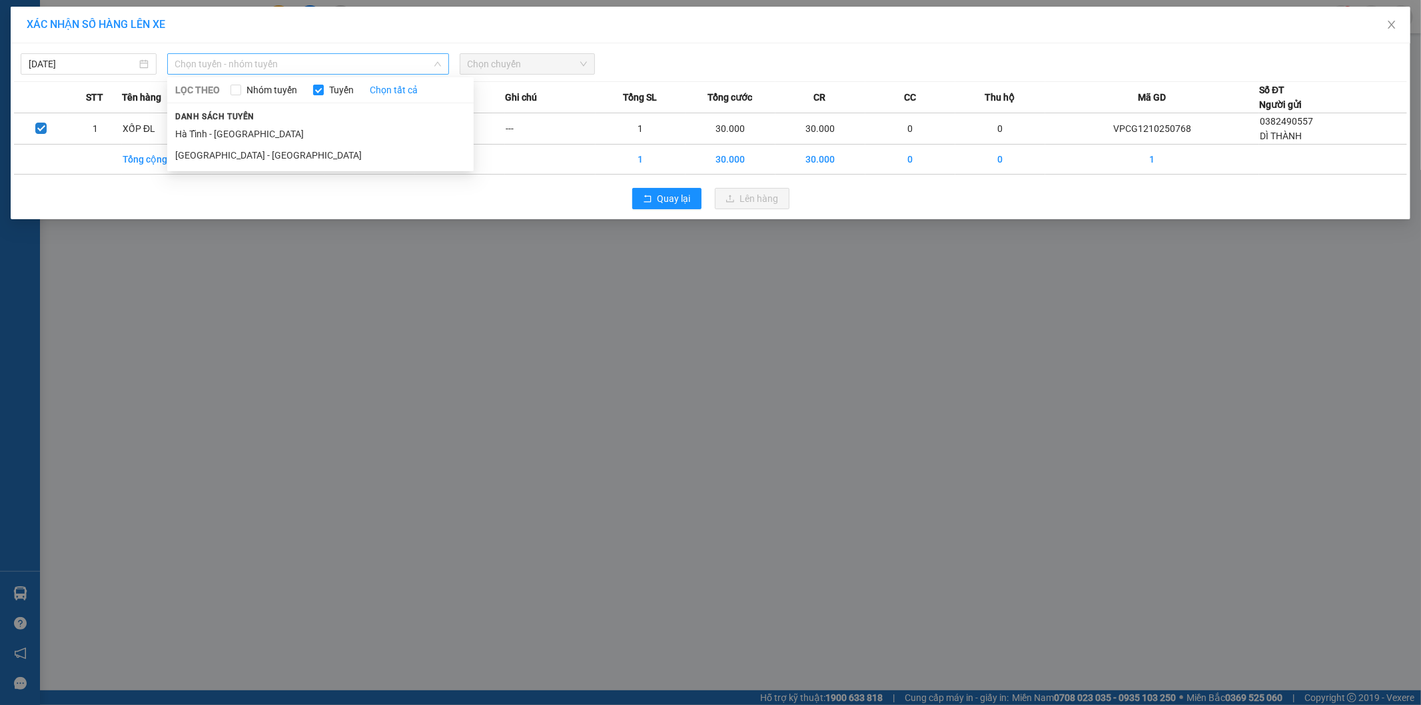
click at [282, 62] on span "Chọn tuyến - nhóm tuyến" at bounding box center [308, 64] width 266 height 20
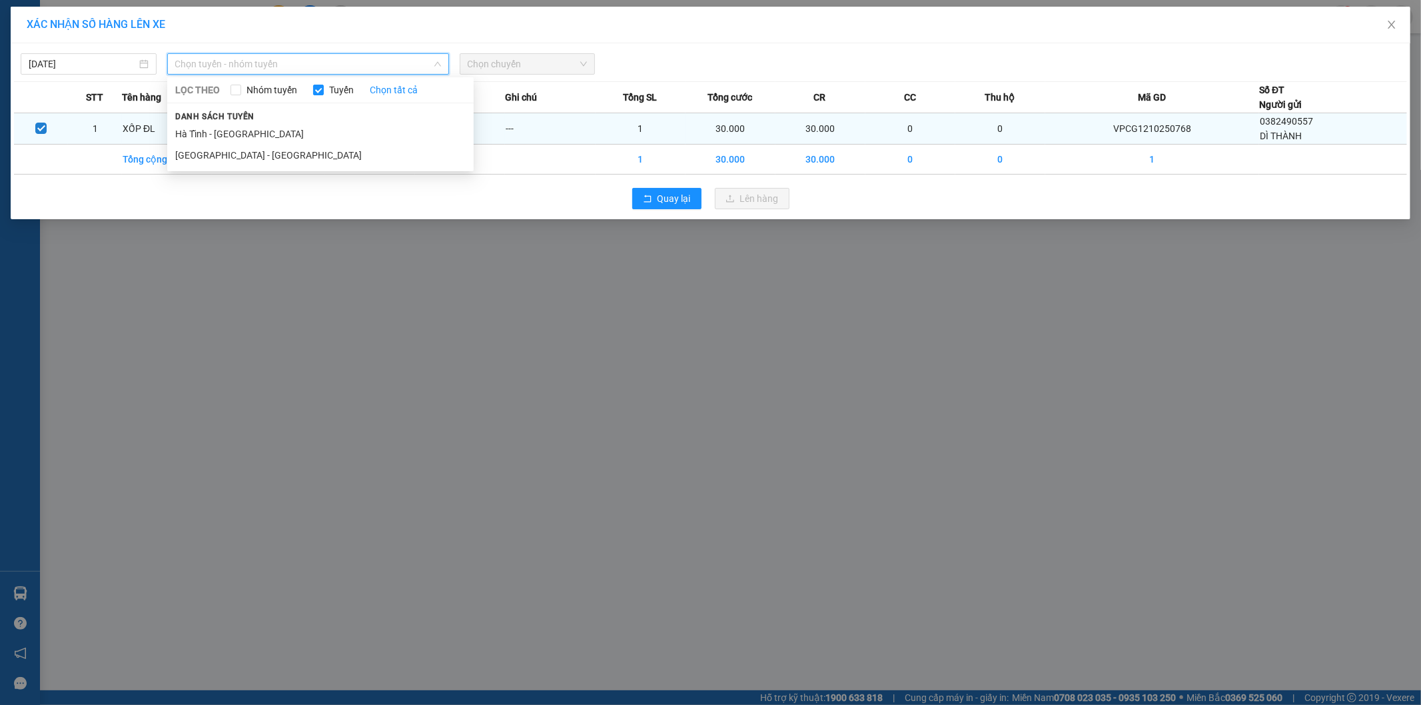
drag, startPoint x: 314, startPoint y: 137, endPoint x: 331, endPoint y: 140, distance: 16.9
click at [316, 137] on li "Hà Tĩnh - [GEOGRAPHIC_DATA]" at bounding box center [320, 133] width 306 height 21
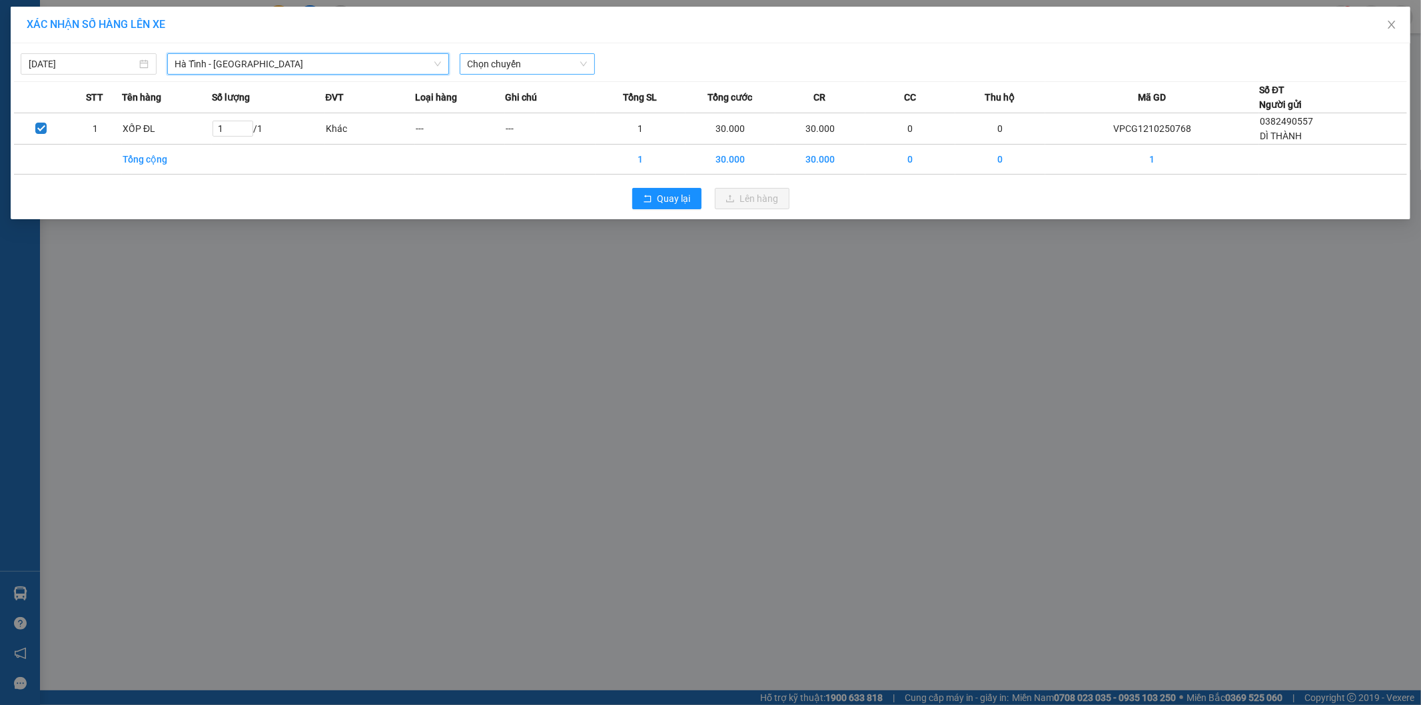
click at [557, 64] on span "Chọn chuyến" at bounding box center [528, 64] width 120 height 20
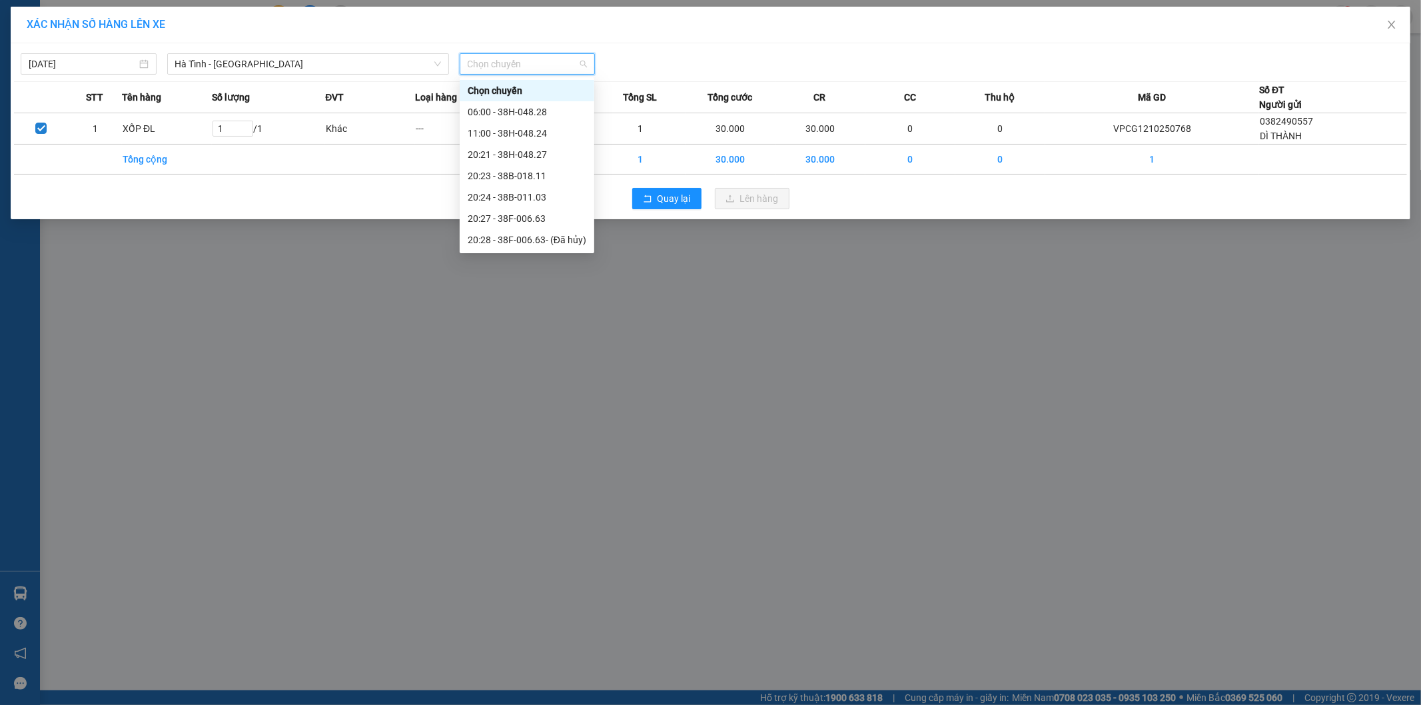
click at [554, 275] on div "20:30 - 38F-006.51" at bounding box center [527, 282] width 119 height 15
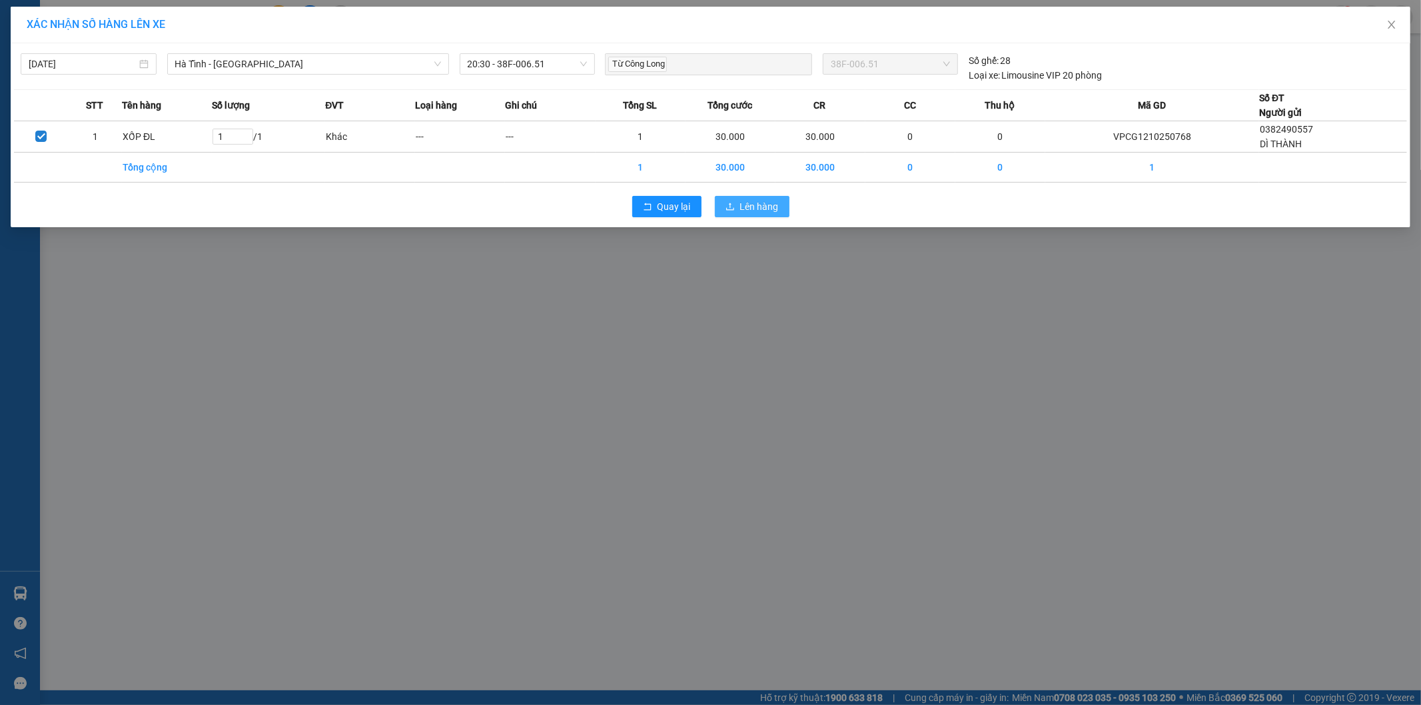
click at [744, 205] on span "Lên hàng" at bounding box center [759, 206] width 39 height 15
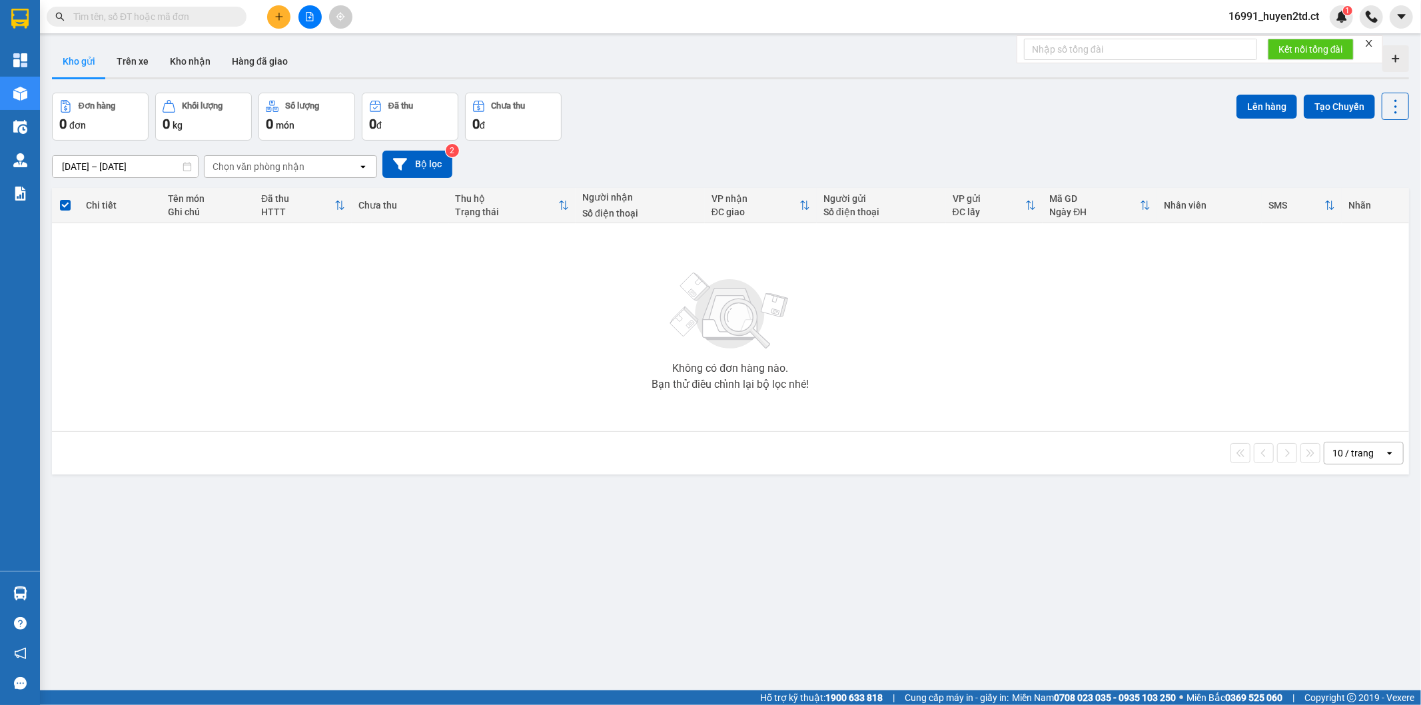
click at [218, 15] on input "text" at bounding box center [151, 16] width 157 height 15
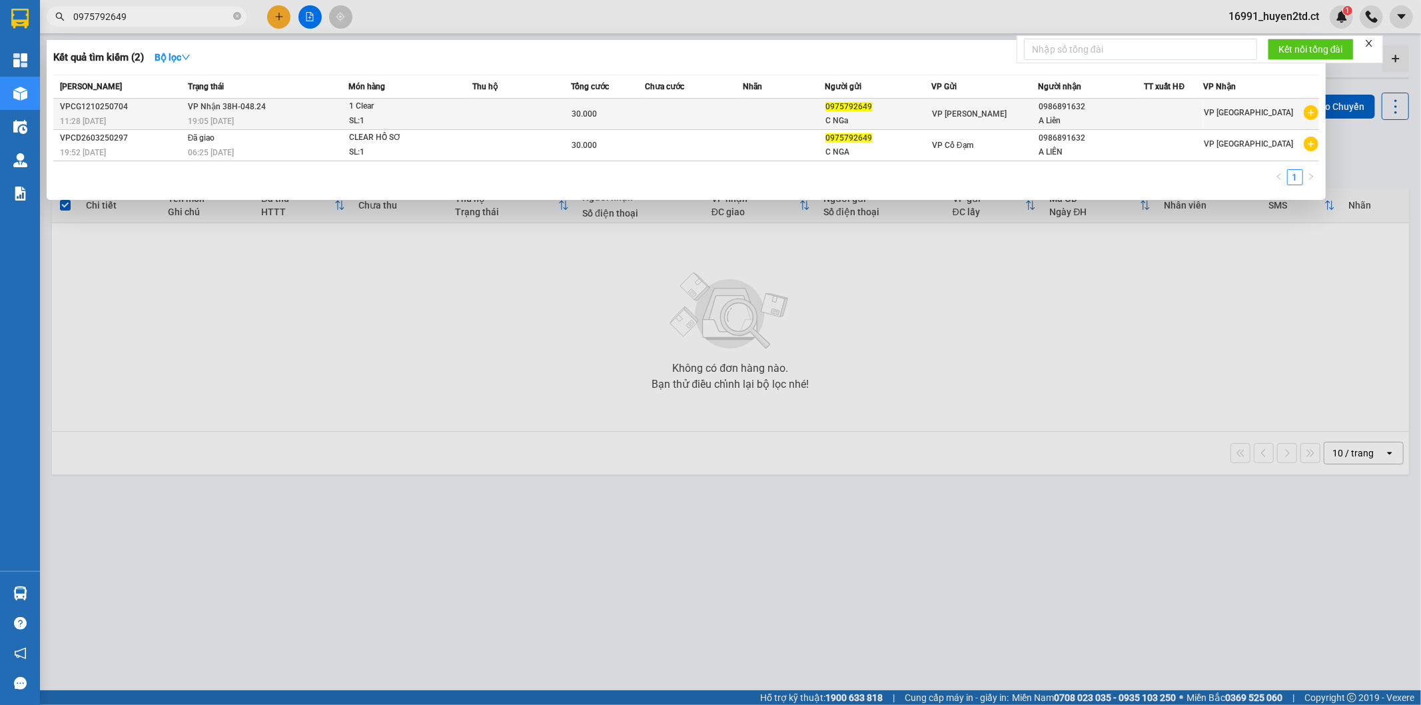
type input "0975792649"
click at [520, 104] on td at bounding box center [522, 114] width 99 height 31
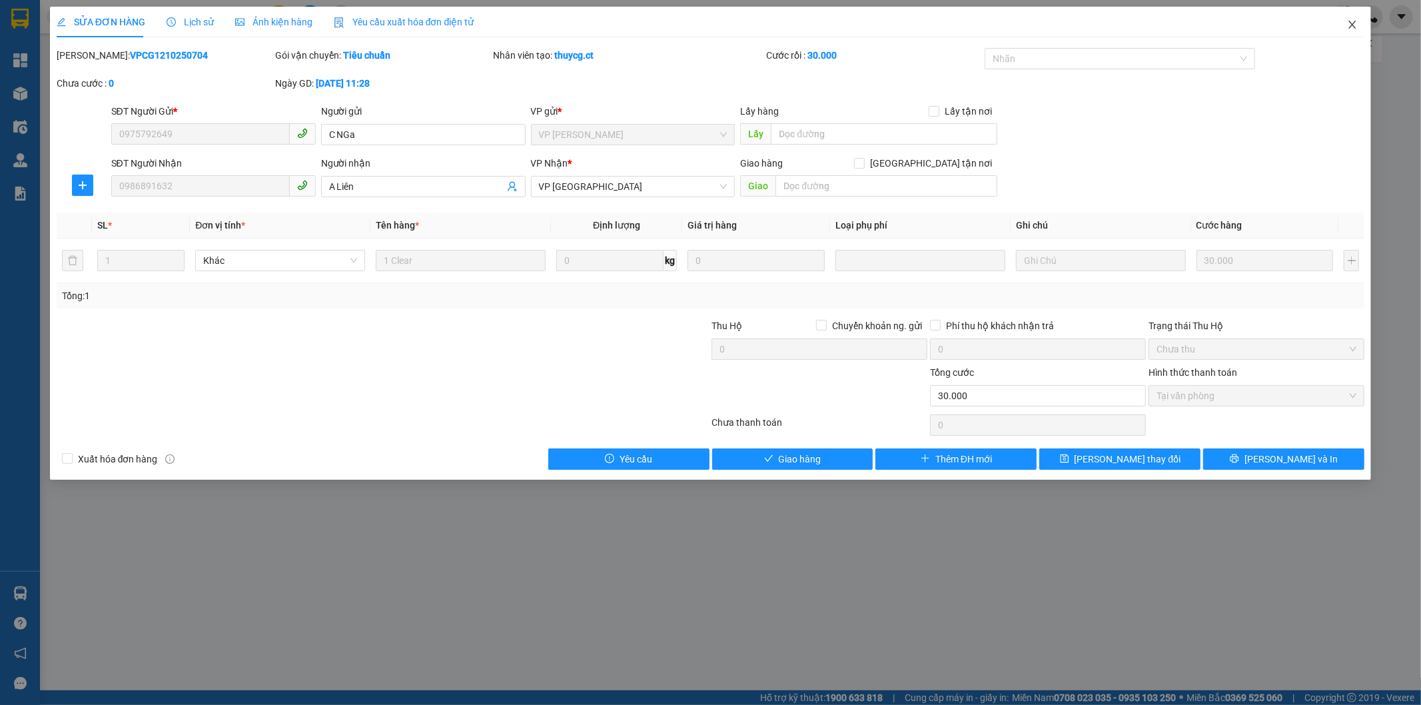
click at [1356, 23] on icon "close" at bounding box center [1352, 24] width 11 height 11
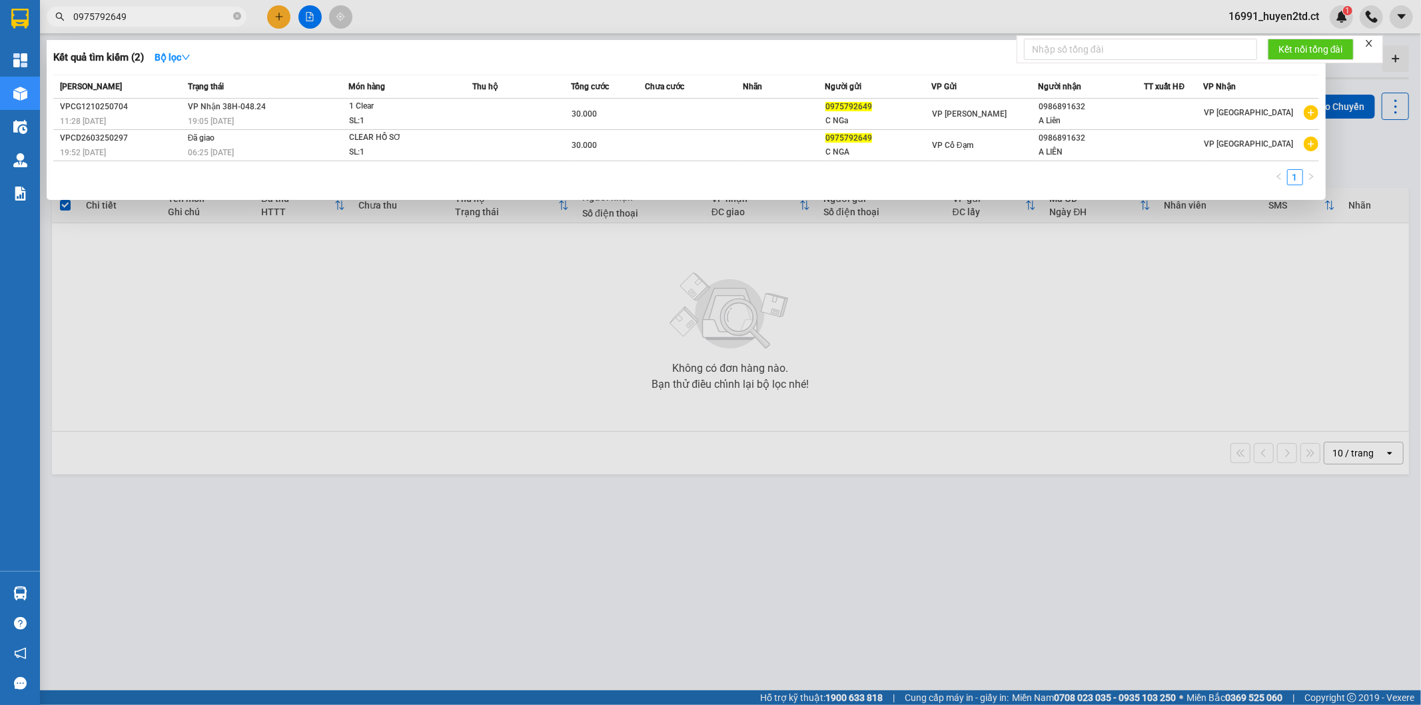
click at [143, 19] on input "0975792649" at bounding box center [151, 16] width 157 height 15
drag, startPoint x: 187, startPoint y: 401, endPoint x: 187, endPoint y: 392, distance: 9.3
click at [187, 392] on div at bounding box center [710, 352] width 1421 height 705
